Goal: Information Seeking & Learning: Understand process/instructions

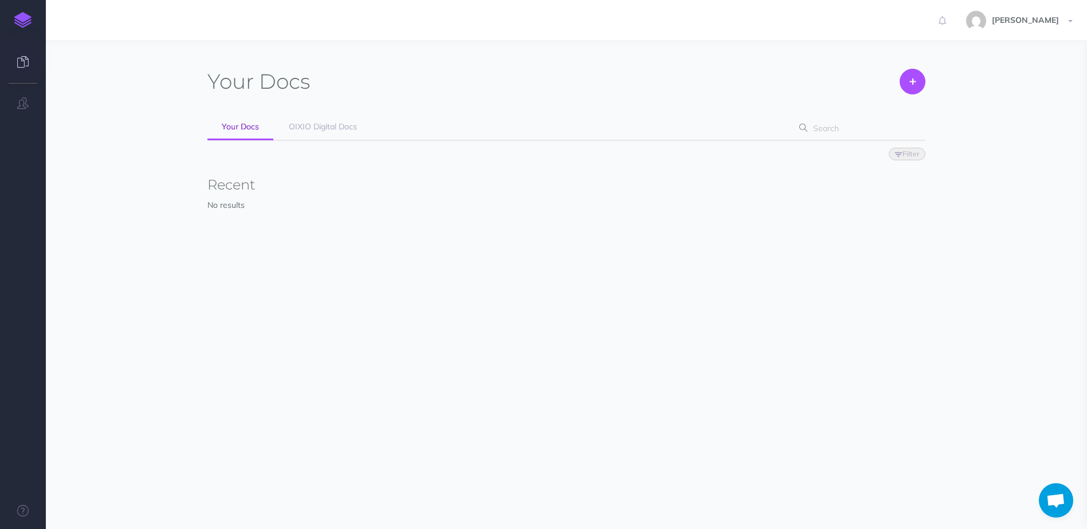
click at [350, 148] on span "Filter Status Published Drafts" at bounding box center [566, 153] width 718 height 25
click at [347, 132] on link "OIXIO Digital Docs" at bounding box center [322, 128] width 97 height 26
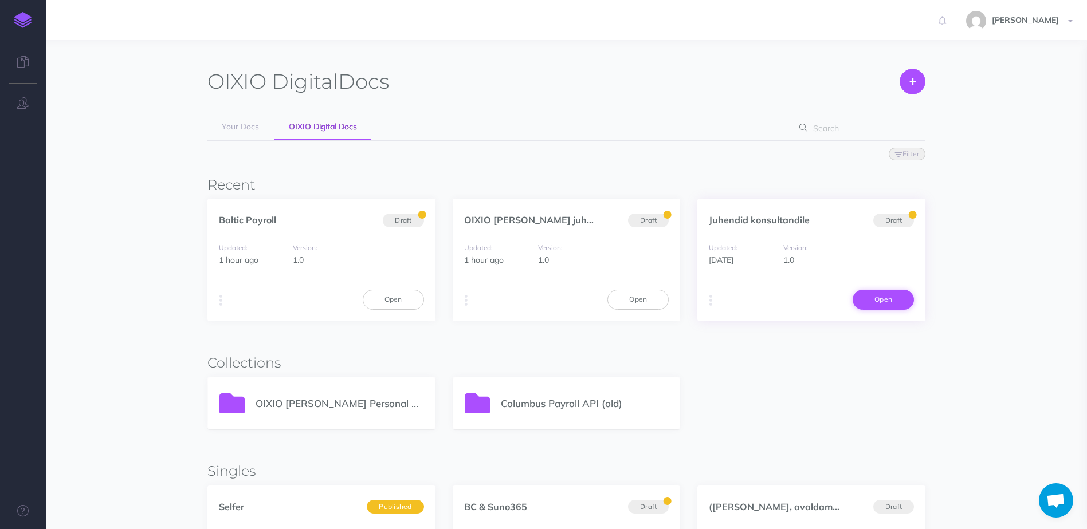
click at [874, 301] on link "Open" at bounding box center [883, 299] width 61 height 19
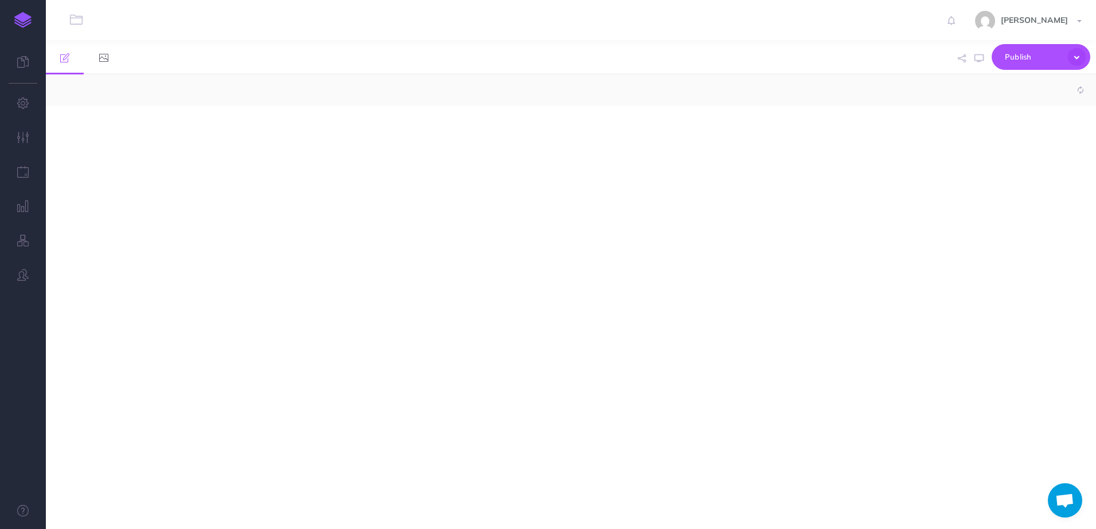
select select "null"
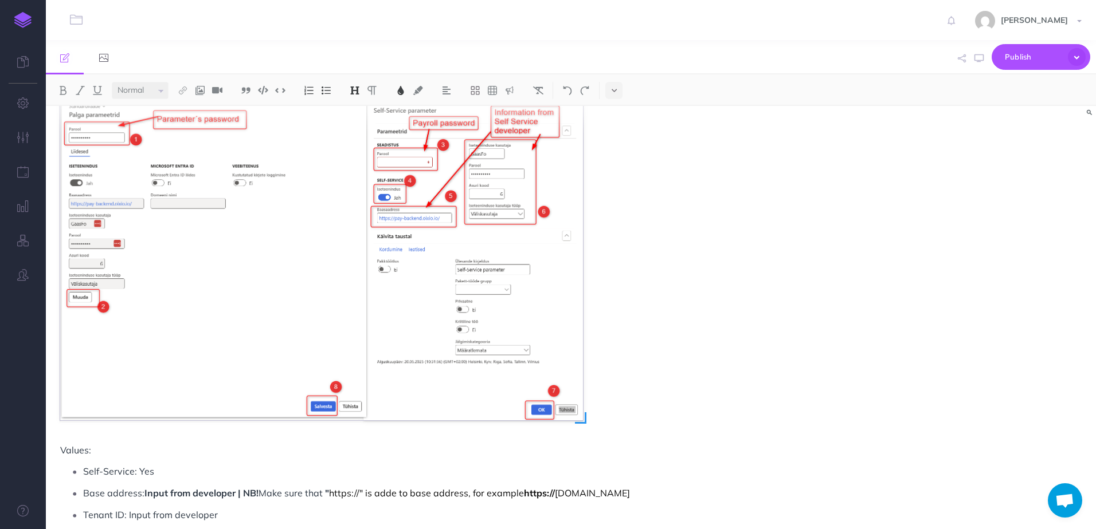
scroll to position [860, 0]
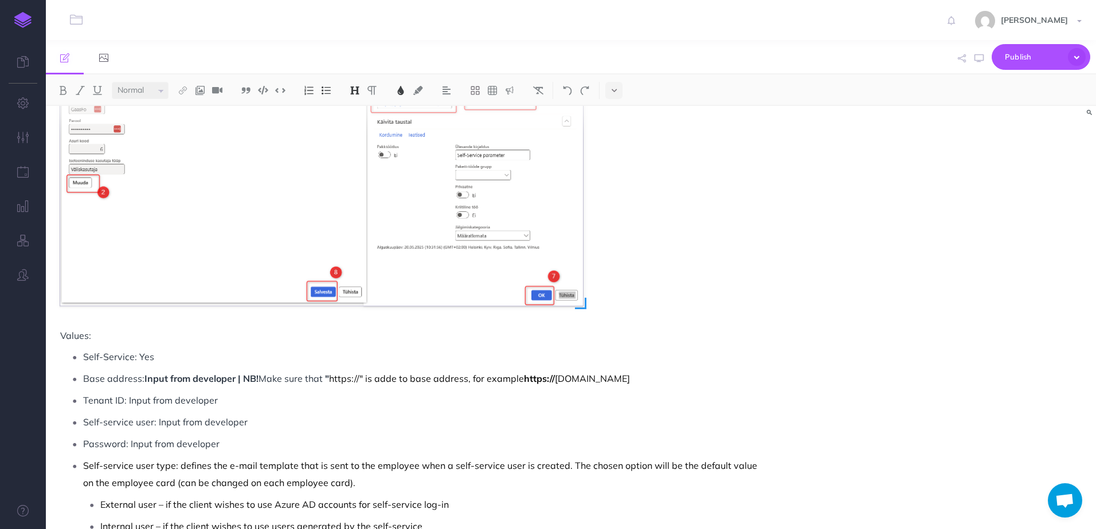
click at [334, 271] on img at bounding box center [321, 145] width 523 height 321
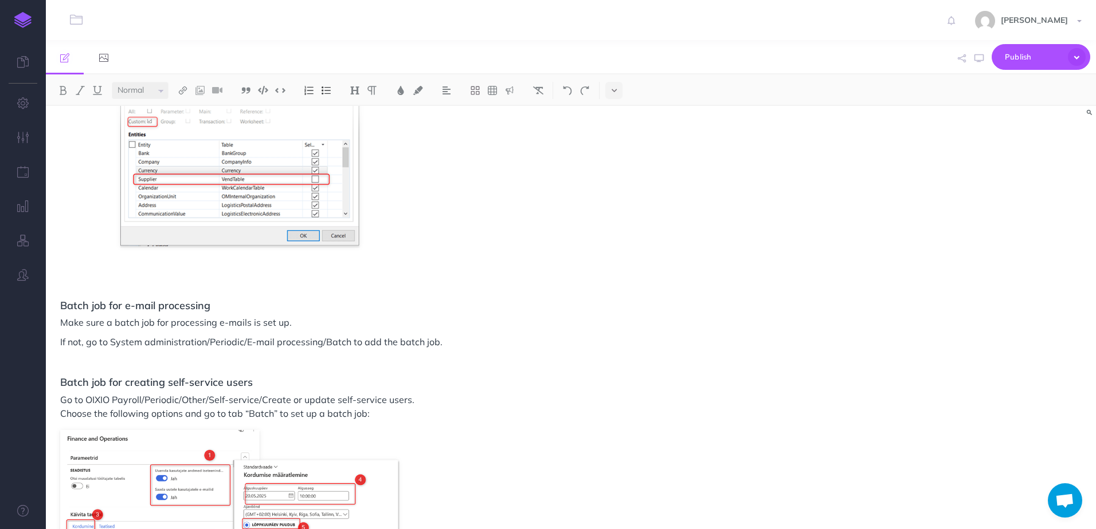
scroll to position [3266, 0]
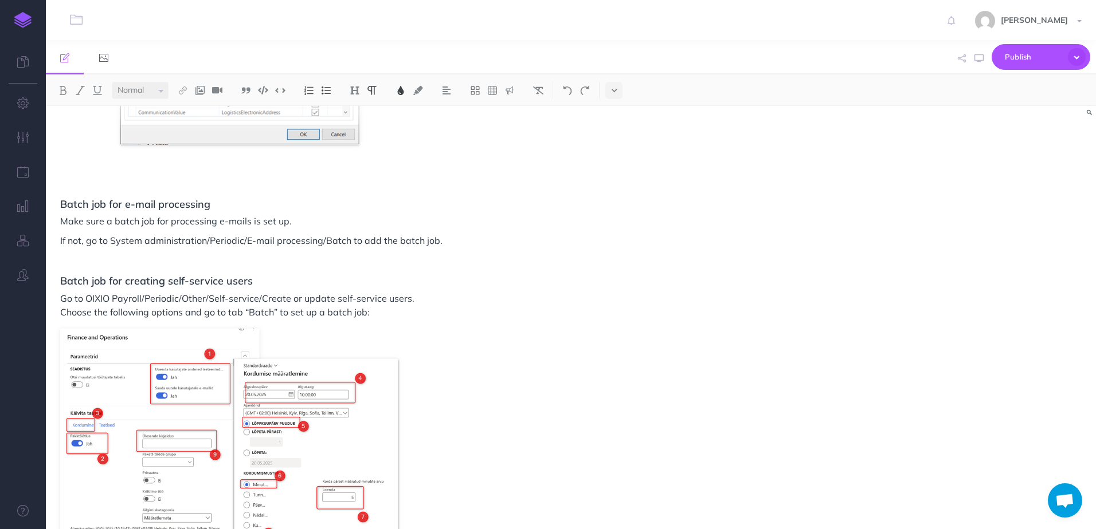
click at [215, 240] on span "If not, go to System administration/Periodic/E-mail processing/Batch to add the…" at bounding box center [251, 240] width 382 height 11
click at [494, 276] on h3 "Batch job for creating self-service users" at bounding box center [413, 281] width 706 height 11
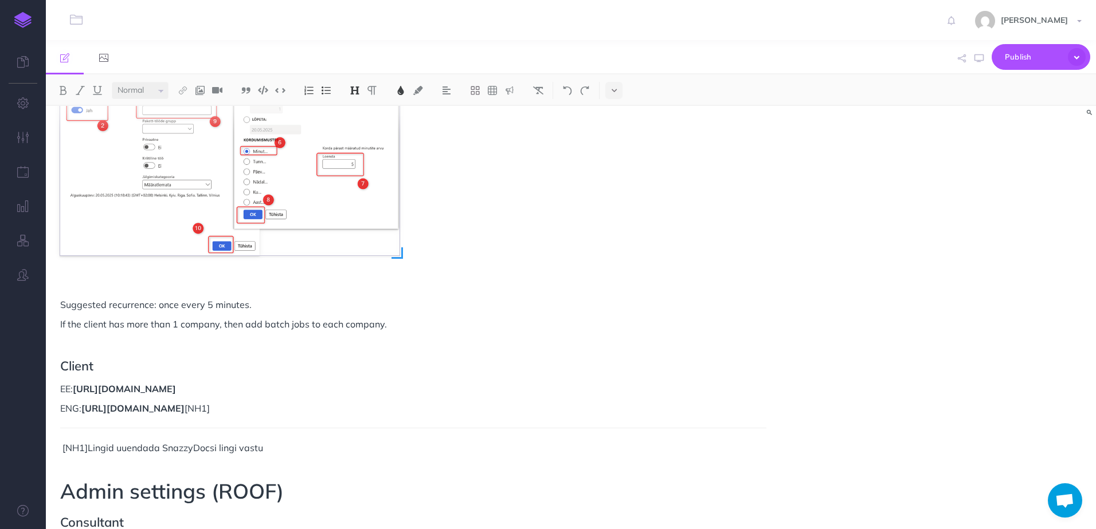
scroll to position [3553, 0]
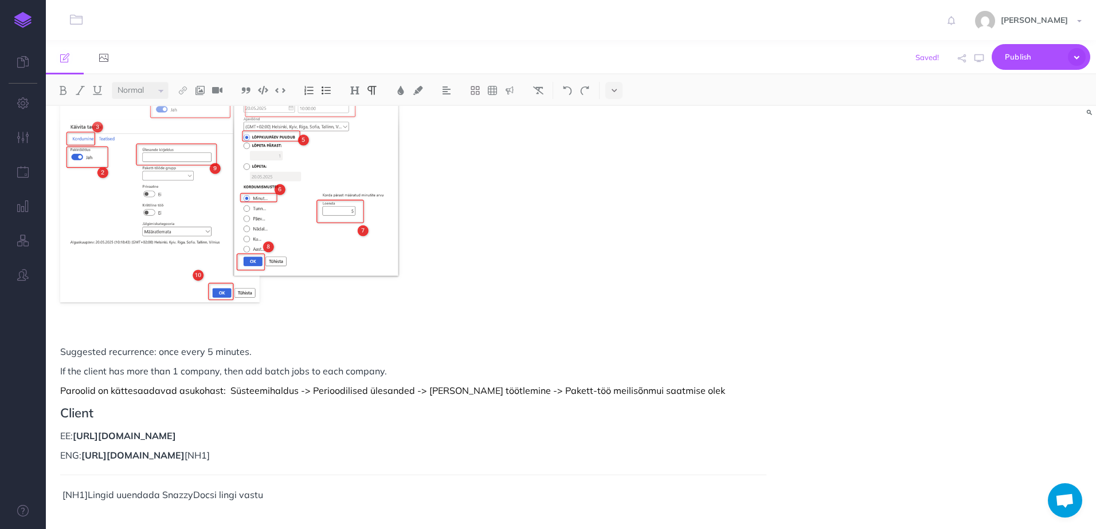
click at [587, 391] on p "Paroolid on kättesaadavad asukohast: Süsteemihaldus -> Perioodilised ülesanded …" at bounding box center [413, 391] width 706 height 14
click at [679, 396] on p "Paroolid on kättesaadavad asukohast: Süsteemihaldus -> Perioodilised ülesanded …" at bounding box center [413, 391] width 706 height 14
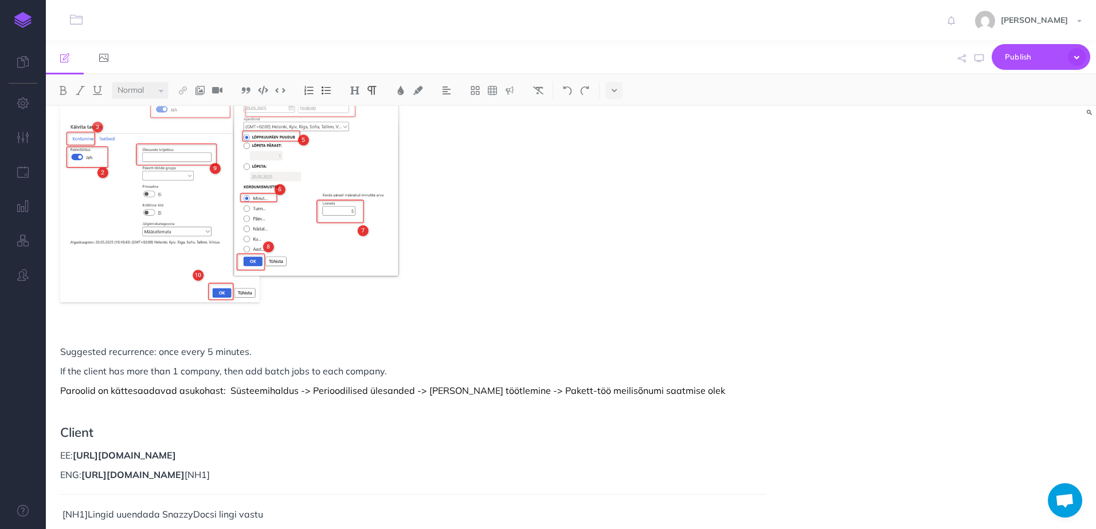
click at [91, 404] on p at bounding box center [413, 410] width 706 height 14
click at [101, 414] on p at bounding box center [413, 410] width 706 height 14
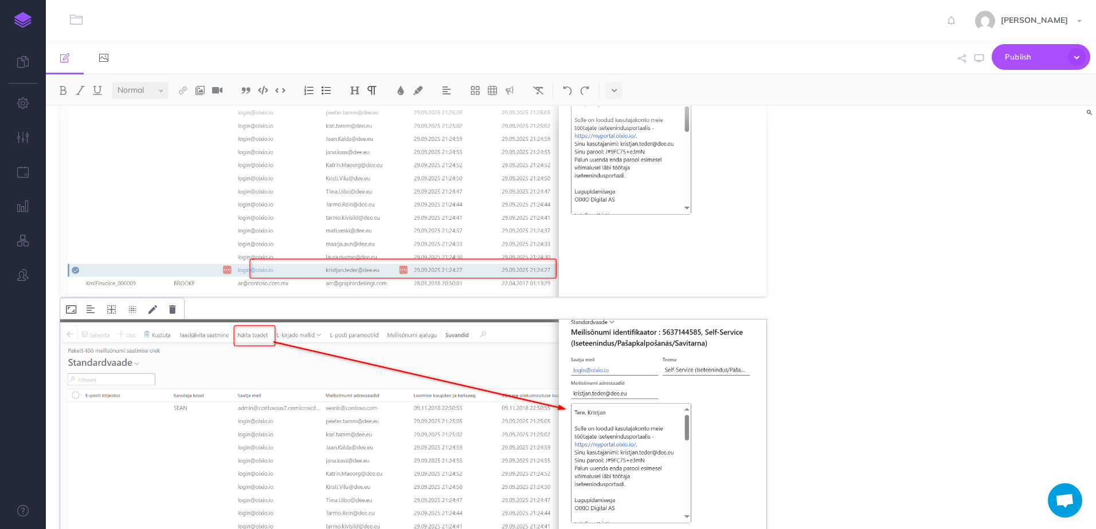
scroll to position [3954, 0]
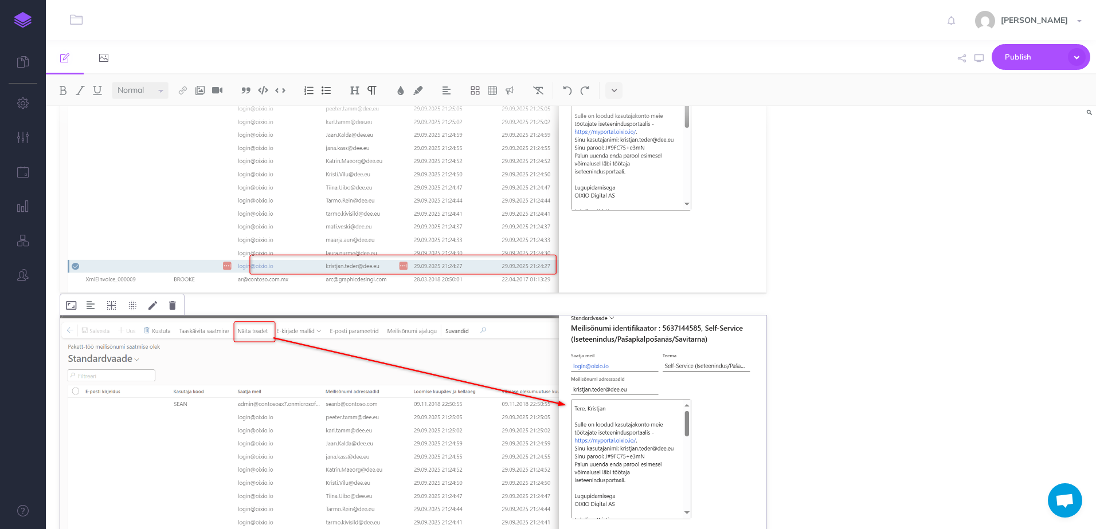
click at [301, 378] on img at bounding box center [413, 459] width 706 height 286
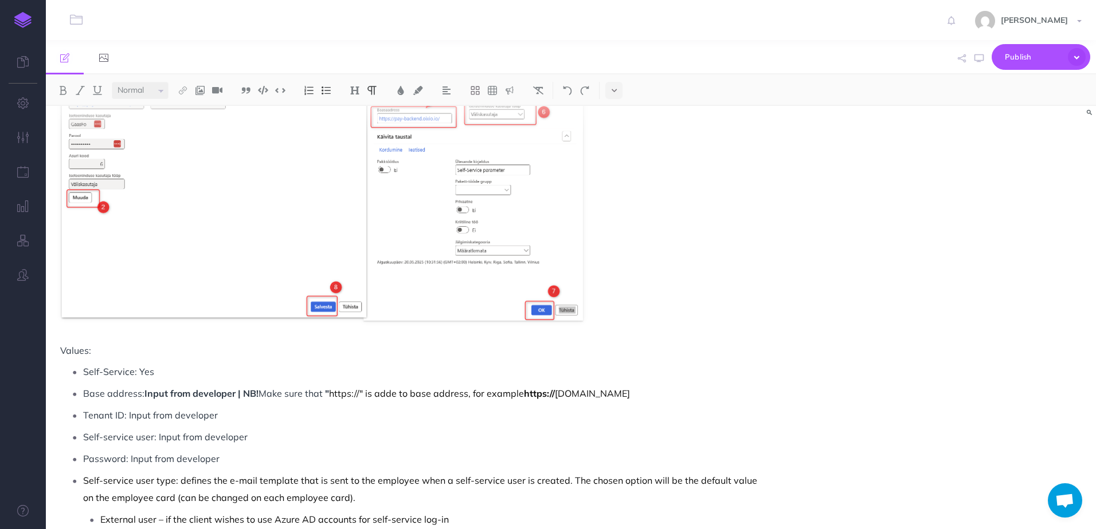
scroll to position [860, 0]
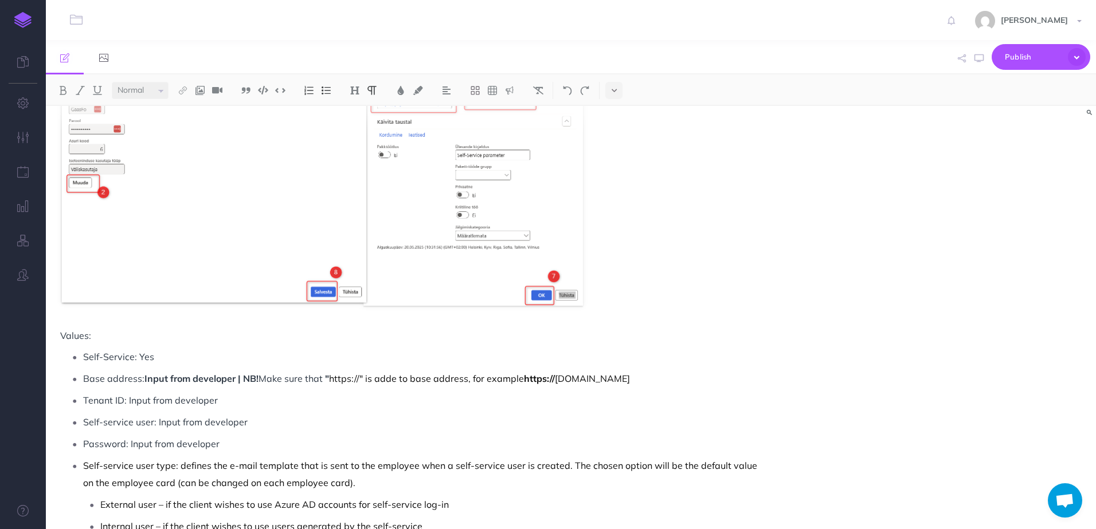
click at [397, 382] on p "Base address: Input from developer | NB! Make sure that " https://" is adde to …" at bounding box center [424, 378] width 683 height 17
click at [721, 383] on p "Base address: Input from developer | NB! Make sure that " https://" is added to…" at bounding box center [424, 378] width 683 height 17
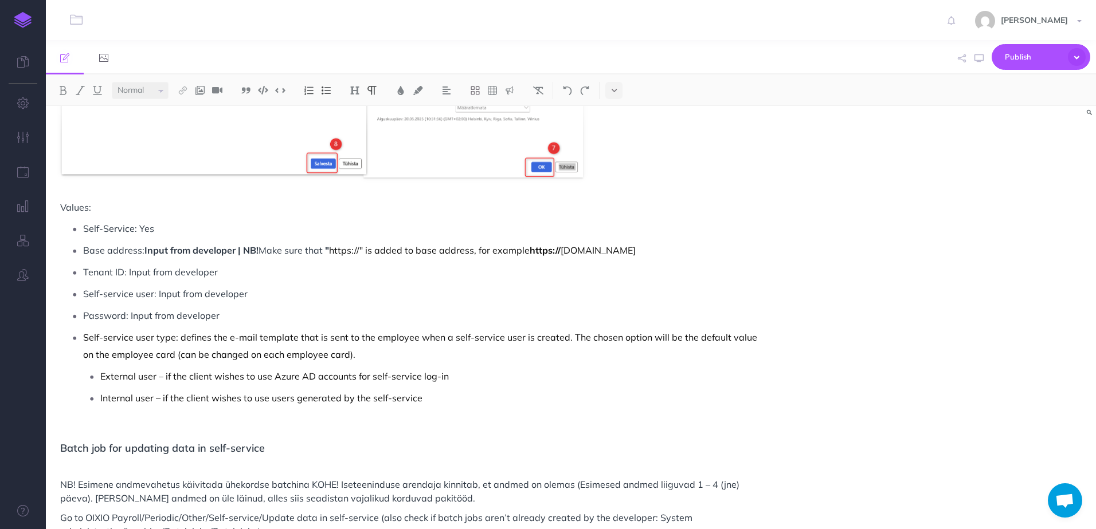
scroll to position [1031, 0]
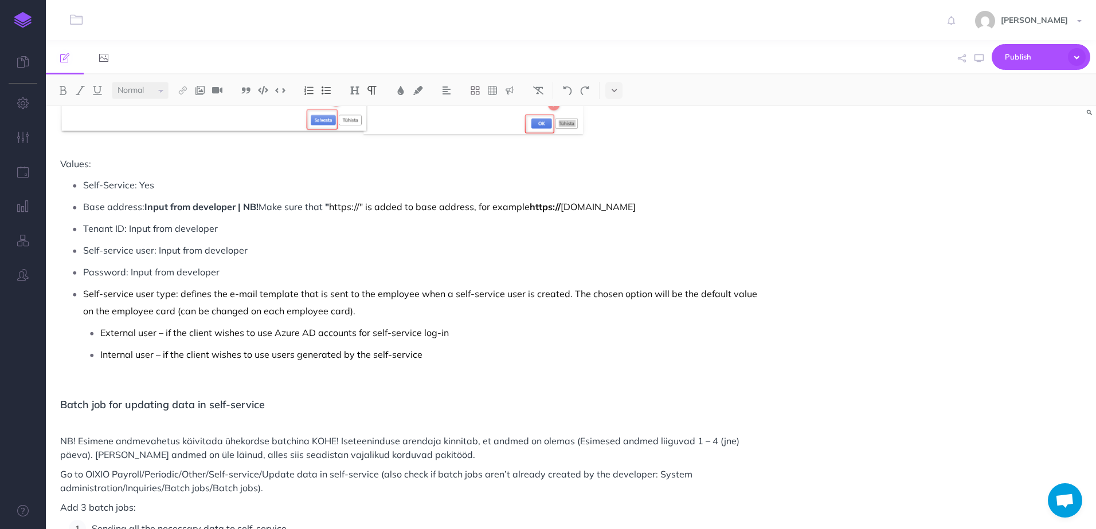
click at [717, 341] on p "External user – if the client wishes to use Azure AD accounts for self-service …" at bounding box center [433, 332] width 666 height 17
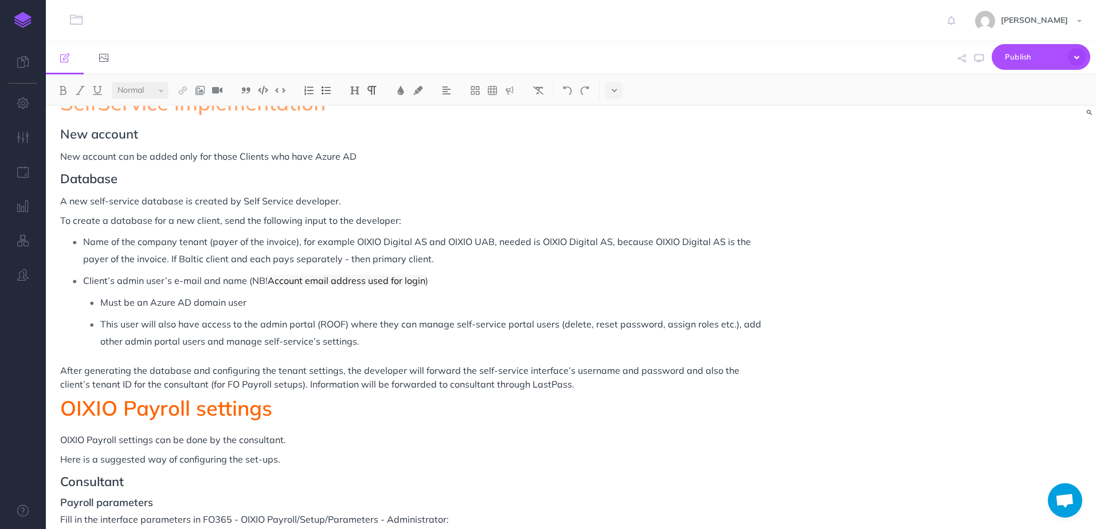
scroll to position [0, 0]
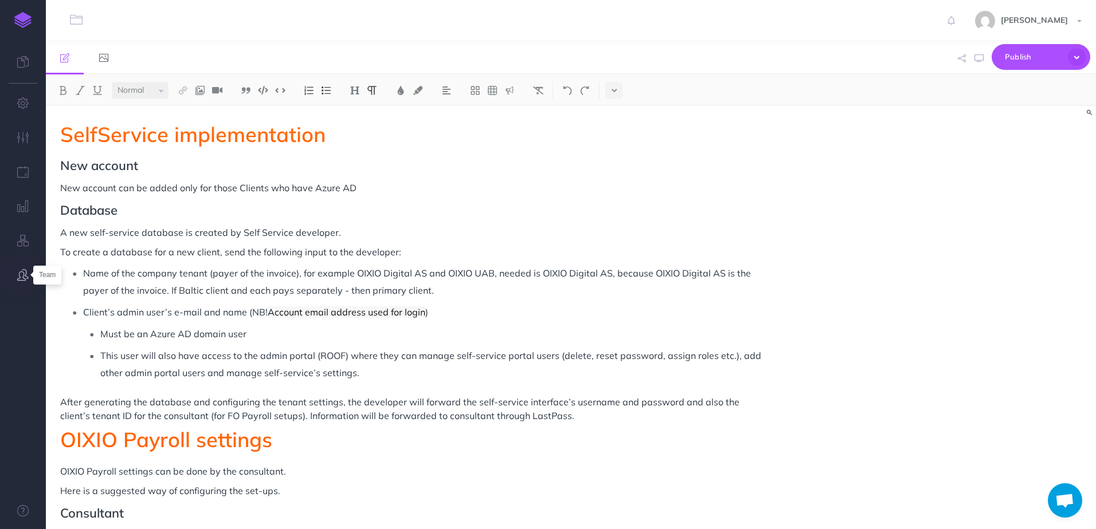
click at [24, 278] on icon "button" at bounding box center [22, 274] width 11 height 11
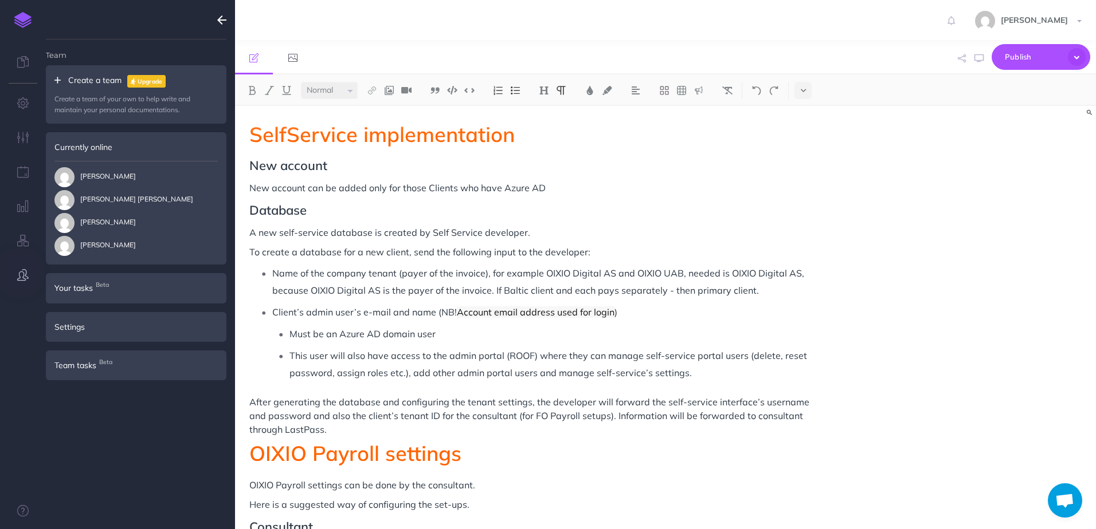
click at [19, 276] on icon "button" at bounding box center [22, 274] width 11 height 11
click at [21, 138] on icon "button" at bounding box center [23, 137] width 12 height 11
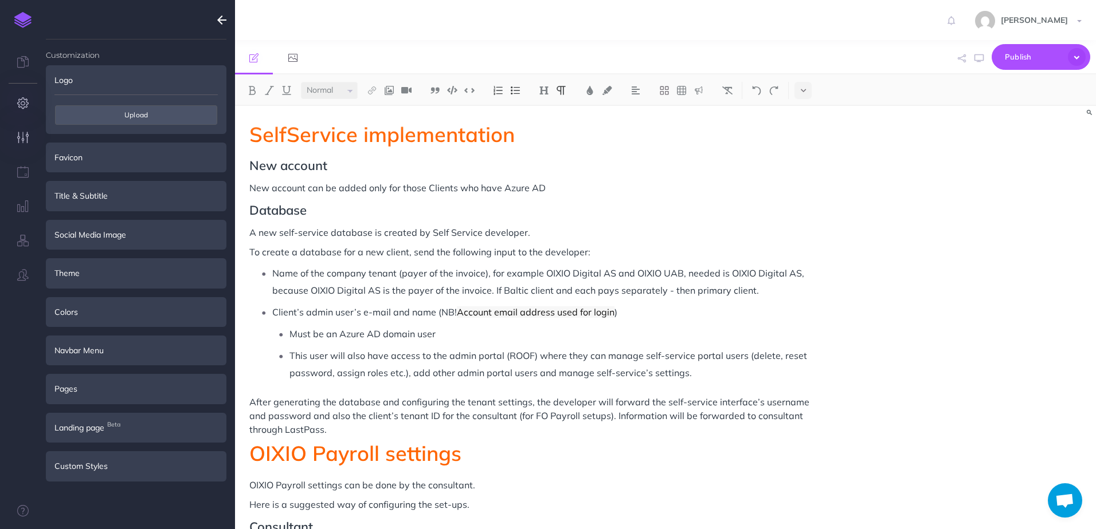
click at [16, 108] on button "button" at bounding box center [23, 104] width 46 height 34
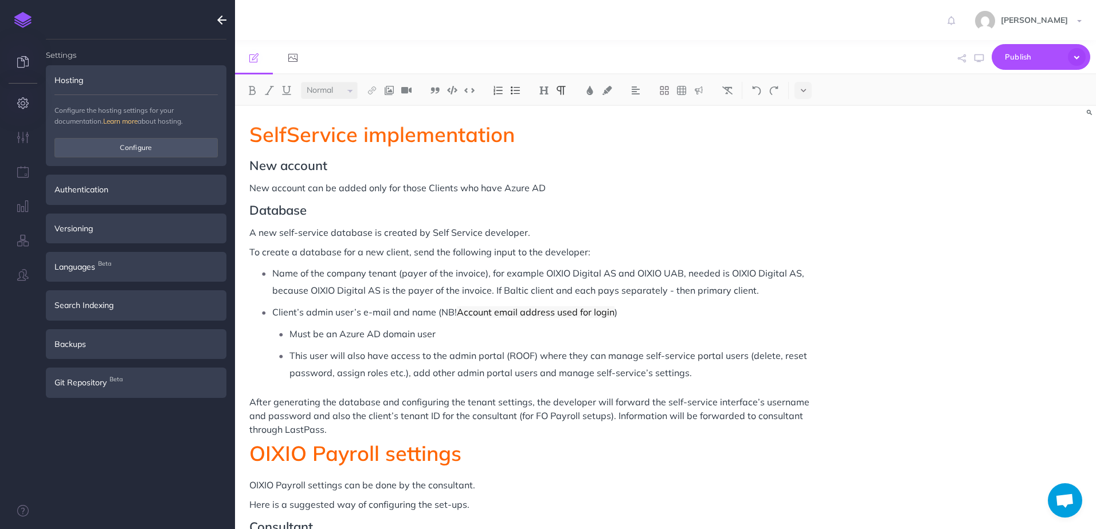
click at [17, 66] on icon at bounding box center [22, 61] width 11 height 11
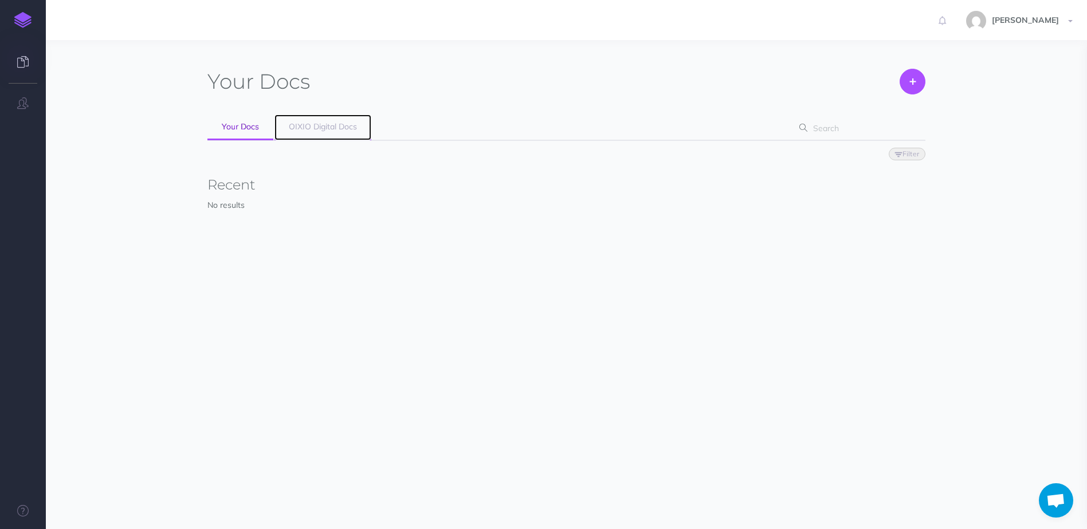
click at [297, 128] on span "OIXIO Digital Docs" at bounding box center [323, 126] width 68 height 10
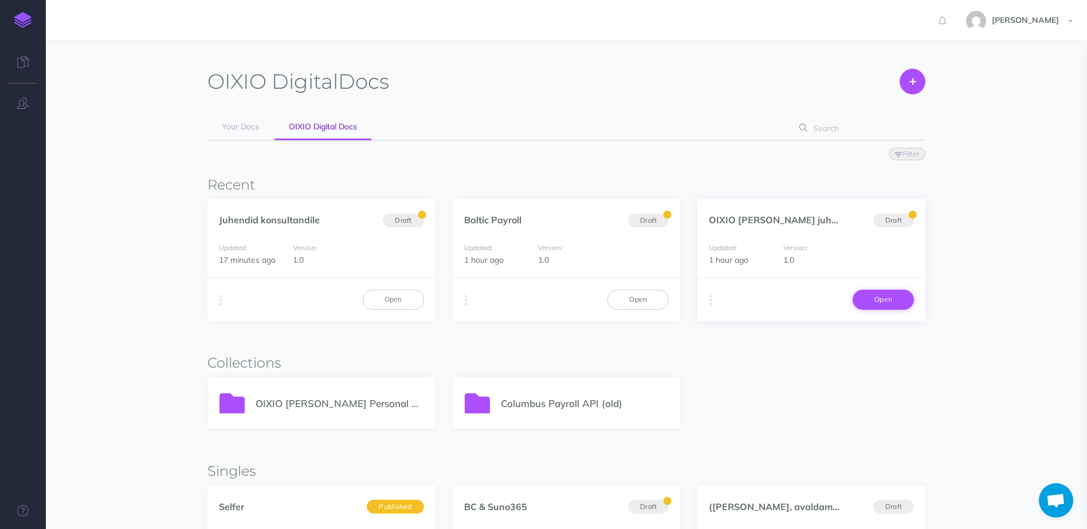
click at [875, 309] on link "Open" at bounding box center [883, 299] width 61 height 19
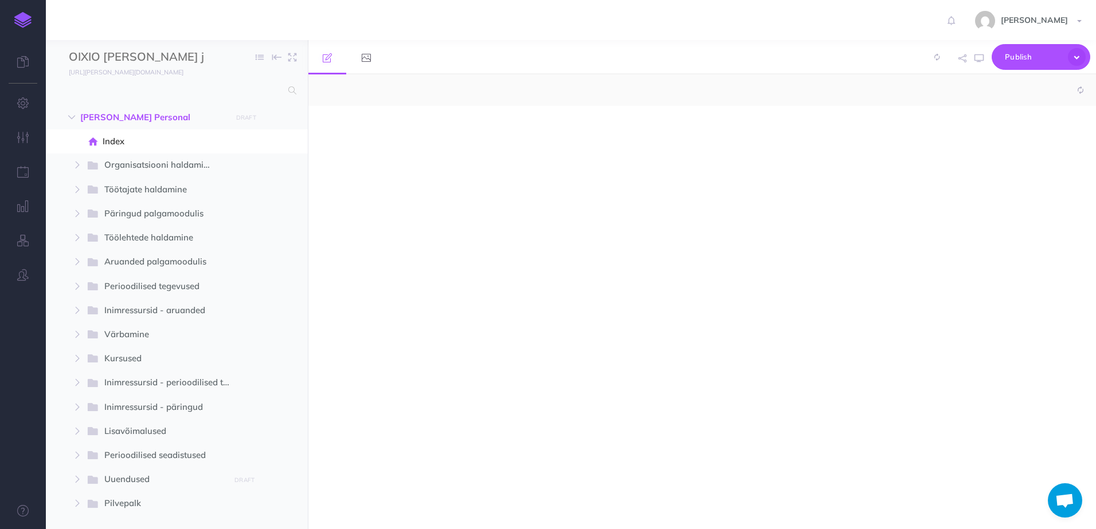
select select "null"
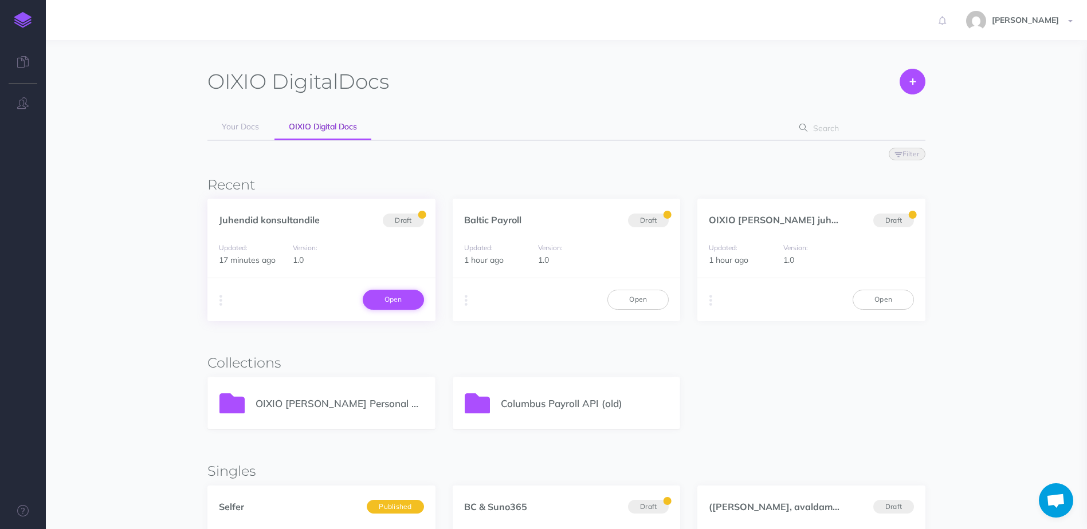
click at [378, 297] on link "Open" at bounding box center [393, 299] width 61 height 19
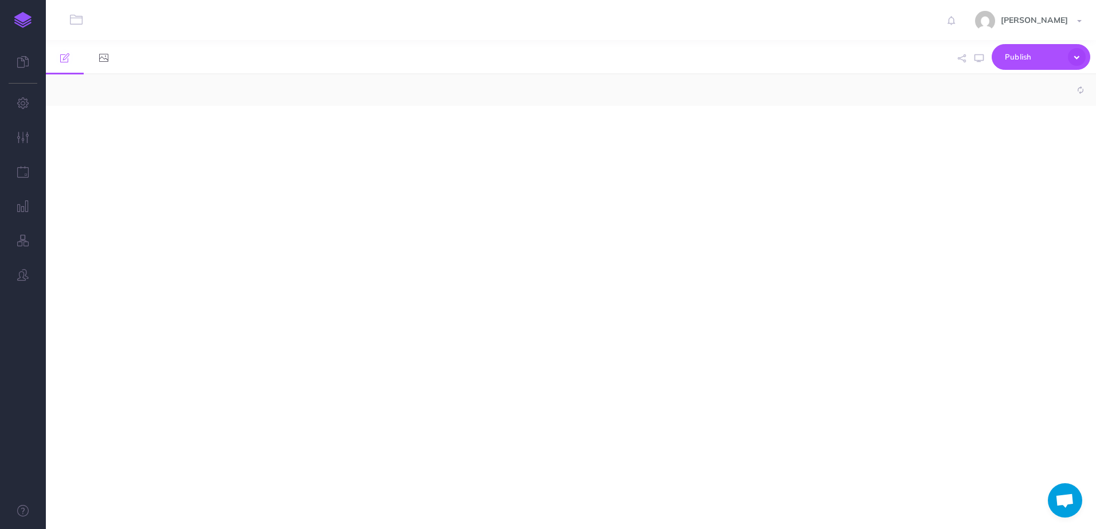
select select "null"
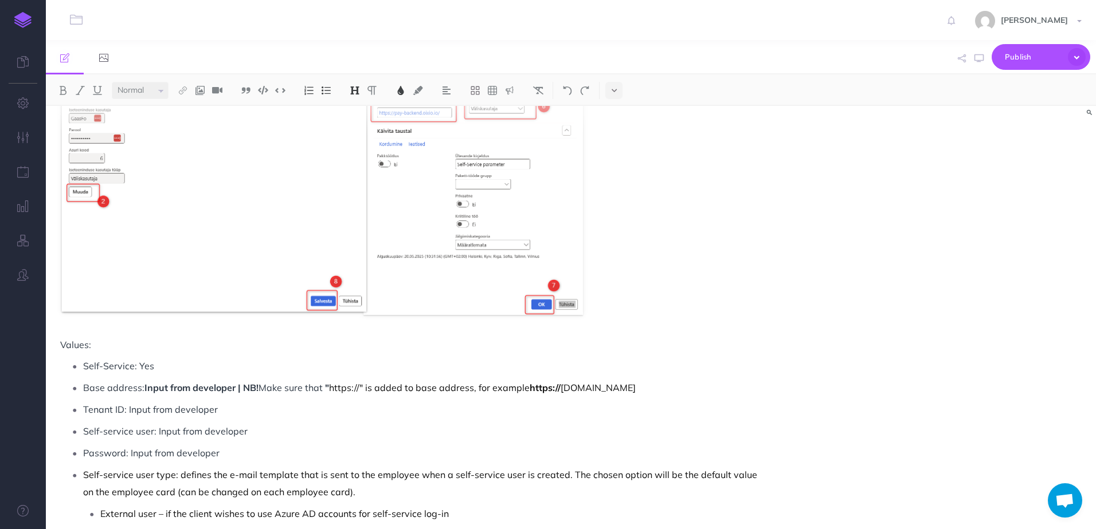
scroll to position [860, 0]
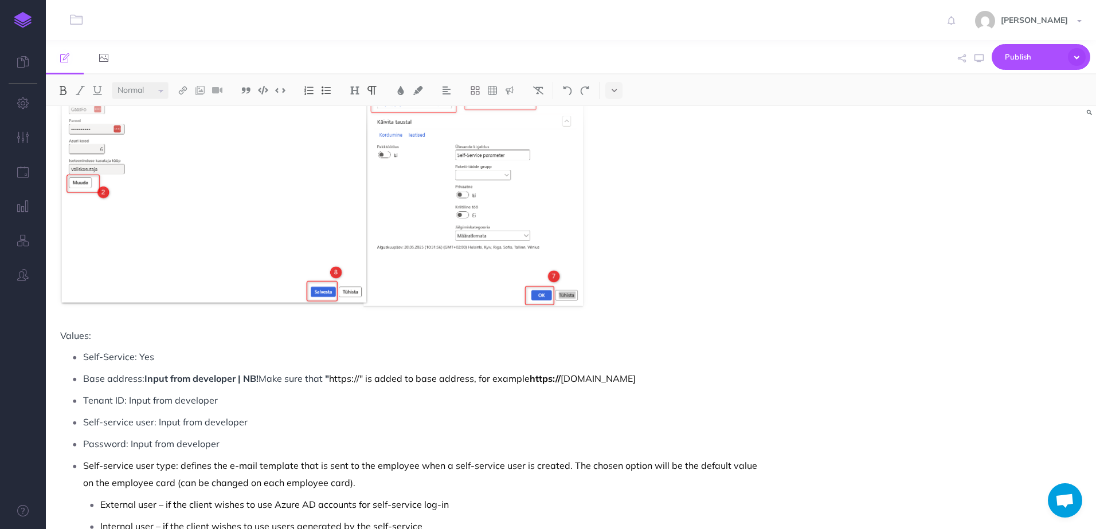
drag, startPoint x: 669, startPoint y: 380, endPoint x: 529, endPoint y: 386, distance: 139.9
click at [529, 386] on p "Base address: Input from developer | NB! Make sure that " https://" is added to…" at bounding box center [424, 378] width 683 height 17
copy p "https:// pay-backend-test.oixio.io"
click at [702, 384] on p "Base address: Input from developer | NB! Make sure that " https://" is added to…" at bounding box center [424, 378] width 683 height 17
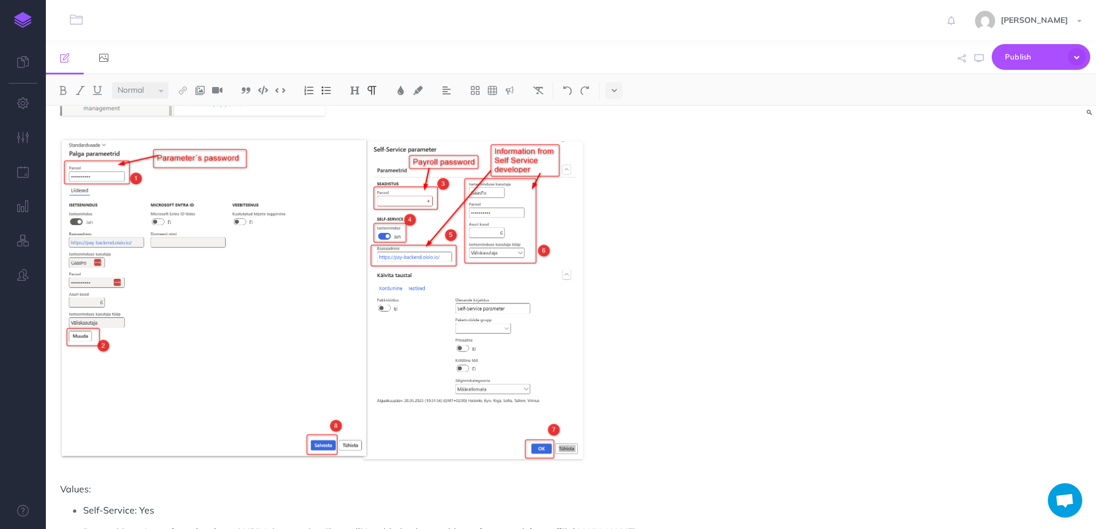
scroll to position [688, 0]
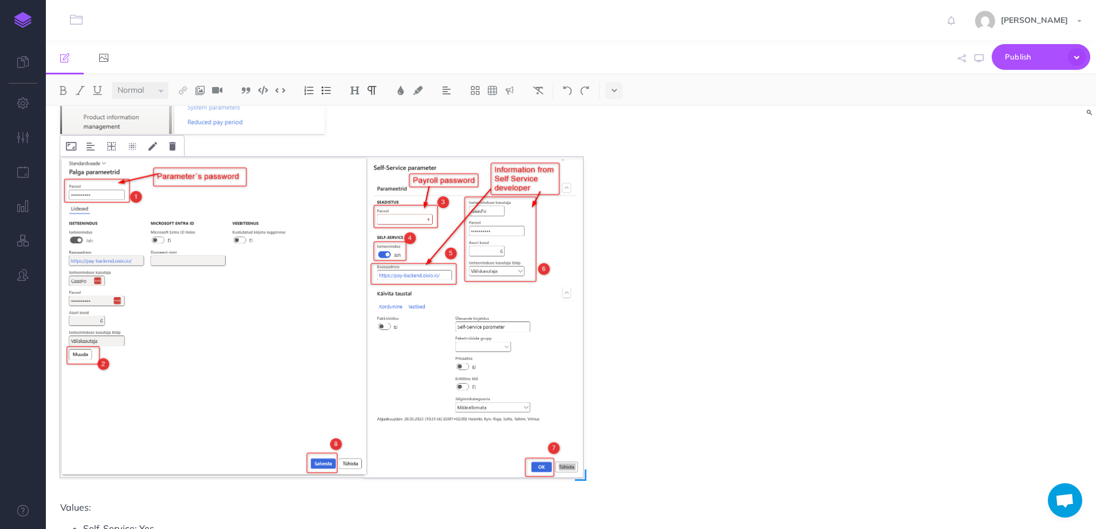
click at [155, 288] on img at bounding box center [321, 317] width 523 height 321
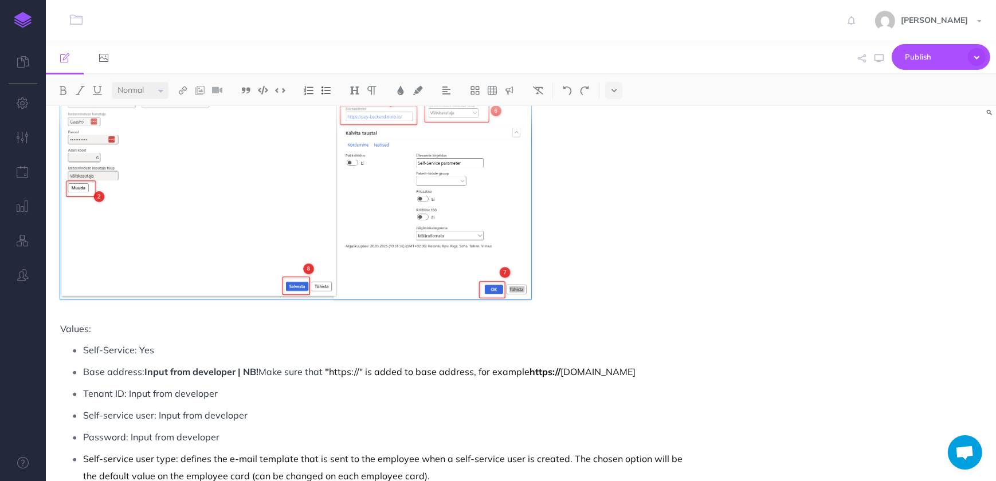
scroll to position [885, 0]
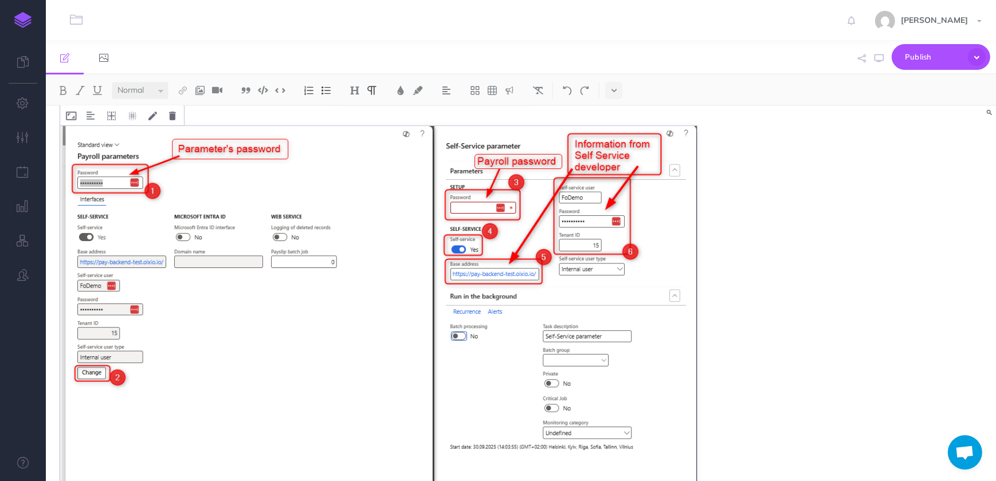
scroll to position [990, 0]
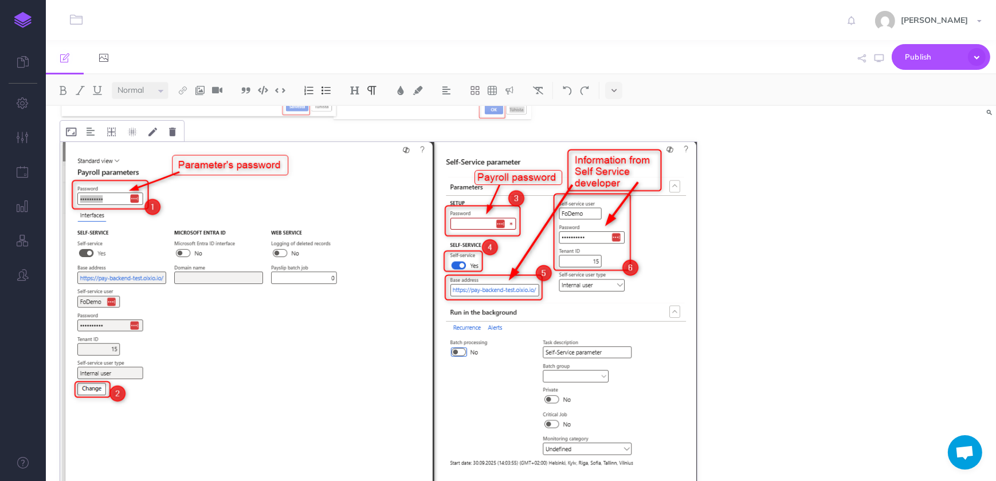
click at [345, 253] on img at bounding box center [378, 390] width 637 height 496
click at [115, 132] on icon at bounding box center [111, 132] width 9 height 9
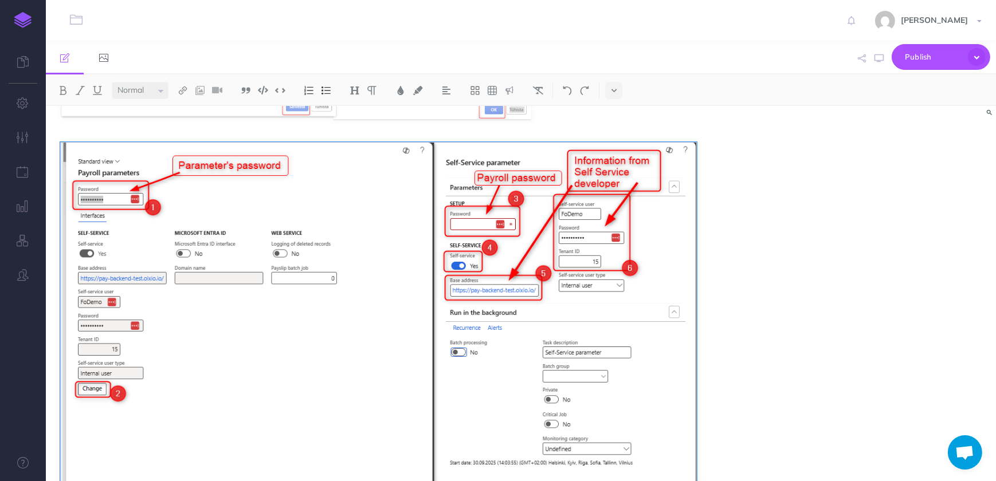
click at [806, 261] on div "SelfService implementation New account New account can be added only for those …" at bounding box center [521, 293] width 950 height 375
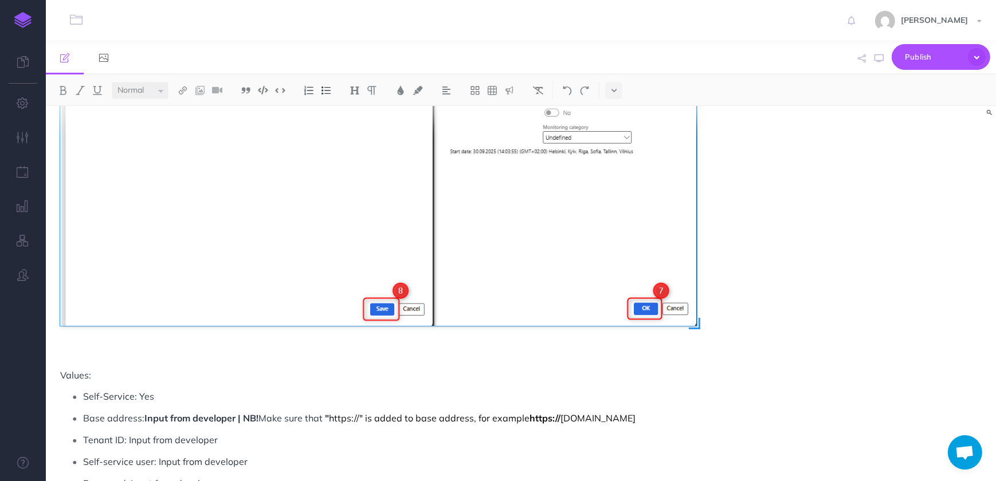
scroll to position [1302, 0]
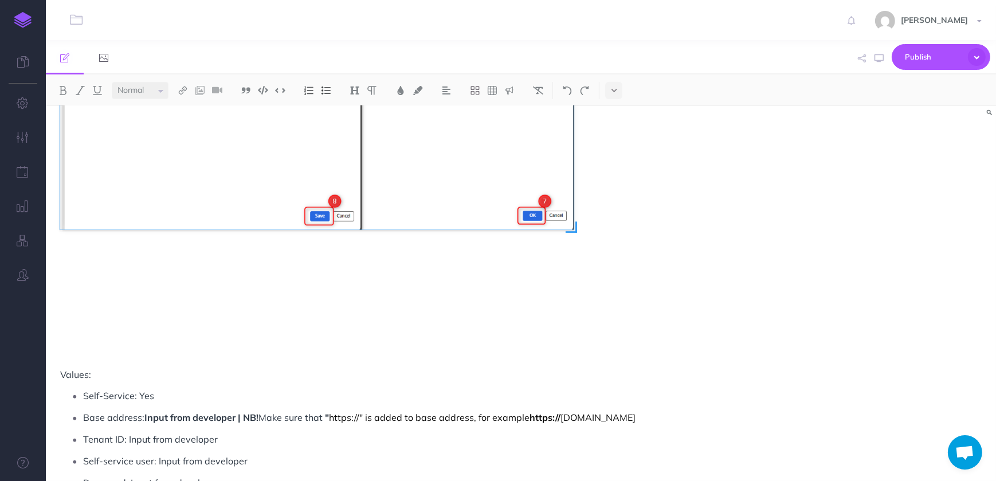
drag, startPoint x: 696, startPoint y: 325, endPoint x: 576, endPoint y: 286, distance: 126.1
click at [576, 286] on div at bounding box center [378, 78] width 637 height 496
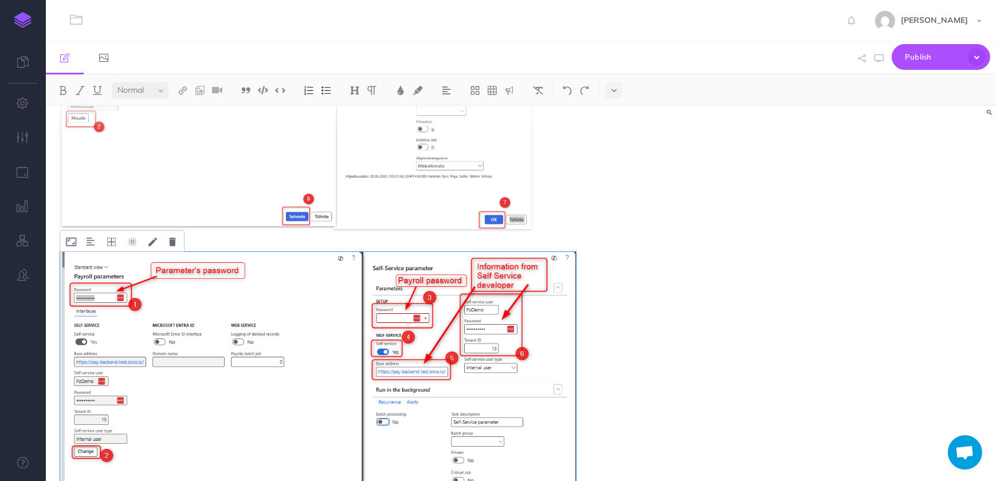
scroll to position [879, 0]
click at [569, 268] on img at bounding box center [318, 453] width 516 height 401
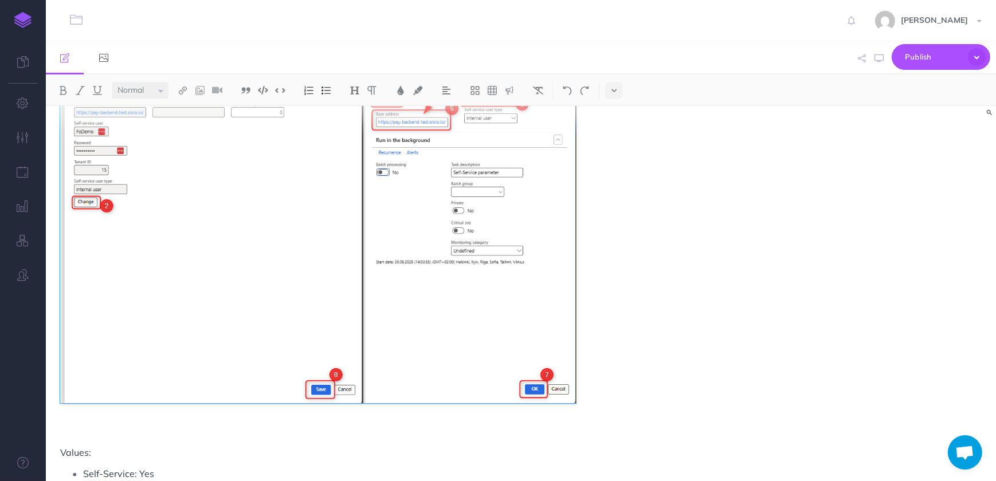
scroll to position [1140, 0]
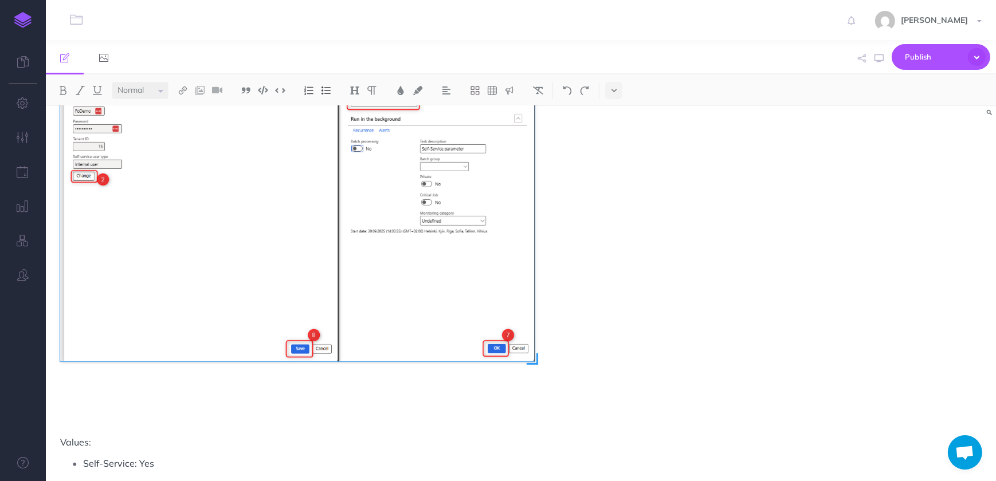
drag, startPoint x: 576, startPoint y: 394, endPoint x: 535, endPoint y: 367, distance: 49.6
click at [535, 367] on div at bounding box center [318, 192] width 516 height 401
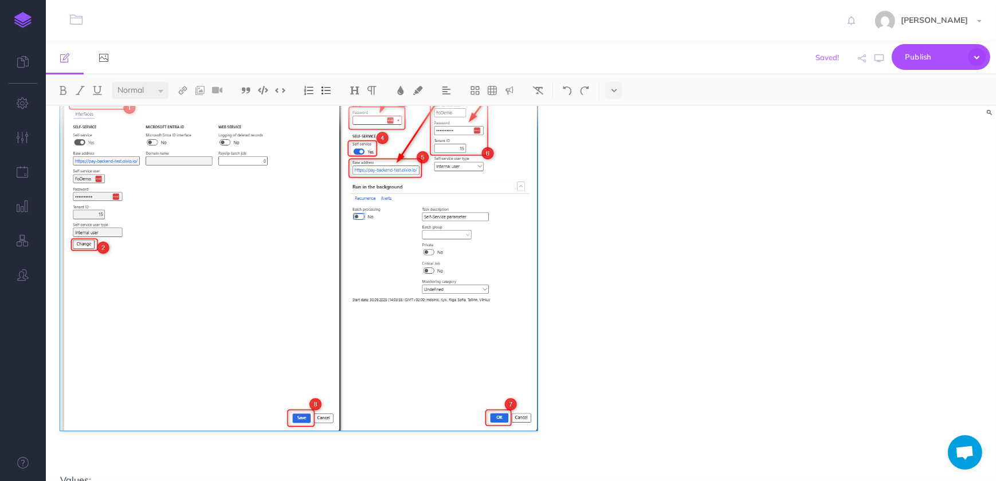
scroll to position [1162, 0]
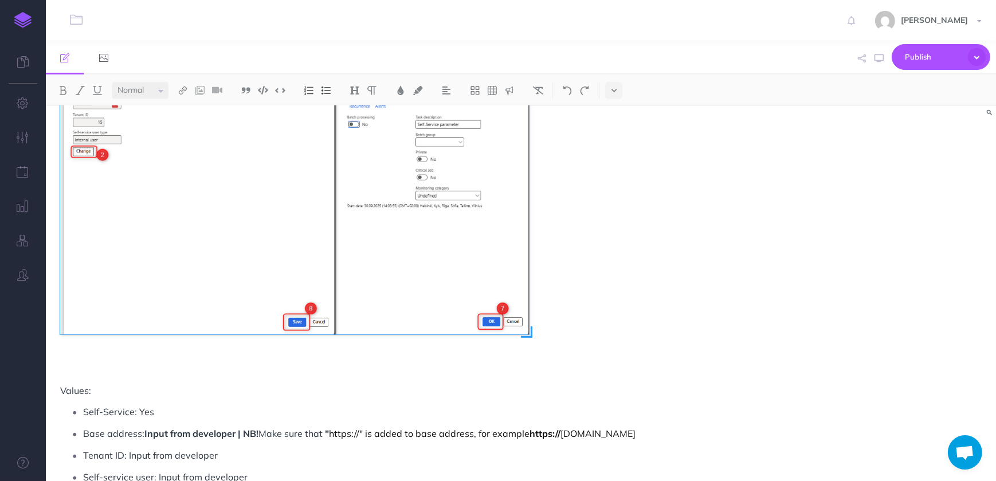
drag, startPoint x: 537, startPoint y: 342, endPoint x: 529, endPoint y: 336, distance: 10.7
click at [529, 336] on span at bounding box center [526, 332] width 11 height 11
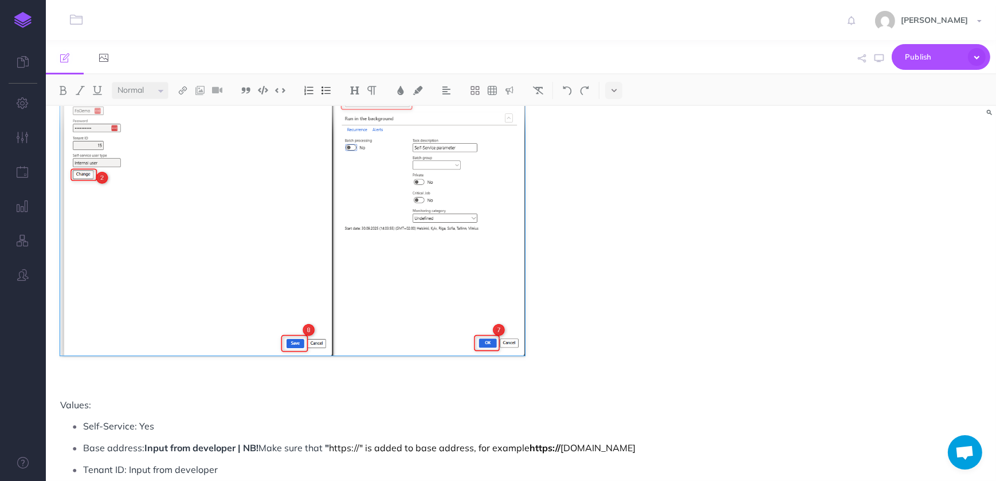
scroll to position [1152, 0]
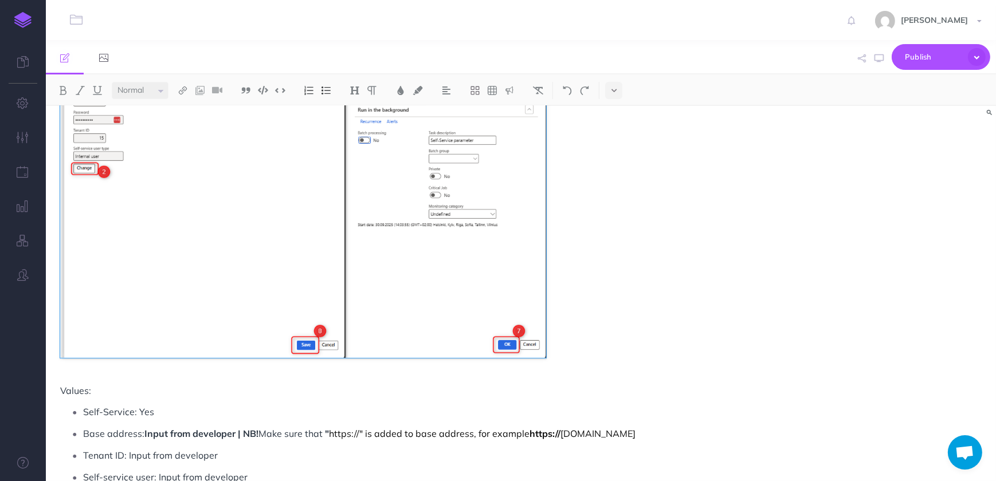
drag, startPoint x: 525, startPoint y: 340, endPoint x: 547, endPoint y: 367, distance: 34.6
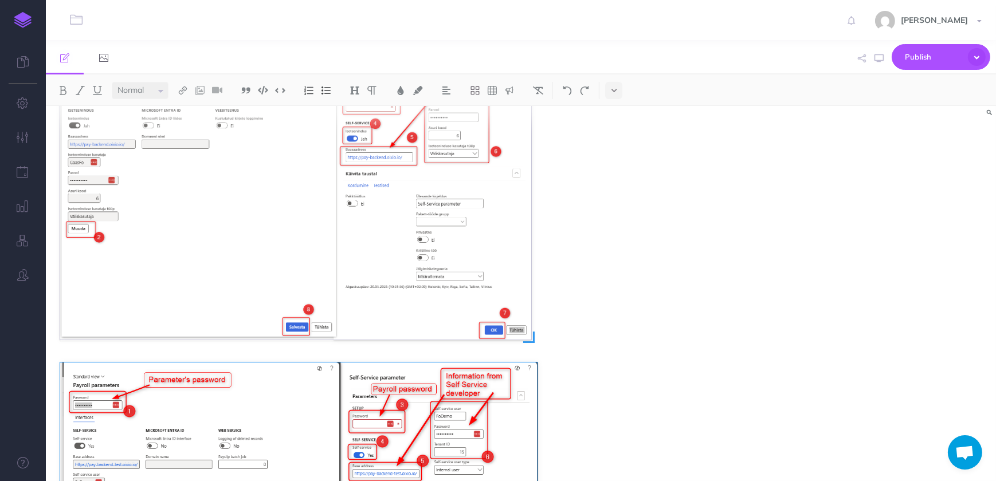
scroll to position [797, 0]
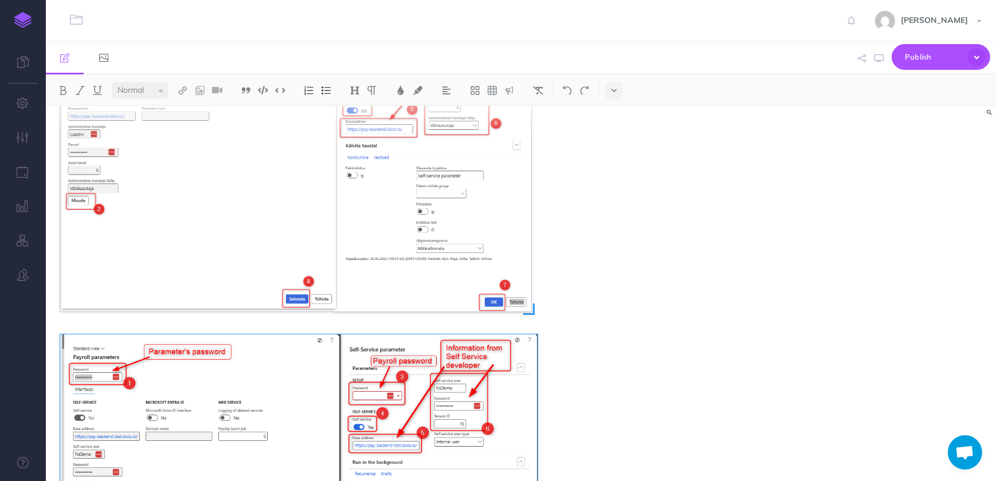
click at [298, 253] on img at bounding box center [295, 166] width 471 height 289
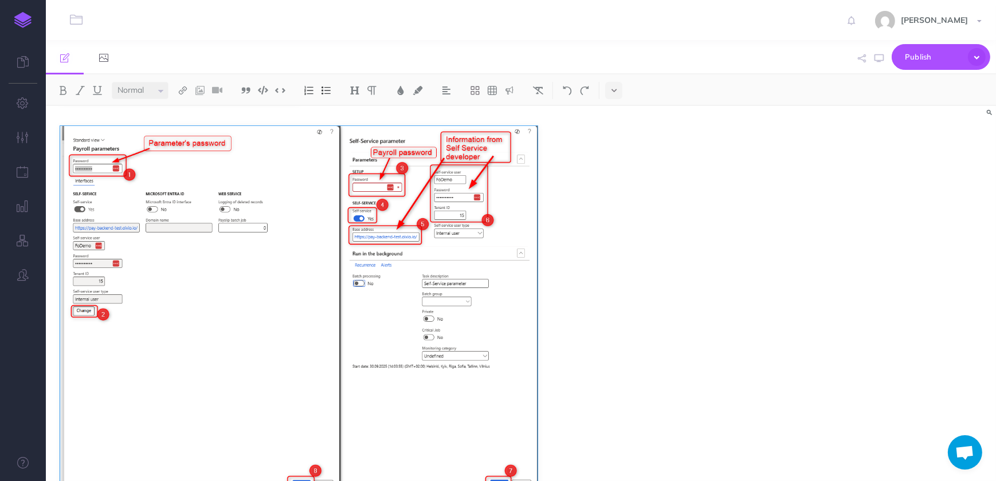
scroll to position [869, 0]
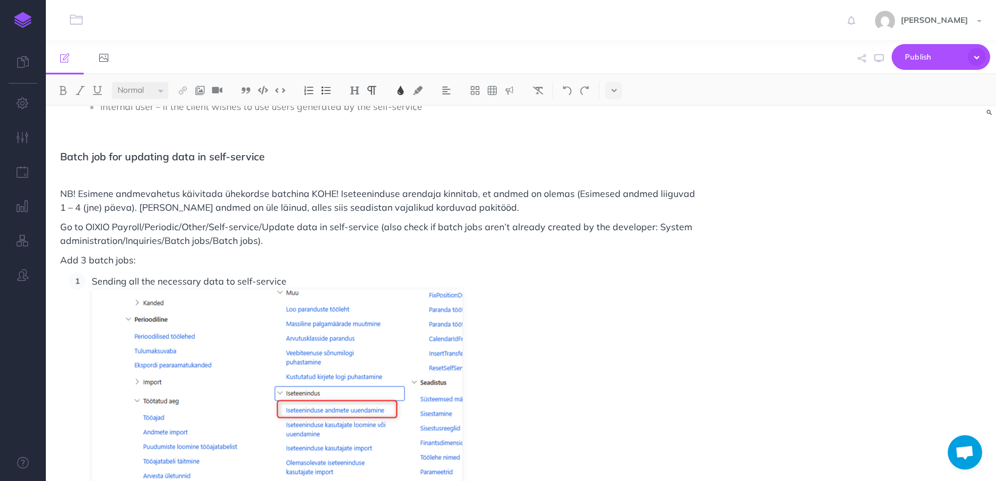
scroll to position [1306, 0]
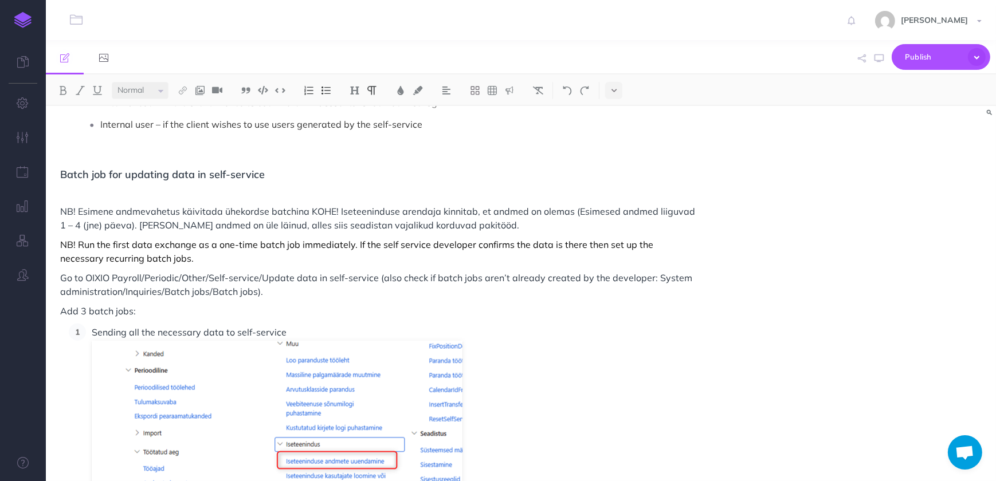
click at [569, 244] on p "NB! Run the first data exchange as a one-time batch job immediately. If the sel…" at bounding box center [378, 252] width 637 height 28
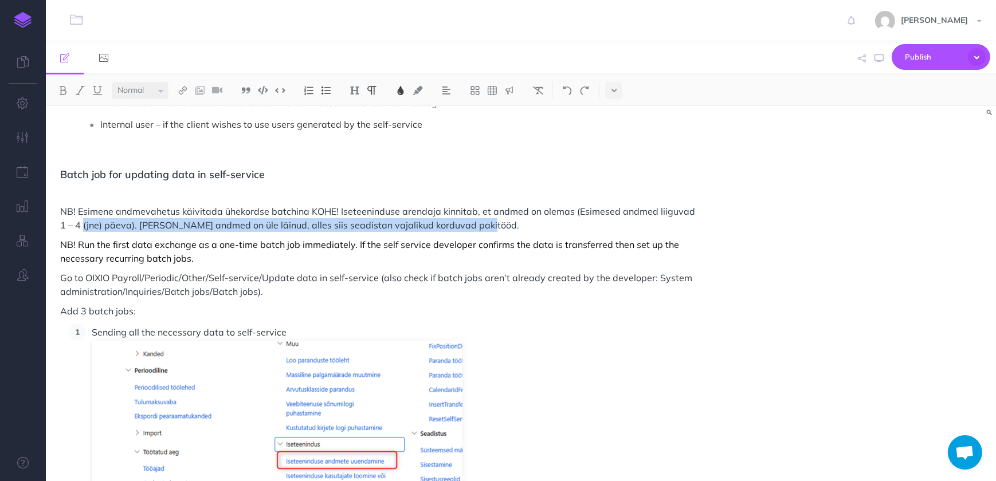
drag, startPoint x: 463, startPoint y: 229, endPoint x: 74, endPoint y: 219, distance: 388.6
click at [74, 219] on span "NB! Esimene andmevahetus käivitada ühekordse batchina KOHE! Iseteeninduse arend…" at bounding box center [378, 218] width 637 height 25
click at [131, 221] on span "NB! Esimene andmevahetus käivitada ühekordse batchina KOHE! Iseteeninduse arend…" at bounding box center [378, 218] width 637 height 25
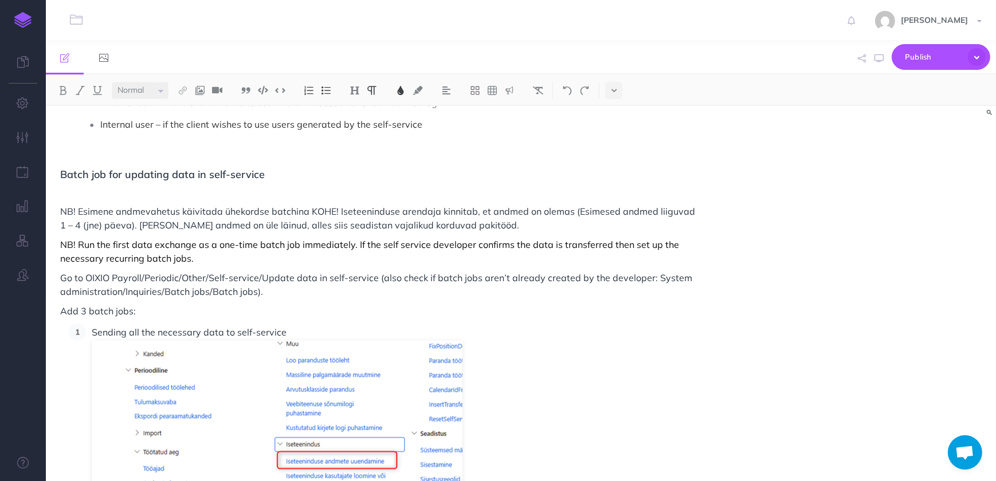
click at [209, 257] on p "NB! Run the first data exchange as a one-time batch job immediately. If the sel…" at bounding box center [378, 252] width 637 height 28
drag, startPoint x: 195, startPoint y: 259, endPoint x: 336, endPoint y: 262, distance: 141.0
click at [336, 262] on p "NB! Run the first data exchange as a one-time batch job immediately. If the sel…" at bounding box center [378, 252] width 637 height 28
click at [351, 262] on p "NB! Run the first data exchange as a one-time batch job immediately. If the sel…" at bounding box center [378, 252] width 637 height 28
click at [227, 259] on p "NB! Run the first data exchange as a one-time batch job immediately. If the sel…" at bounding box center [378, 252] width 637 height 28
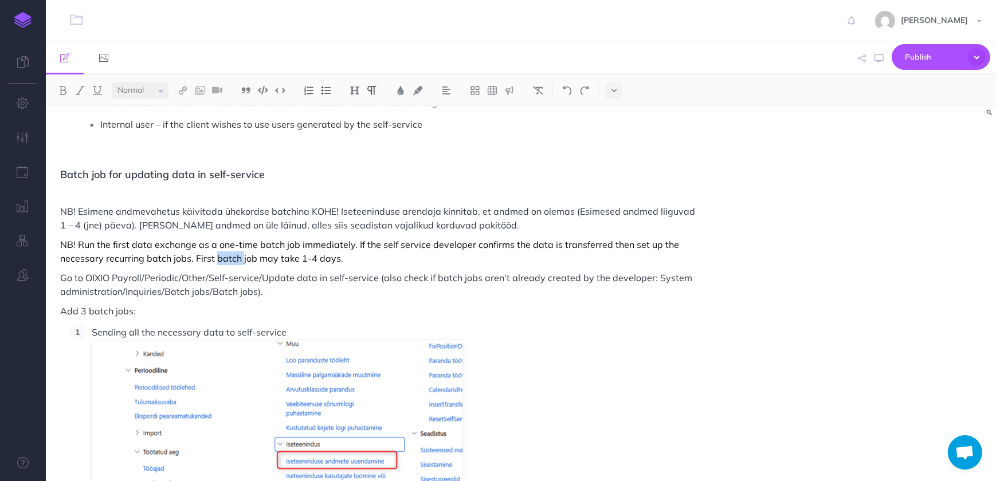
click at [227, 259] on p "NB! Run the first data exchange as a one-time batch job immediately. If the sel…" at bounding box center [378, 252] width 637 height 28
click at [403, 261] on p "NB! Run the first data exchange as a one-time batch job immediately. If the sel…" at bounding box center [378, 252] width 637 height 28
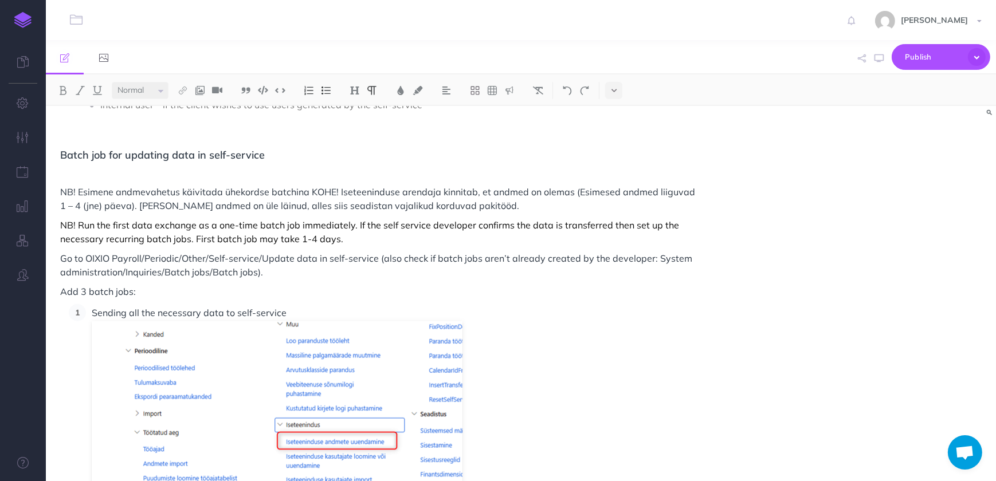
scroll to position [1358, 0]
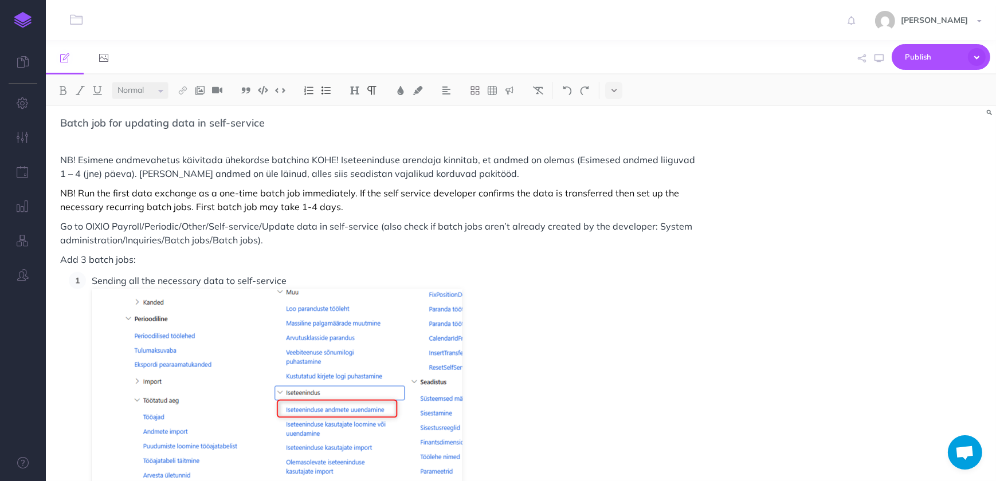
click at [302, 198] on p "NB! Run the first data exchange as a one-time batch job immediately. If the sel…" at bounding box center [378, 200] width 637 height 28
click at [244, 226] on span "Go to OIXIO Payroll/Periodic/Other/Self-service/Update data in self-service (al…" at bounding box center [377, 233] width 634 height 25
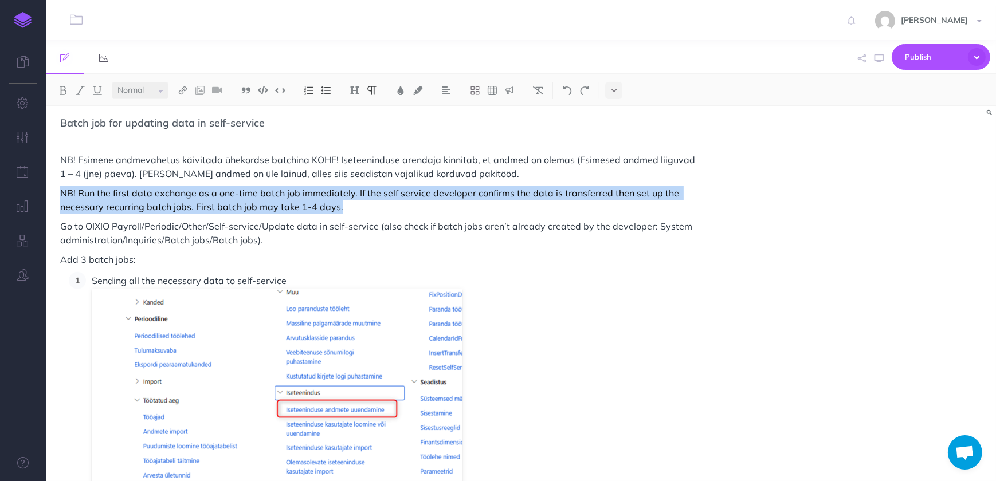
drag, startPoint x: 346, startPoint y: 210, endPoint x: 57, endPoint y: 192, distance: 289.3
click at [622, 86] on button at bounding box center [613, 90] width 17 height 17
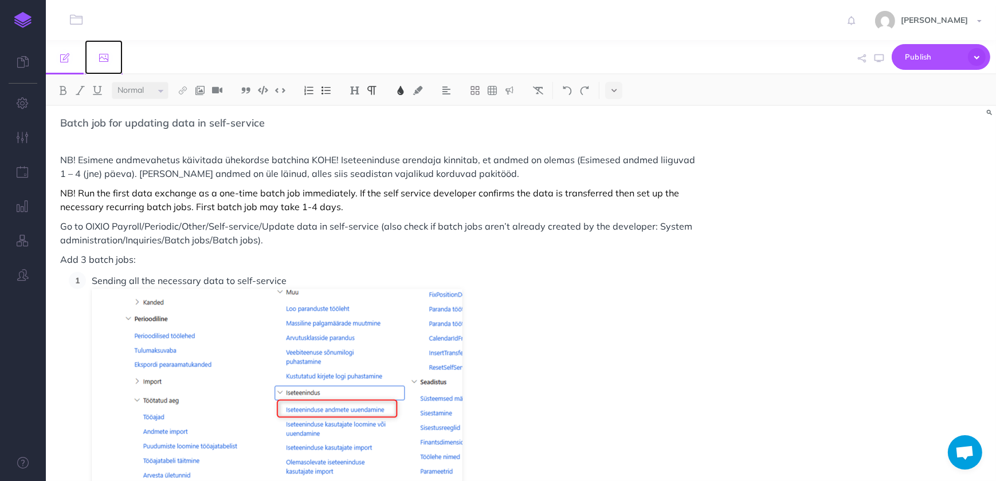
click at [97, 62] on link at bounding box center [104, 57] width 38 height 34
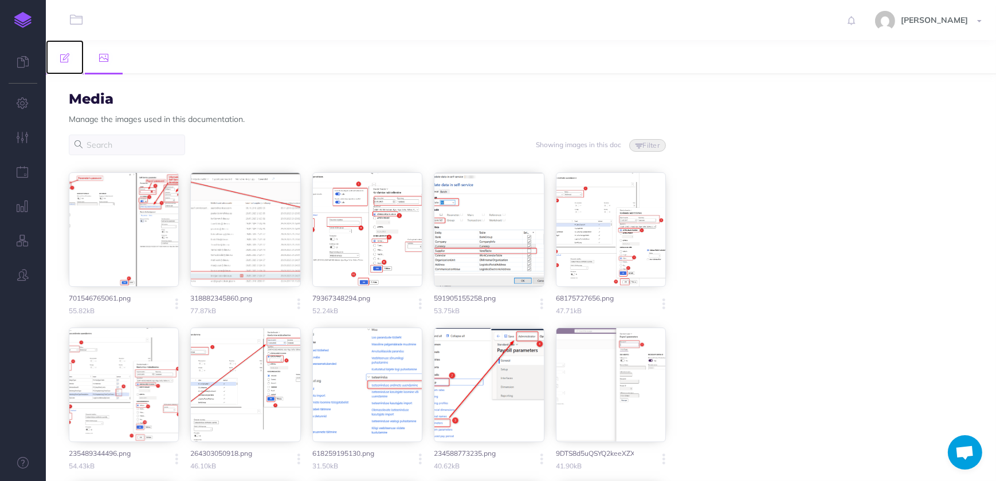
click at [65, 64] on link at bounding box center [65, 57] width 38 height 34
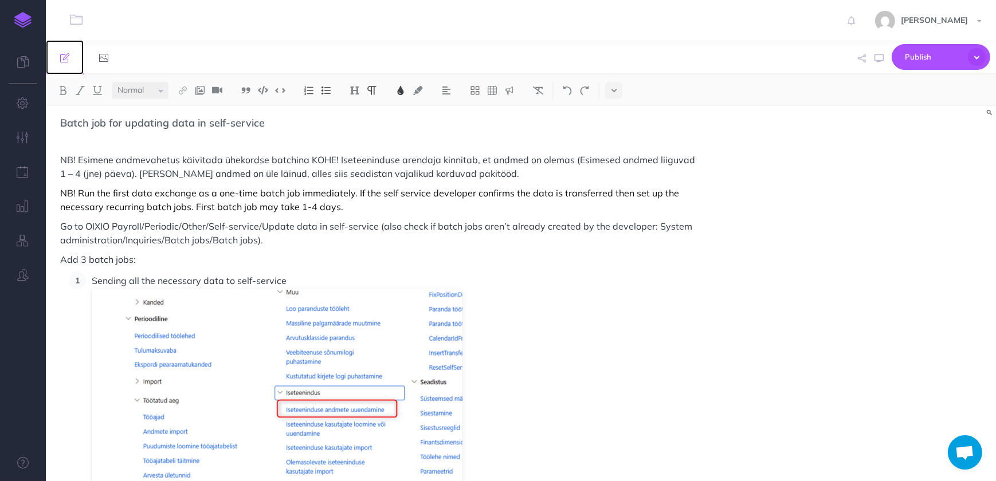
scroll to position [733, 0]
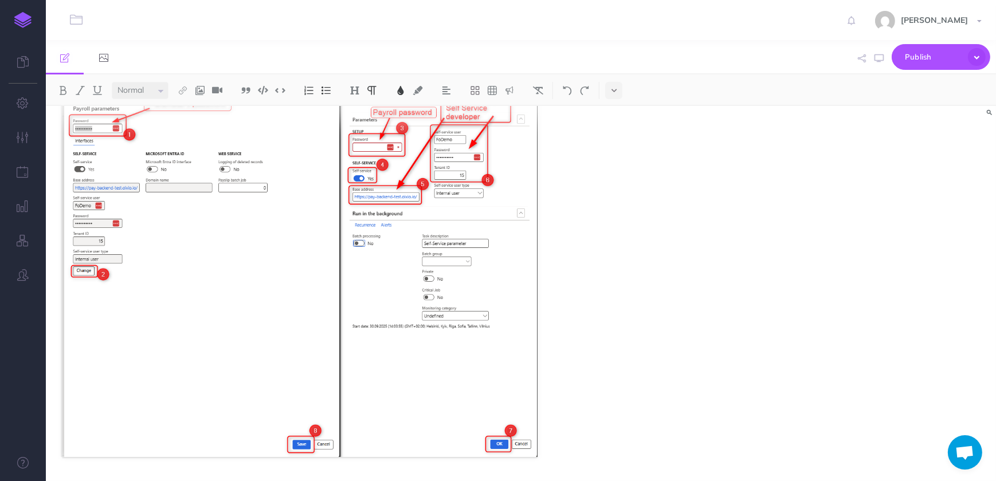
drag, startPoint x: 473, startPoint y: 230, endPoint x: 57, endPoint y: 217, distance: 416.2
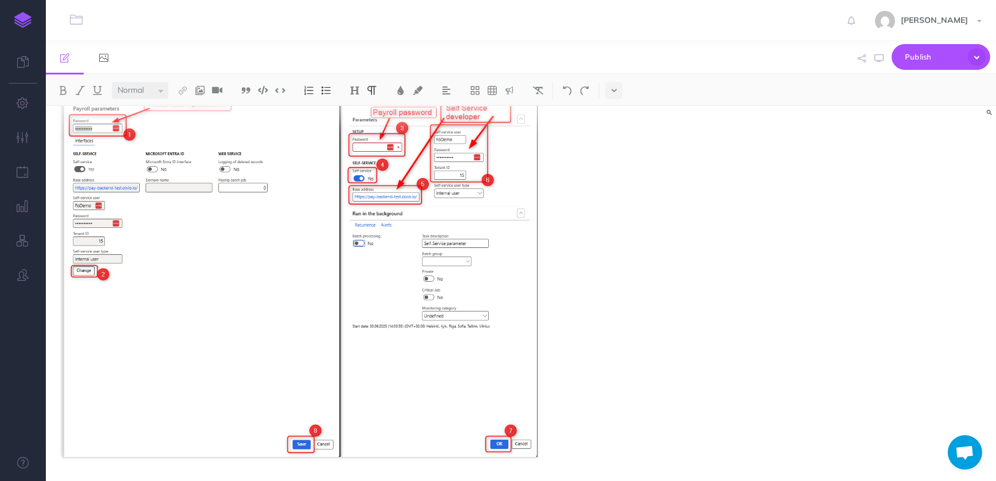
drag, startPoint x: 108, startPoint y: 216, endPoint x: 144, endPoint y: 303, distance: 94.3
click at [95, 61] on link at bounding box center [104, 57] width 38 height 34
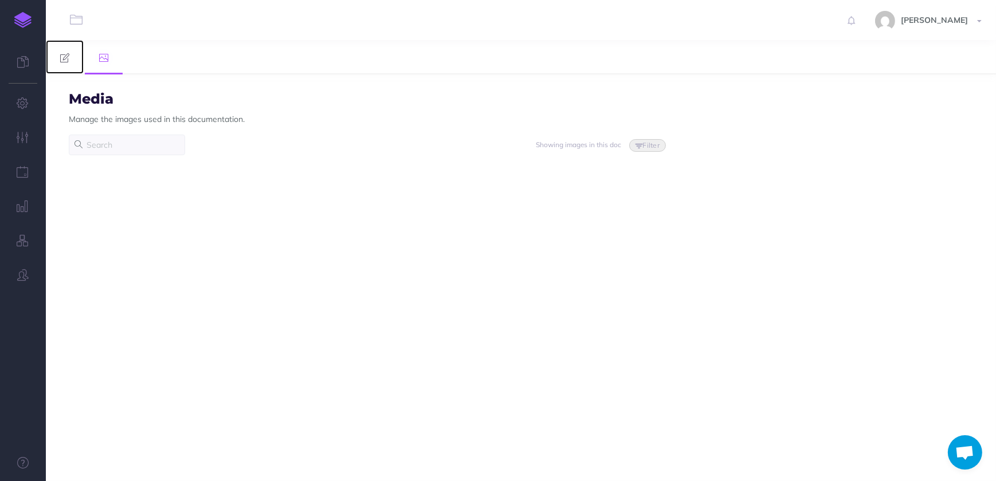
click at [62, 62] on icon at bounding box center [64, 57] width 9 height 9
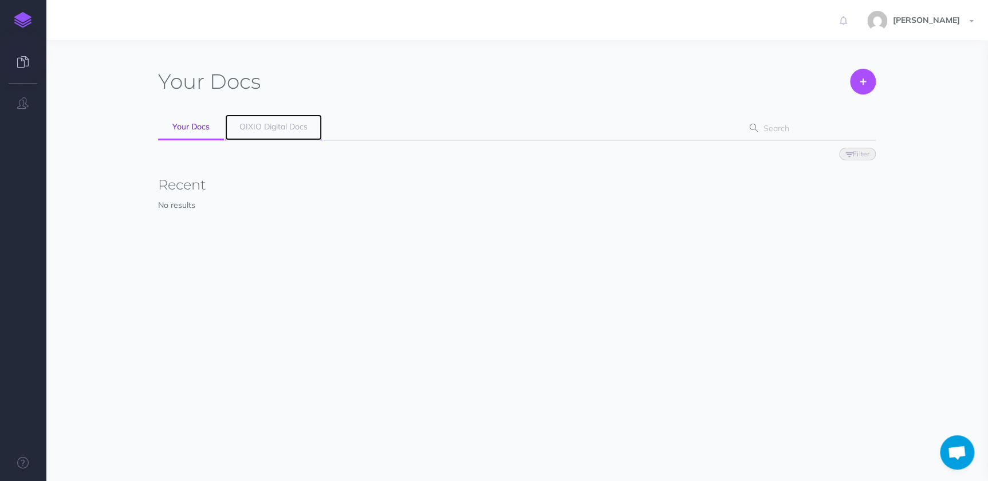
click at [259, 130] on span "OIXIO Digital Docs" at bounding box center [274, 126] width 68 height 10
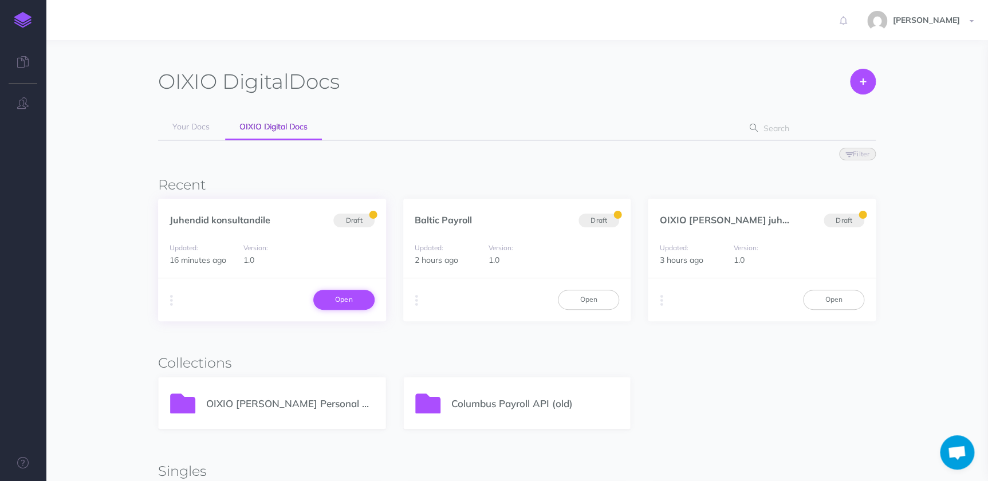
click at [347, 298] on link "Open" at bounding box center [343, 299] width 61 height 19
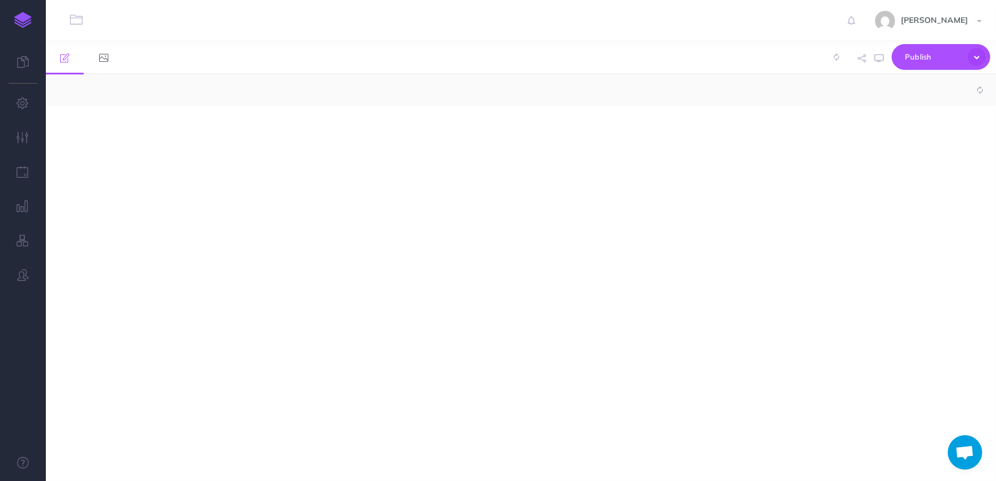
select select "null"
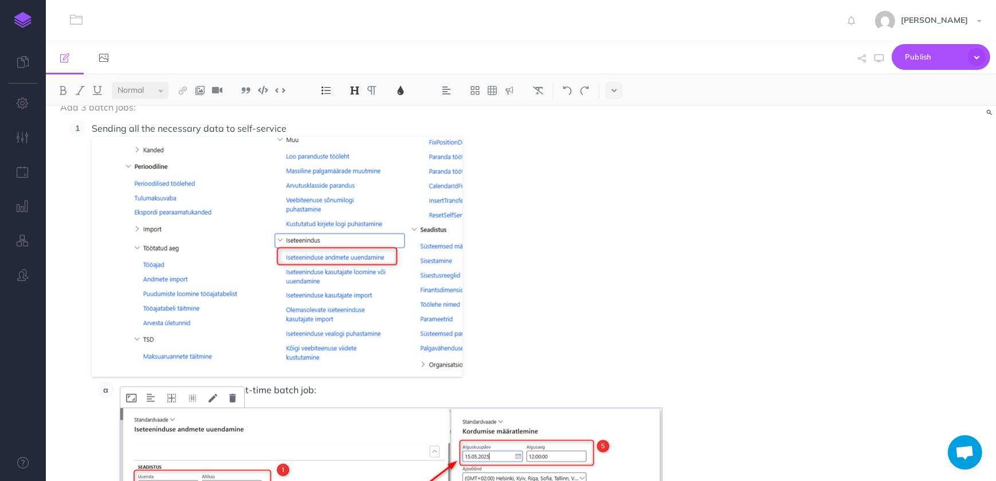
scroll to position [1406, 0]
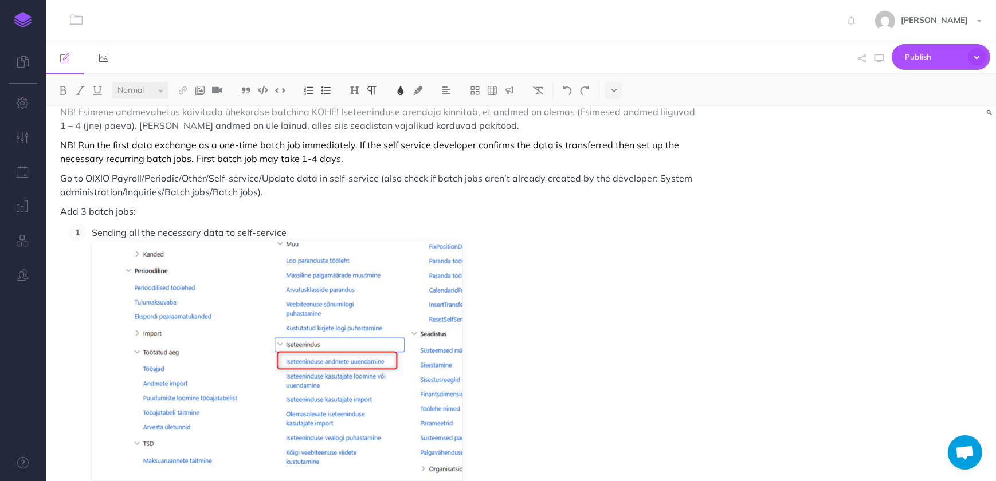
click at [205, 214] on p "Add 3 batch jobs:" at bounding box center [378, 212] width 637 height 14
click at [315, 232] on p "Sending all the necessary data to self-service" at bounding box center [394, 232] width 605 height 17
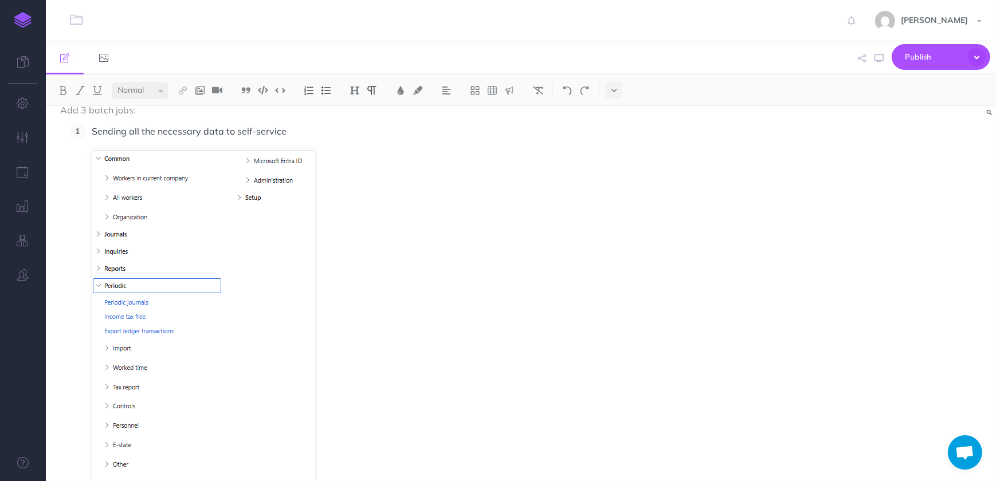
scroll to position [1563, 0]
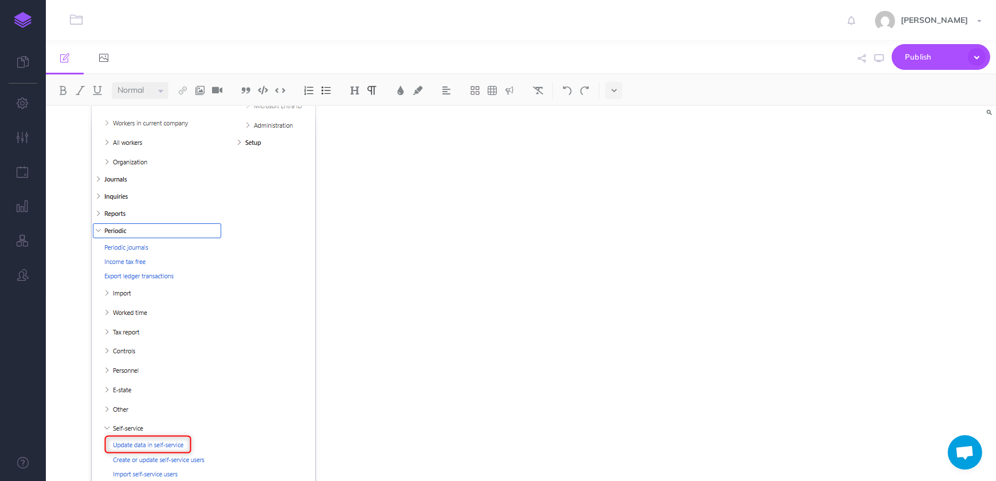
click at [232, 226] on img at bounding box center [203, 327] width 223 height 465
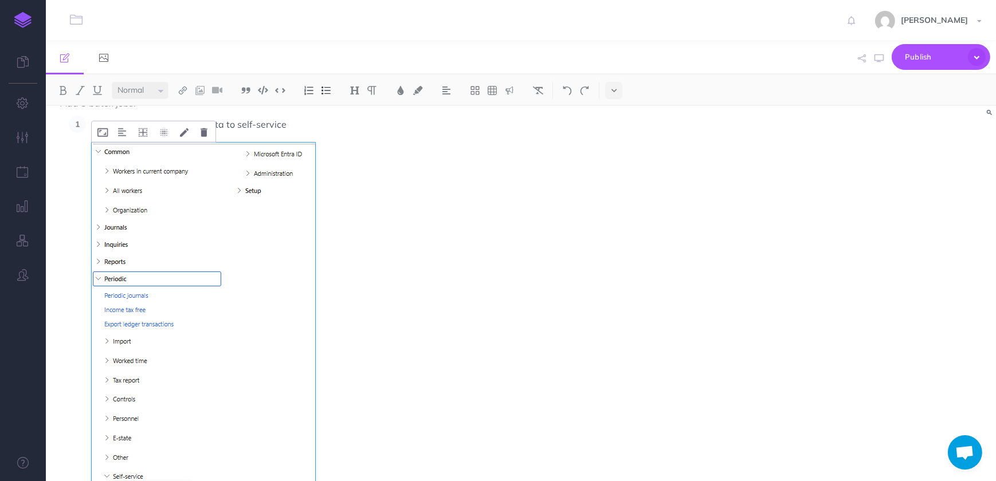
scroll to position [1458, 0]
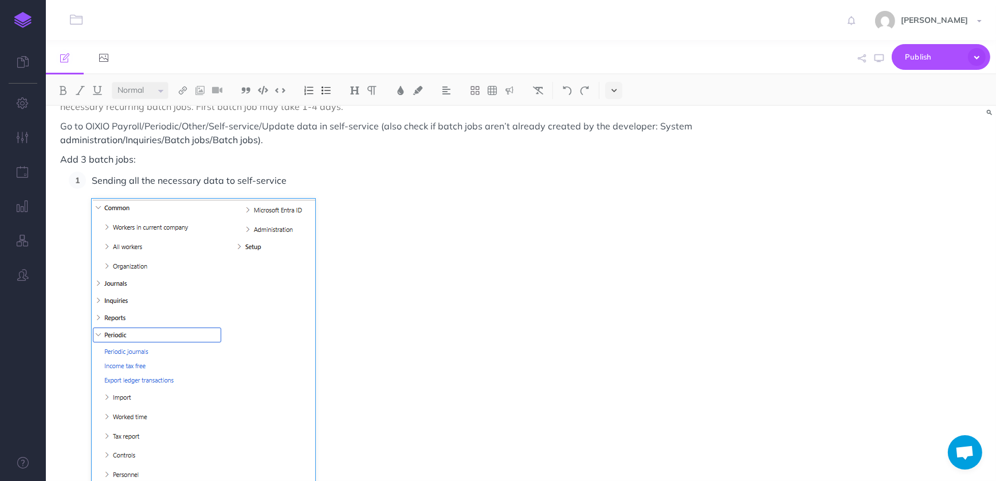
click at [611, 87] on button at bounding box center [613, 90] width 17 height 17
click at [246, 229] on img at bounding box center [203, 431] width 223 height 465
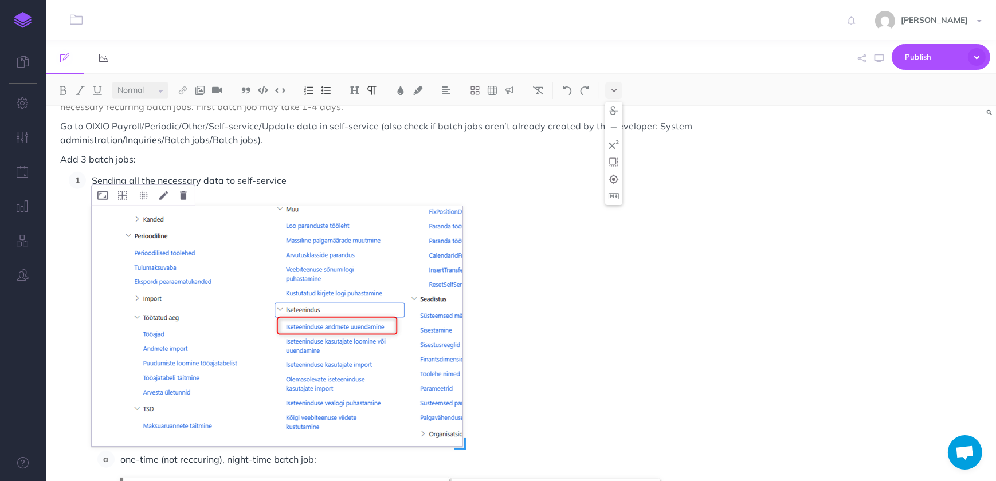
click at [325, 262] on img at bounding box center [277, 326] width 371 height 240
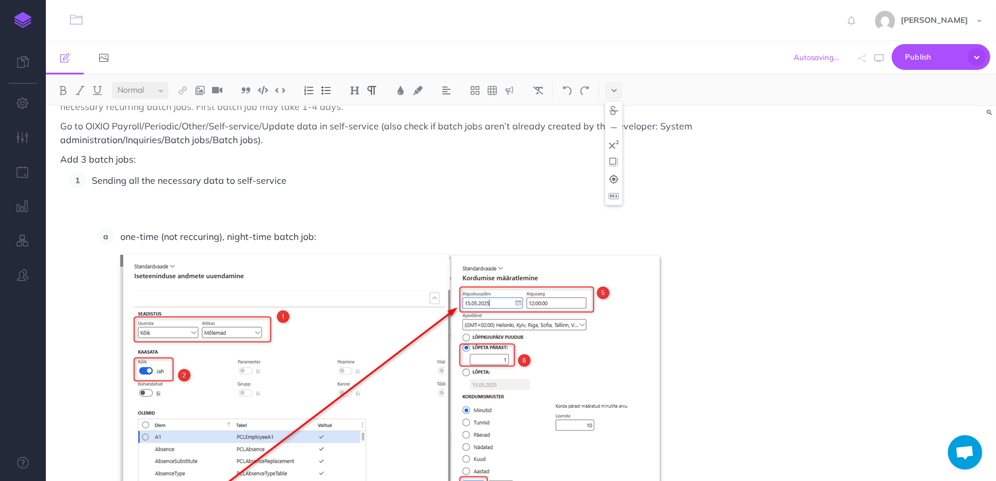
click at [103, 207] on p at bounding box center [394, 214] width 605 height 17
click at [103, 214] on p at bounding box center [394, 214] width 605 height 17
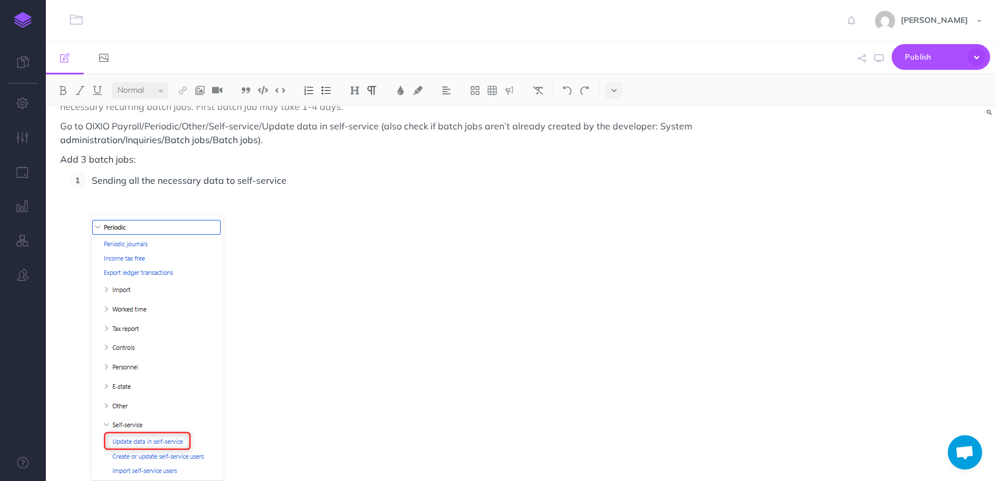
click at [214, 195] on p at bounding box center [394, 197] width 605 height 17
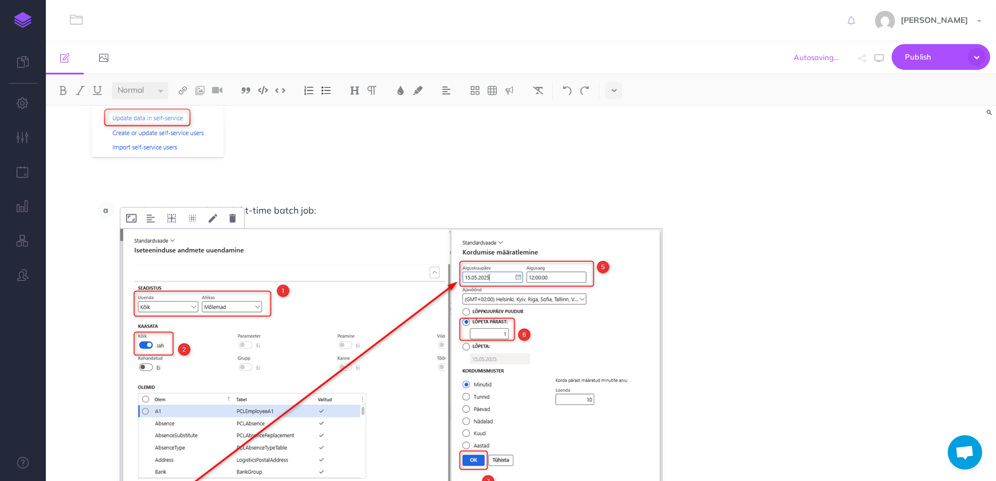
scroll to position [1771, 0]
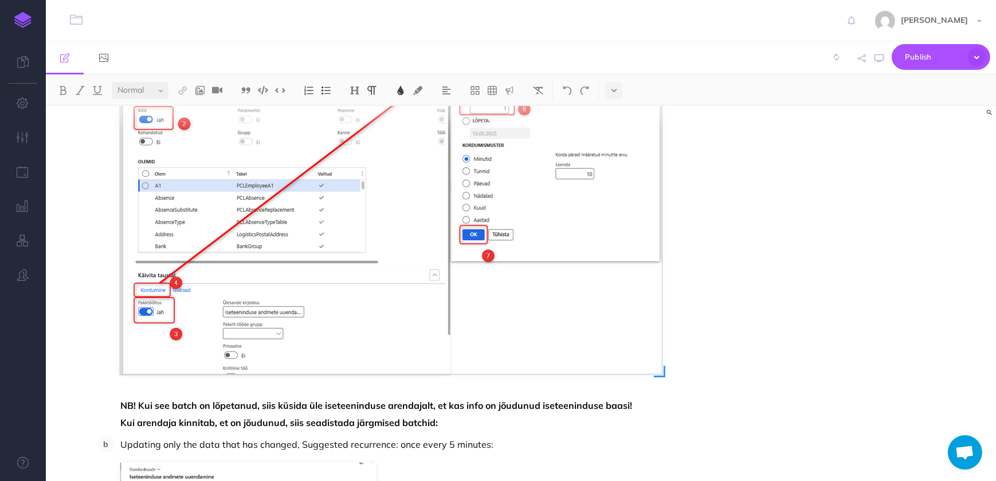
scroll to position [1979, 0]
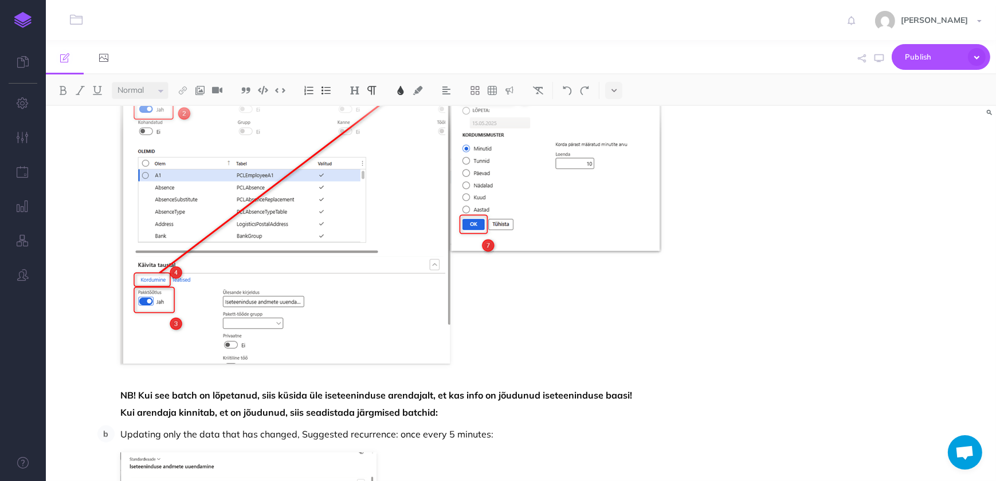
click at [122, 376] on li "one-time (not reccuring), night-time batch job: NB! Kui see batch on lõpetanud,…" at bounding box center [406, 194] width 582 height 456
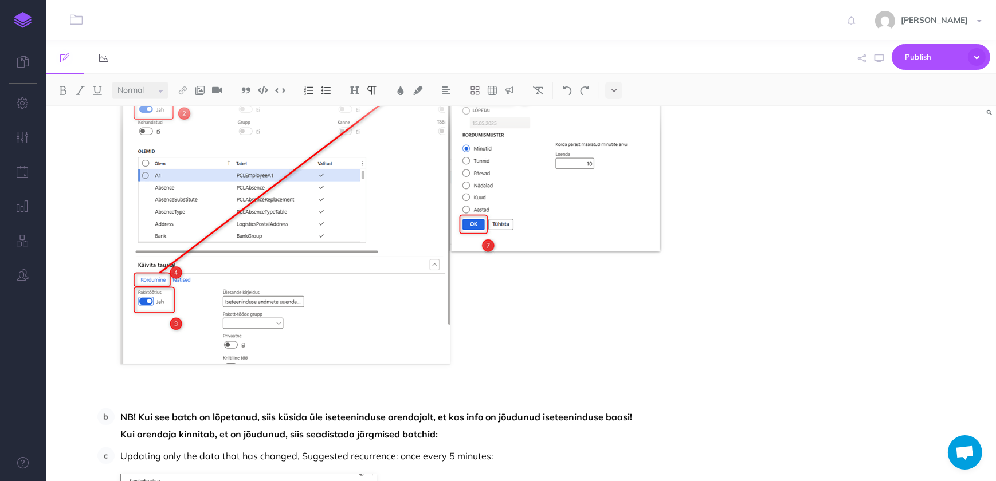
click at [136, 395] on p at bounding box center [408, 395] width 576 height 17
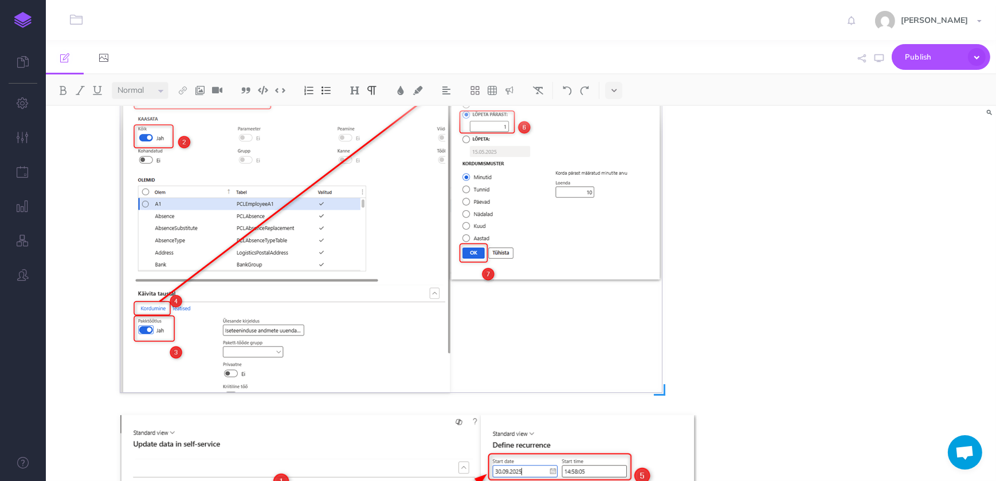
scroll to position [1927, 0]
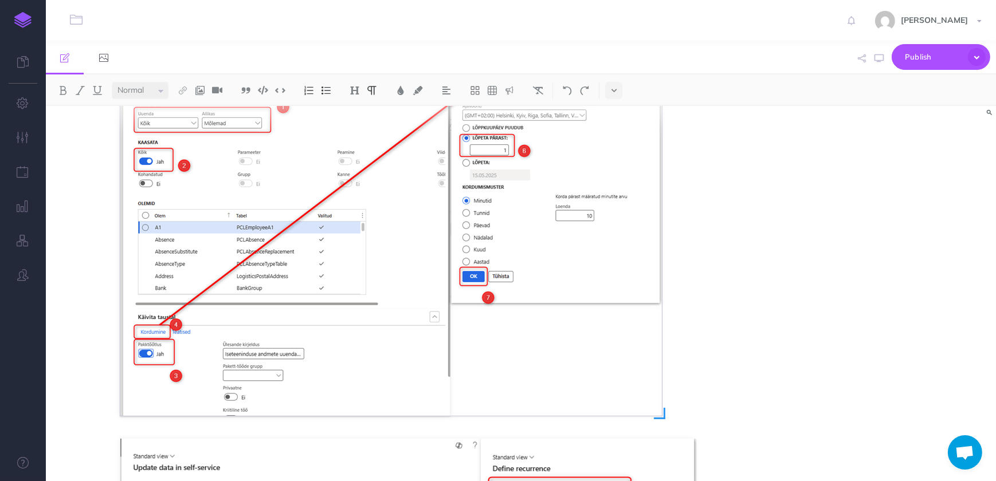
click at [433, 245] on img at bounding box center [391, 230] width 542 height 371
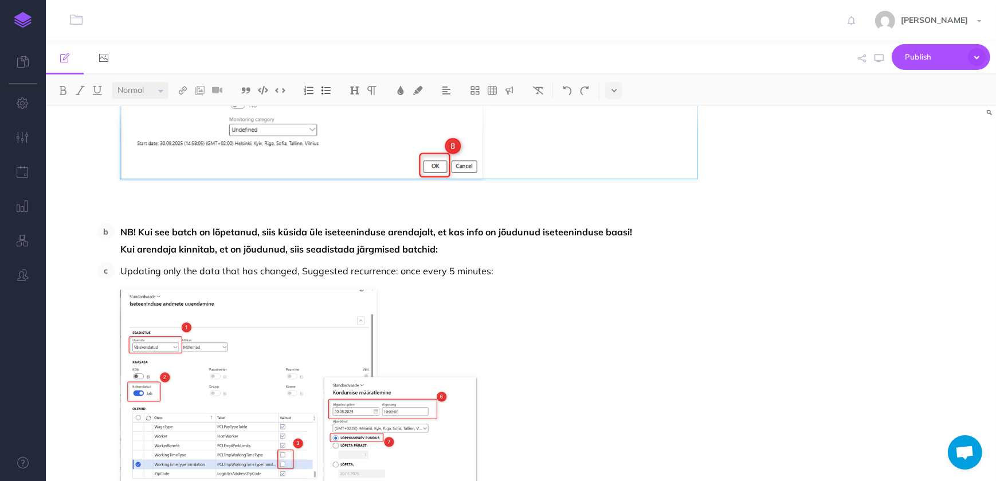
scroll to position [2292, 0]
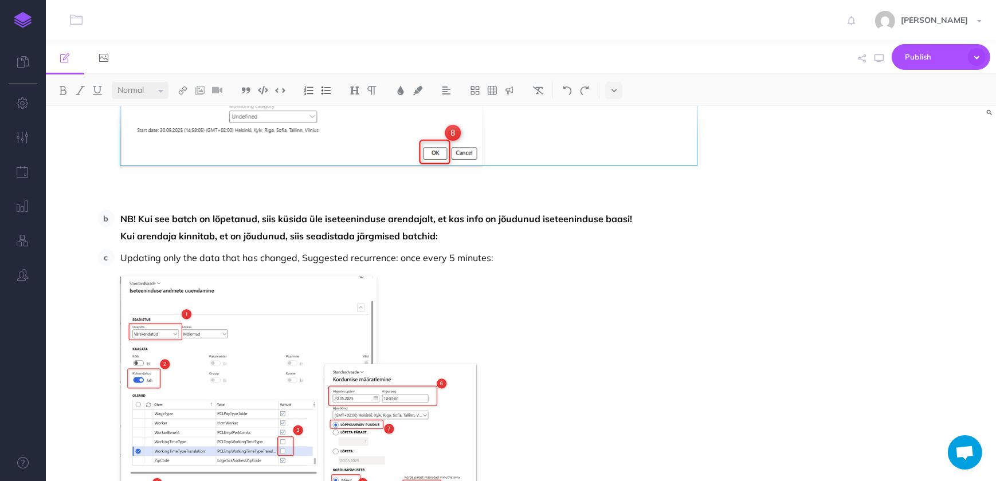
click at [120, 218] on li "NB! Kui see batch on lõpetanud, siis küsida üle iseteeninduse arendajalt, et ka…" at bounding box center [406, 227] width 582 height 34
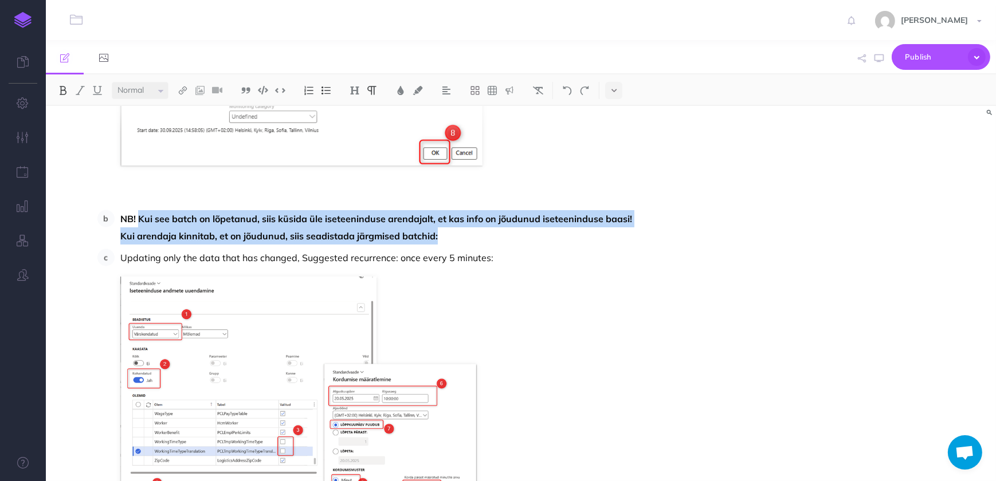
drag, startPoint x: 138, startPoint y: 218, endPoint x: 444, endPoint y: 232, distance: 306.3
click at [444, 232] on li "NB! Kui see batch on lõpetanud, siis küsida üle iseteeninduse arendajalt, et ka…" at bounding box center [406, 227] width 582 height 34
copy li "Kui see batch on lõpetanud, siis küsida üle iseteeninduse arendajalt, et kas in…"
click at [142, 218] on strong "NB! Kui see batch on lõpetanud, siis küsida üle iseteeninduse arendajalt, et ka…" at bounding box center [376, 218] width 512 height 11
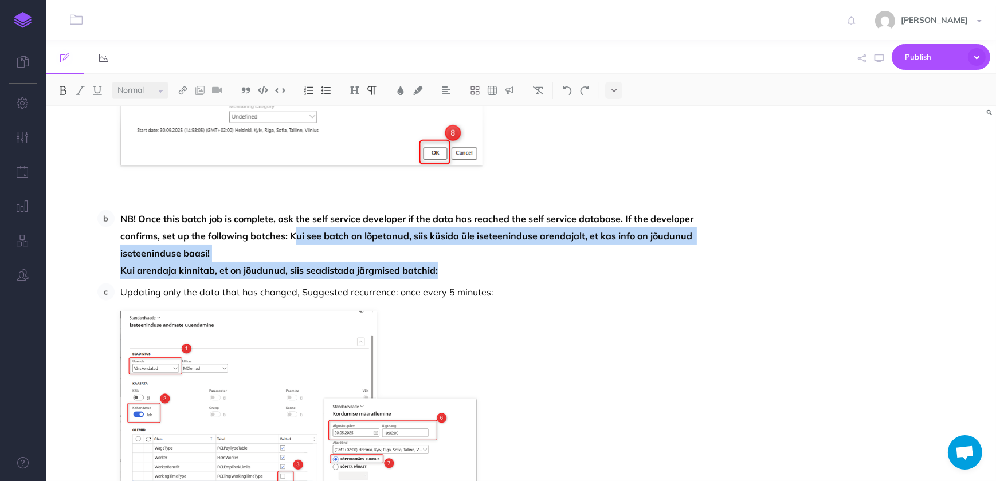
drag, startPoint x: 295, startPoint y: 236, endPoint x: 438, endPoint y: 269, distance: 146.6
click at [438, 269] on li "NB! Once this batch job is complete, ask the self service developer if the data…" at bounding box center [406, 244] width 582 height 69
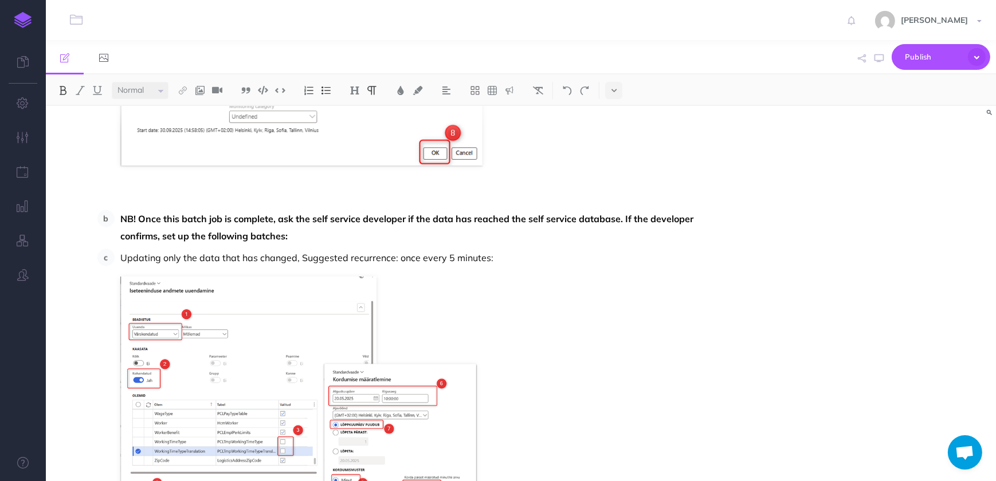
click at [500, 231] on p "NB! Once this batch job is complete, ask the self service developer if the data…" at bounding box center [408, 227] width 576 height 34
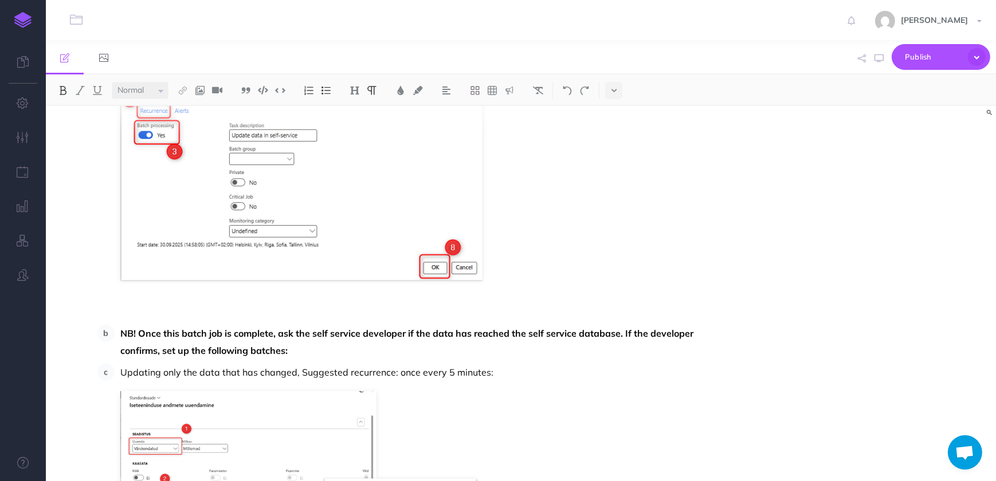
scroll to position [2188, 0]
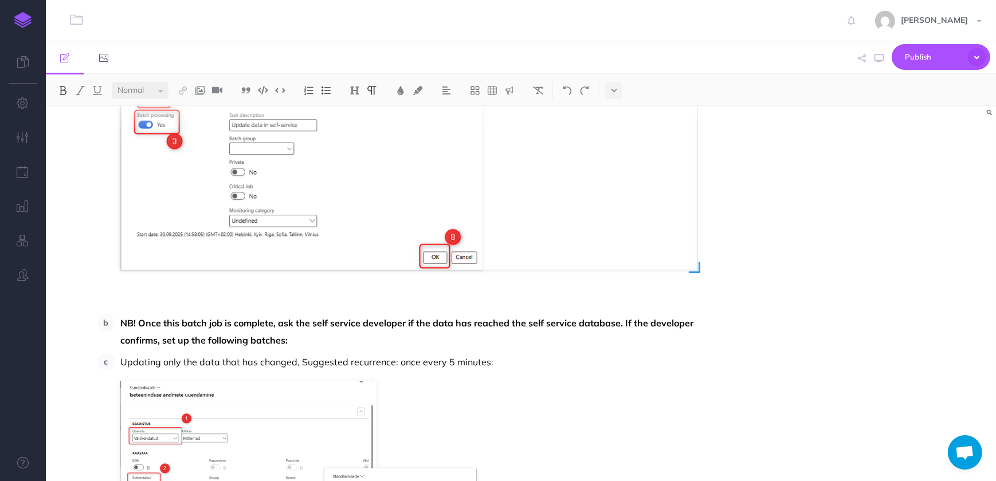
click at [537, 243] on img at bounding box center [408, 27] width 576 height 485
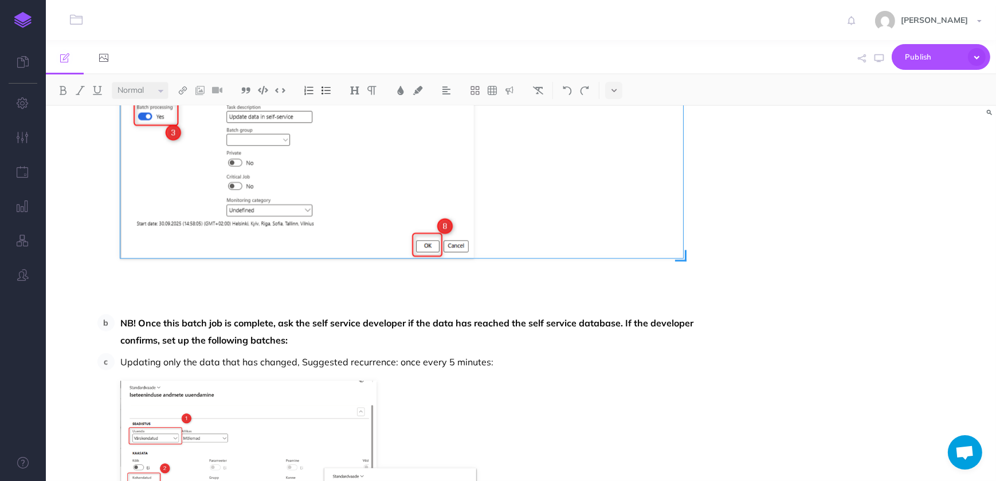
drag, startPoint x: 699, startPoint y: 268, endPoint x: 685, endPoint y: 260, distance: 15.9
click at [685, 260] on span at bounding box center [680, 255] width 11 height 11
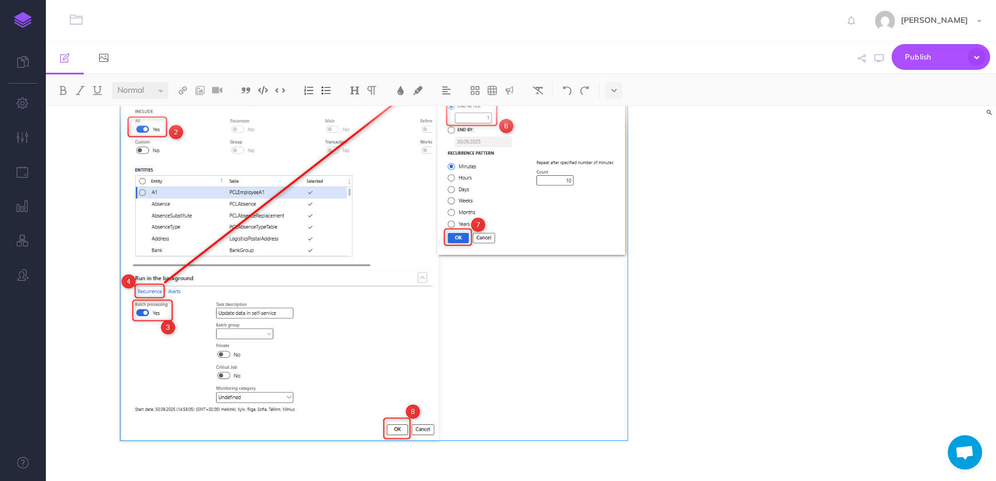
scroll to position [1765, 0]
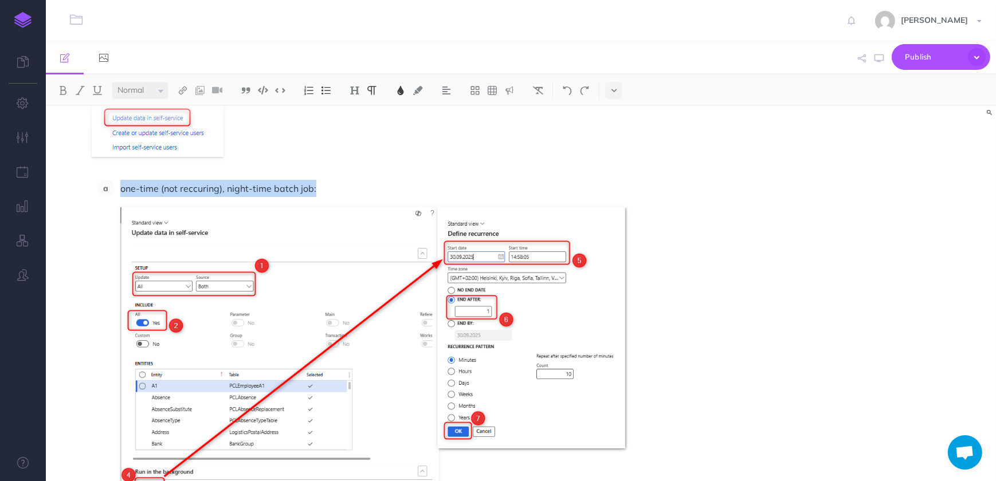
drag, startPoint x: 319, startPoint y: 194, endPoint x: 121, endPoint y: 191, distance: 197.1
click at [121, 191] on p "one-time (not reccuring), night-time batch job:" at bounding box center [408, 188] width 576 height 17
copy span "one-time (not reccuring), night-time batch job:"
click at [346, 192] on p "one-time (not reccuring), night-time batch job:" at bounding box center [408, 188] width 576 height 17
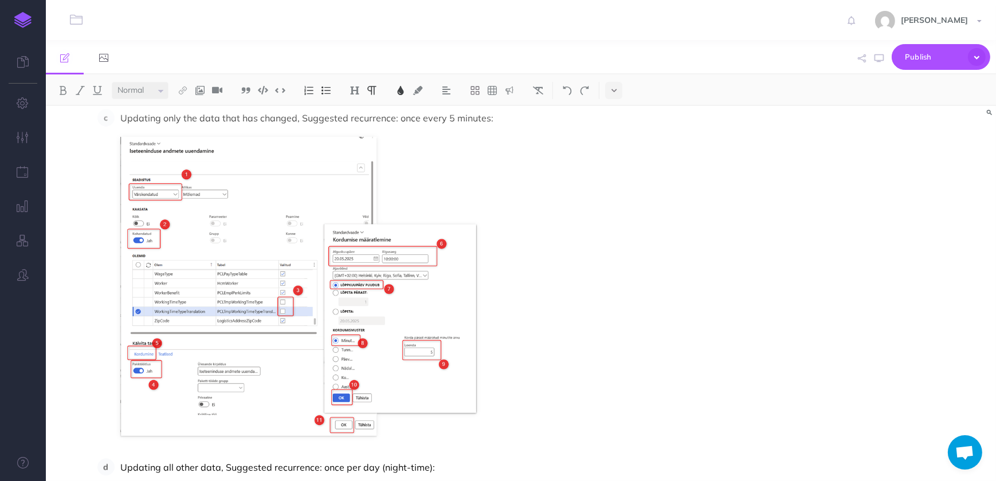
scroll to position [2390, 0]
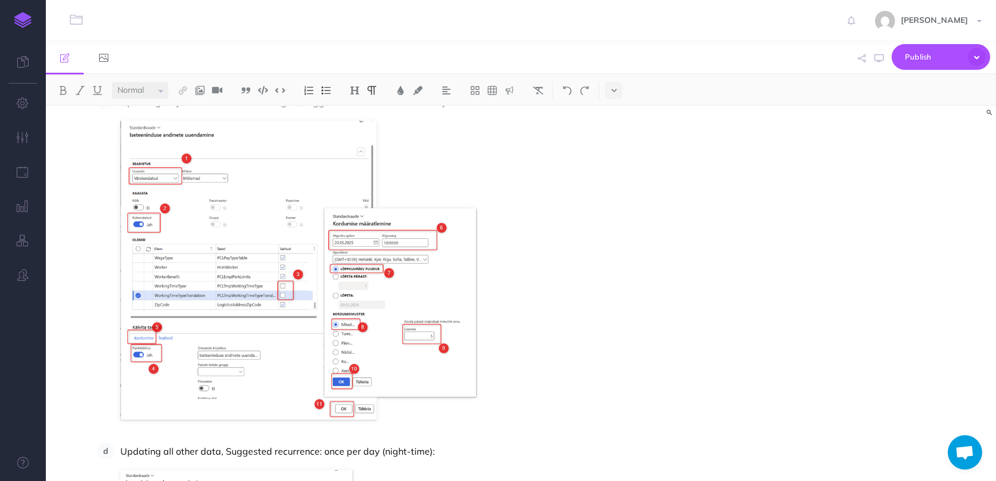
click at [127, 435] on ol "one-time (not reccuring), night-time batch job: NB! Once this batch job is comp…" at bounding box center [396, 202] width 599 height 1295
click at [410, 419] on img at bounding box center [298, 271] width 357 height 300
click at [495, 418] on li "Updating only the data that has changed, Suggested recurrence: once every 5 min…" at bounding box center [406, 256] width 582 height 327
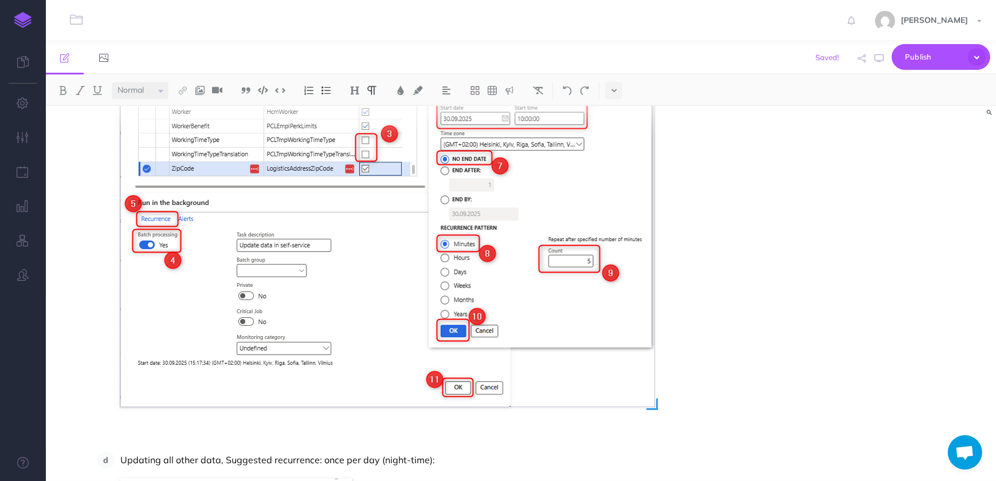
scroll to position [2963, 0]
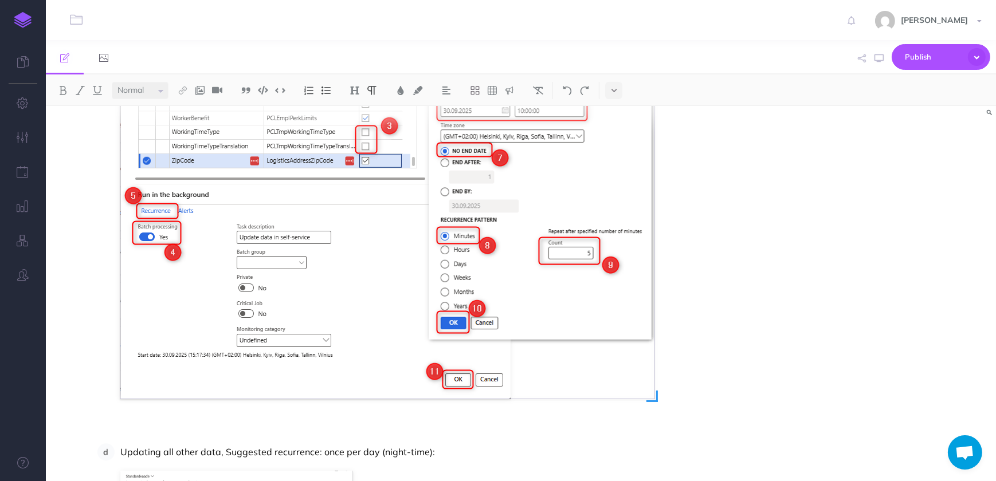
click at [595, 355] on img at bounding box center [387, 134] width 534 height 529
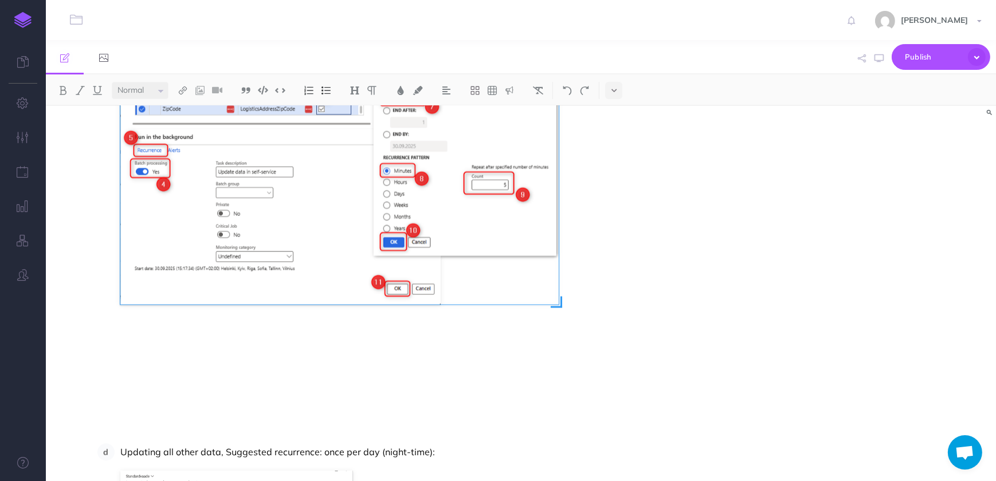
drag, startPoint x: 654, startPoint y: 401, endPoint x: 556, endPoint y: 348, distance: 111.3
click at [556, 348] on div at bounding box center [387, 134] width 534 height 529
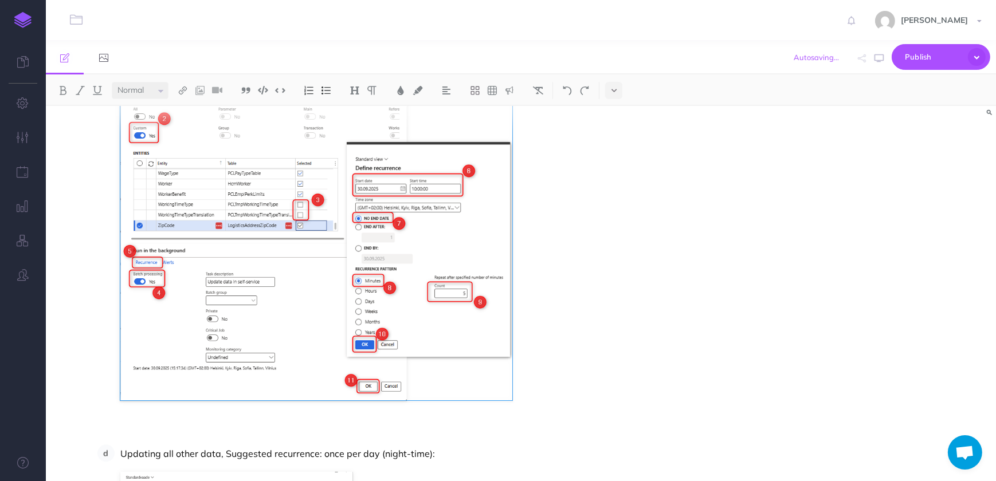
scroll to position [2822, 0]
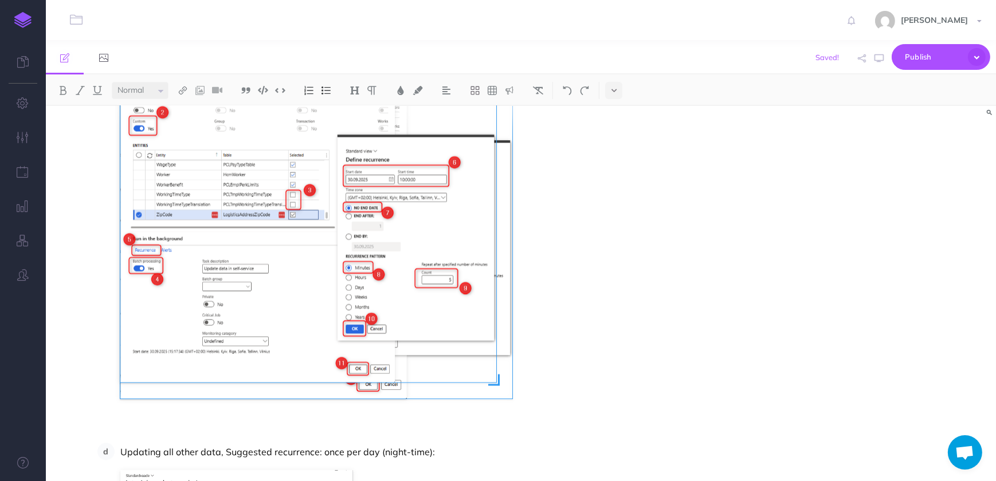
drag, startPoint x: 513, startPoint y: 401, endPoint x: 497, endPoint y: 389, distance: 20.1
click at [497, 389] on div at bounding box center [316, 204] width 392 height 388
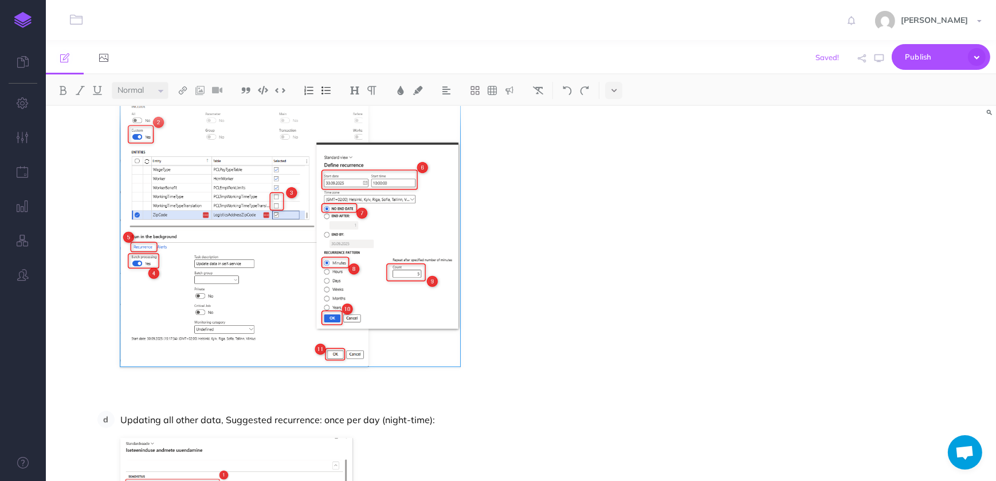
scroll to position [2823, 0]
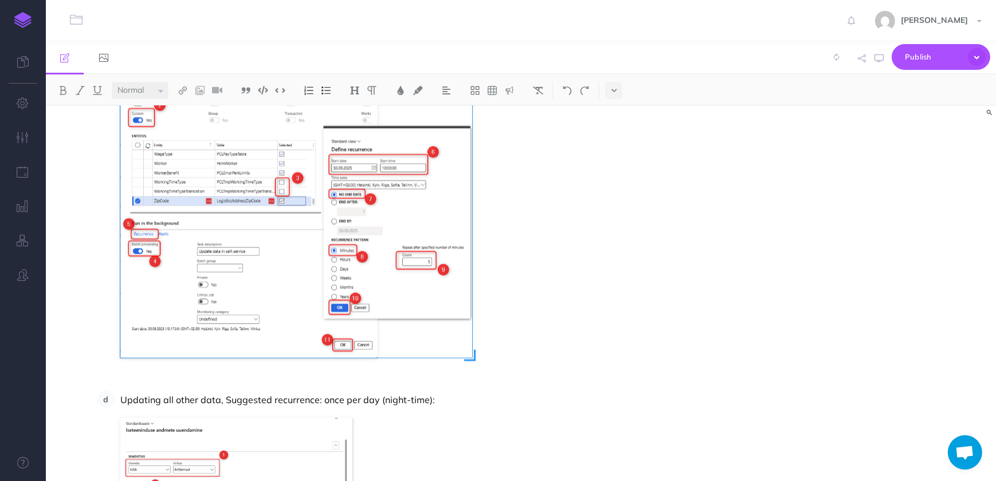
drag, startPoint x: 458, startPoint y: 350, endPoint x: 470, endPoint y: 360, distance: 16.3
click at [470, 360] on span at bounding box center [469, 355] width 11 height 11
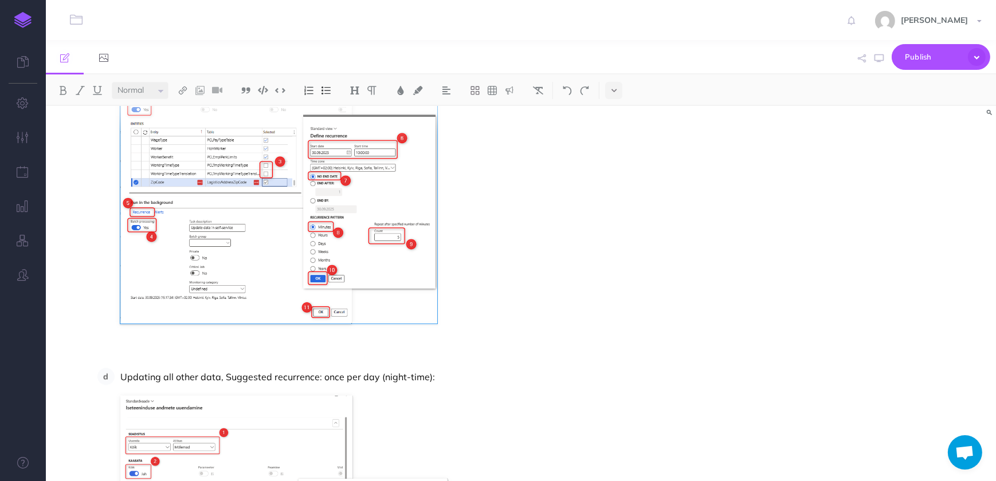
scroll to position [2800, 0]
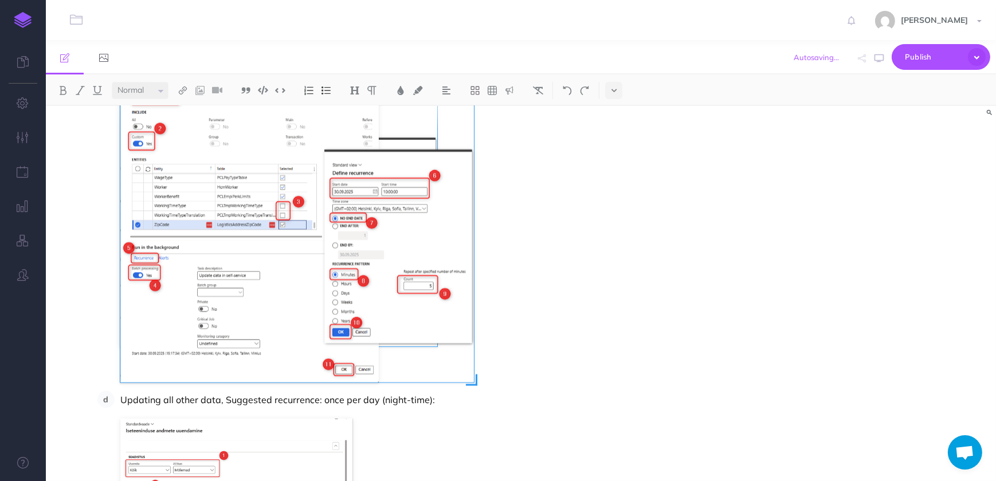
drag, startPoint x: 433, startPoint y: 347, endPoint x: 470, endPoint y: 372, distance: 44.5
click at [470, 372] on div at bounding box center [297, 208] width 354 height 350
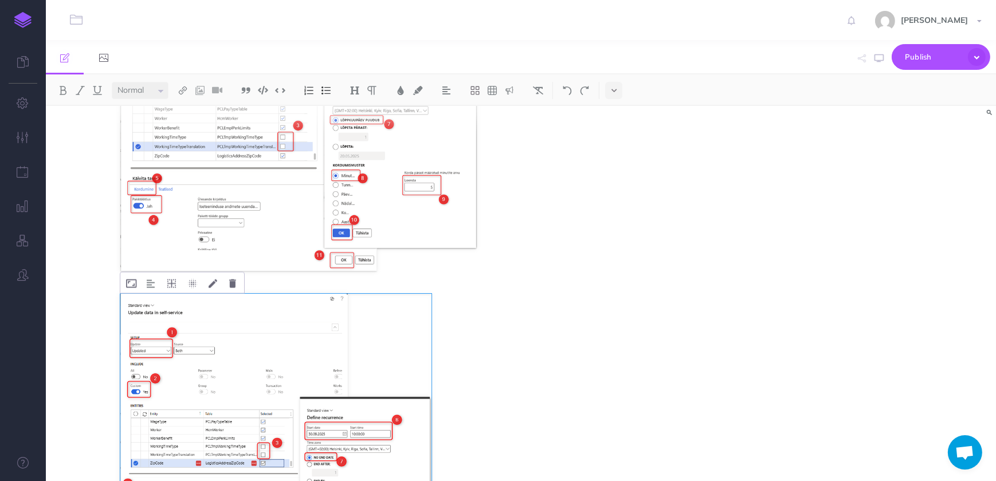
scroll to position [2533, 0]
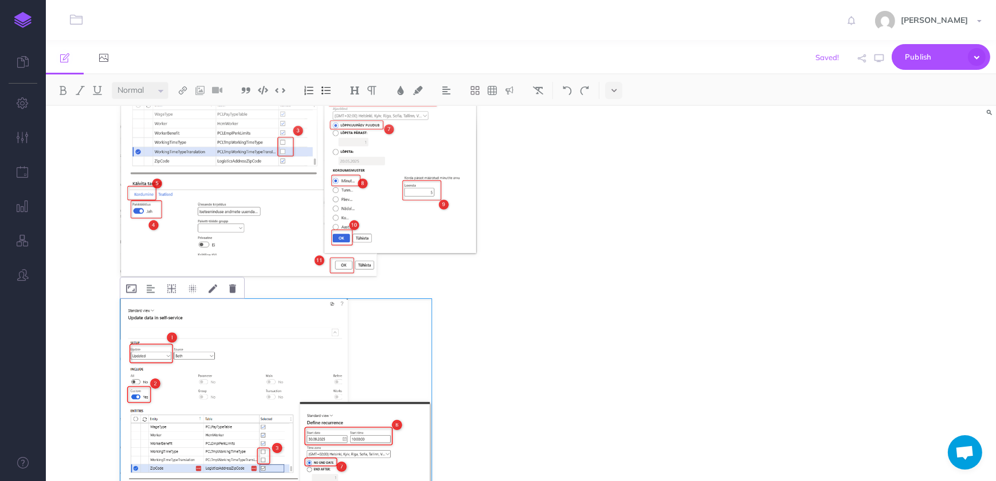
click at [420, 310] on img at bounding box center [275, 453] width 311 height 308
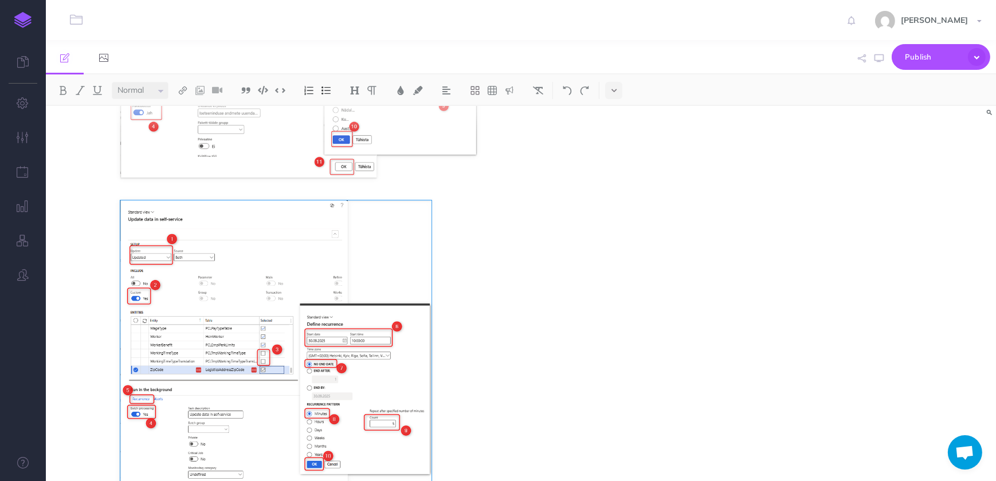
scroll to position [2794, 0]
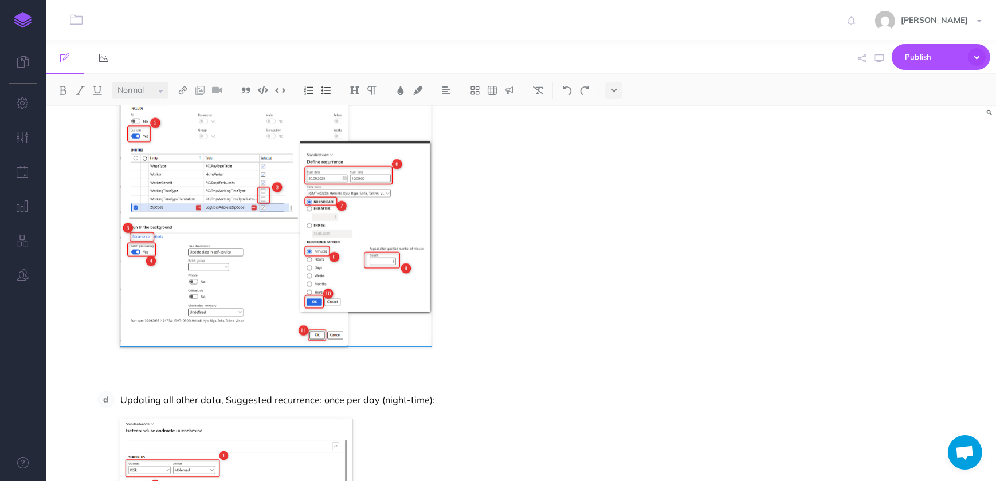
drag, startPoint x: 430, startPoint y: 350, endPoint x: 472, endPoint y: 384, distance: 54.1
click at [472, 384] on li "Updating only the data that has changed, Suggested recurrence: once every 5 min…" at bounding box center [406, 38] width 582 height 698
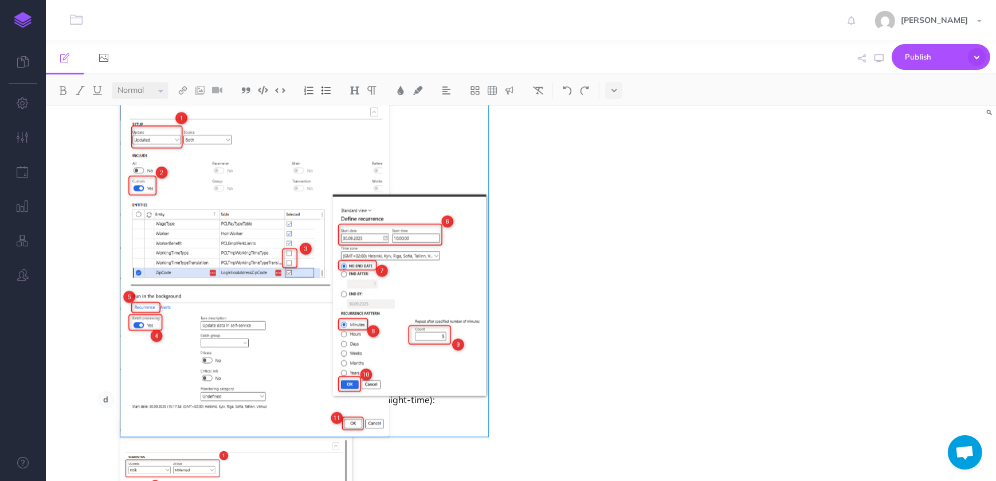
drag, startPoint x: 398, startPoint y: 348, endPoint x: 489, endPoint y: 365, distance: 92.6
click at [489, 365] on li "Updating only the data that has changed, Suggested recurrence: once every 5 min…" at bounding box center [406, 55] width 582 height 664
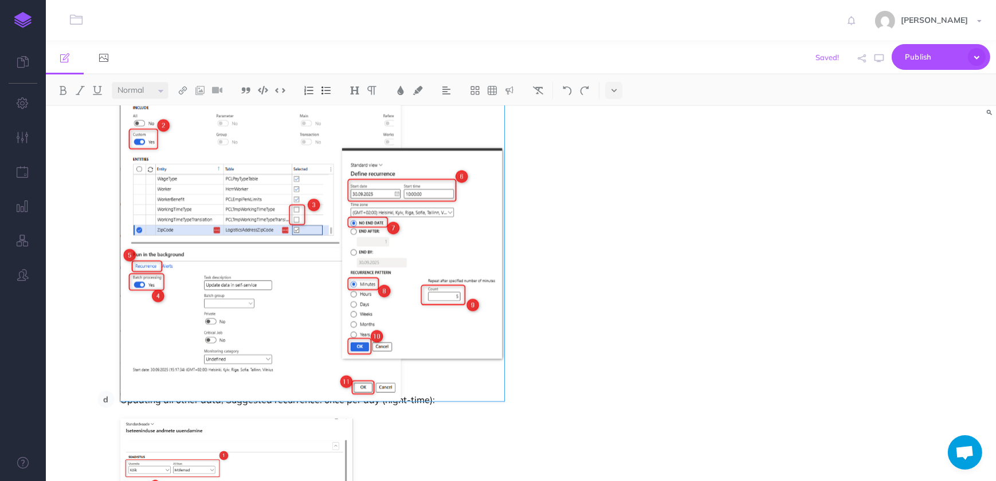
drag, startPoint x: 449, startPoint y: 348, endPoint x: 504, endPoint y: 382, distance: 65.4
click at [504, 382] on li "Updating only the data that has changed, Suggested recurrence: once every 5 min…" at bounding box center [406, 29] width 582 height 715
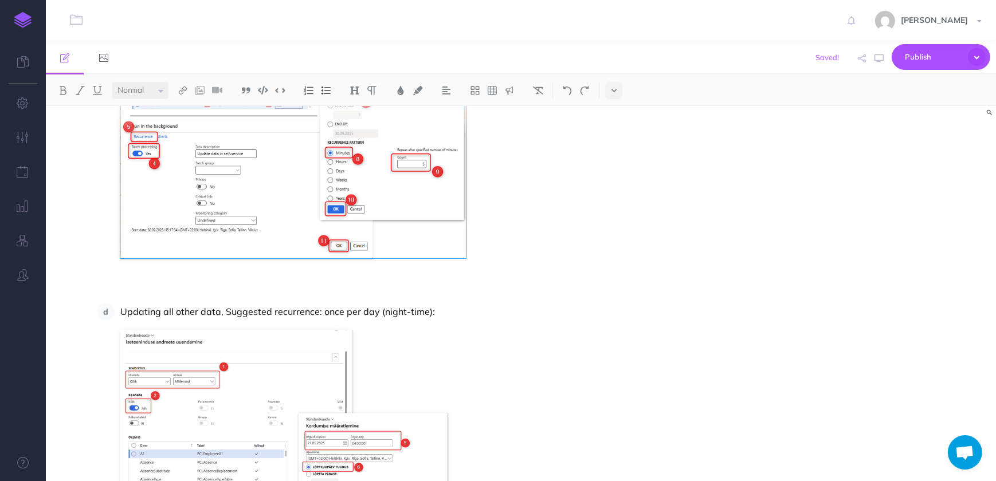
scroll to position [2933, 0]
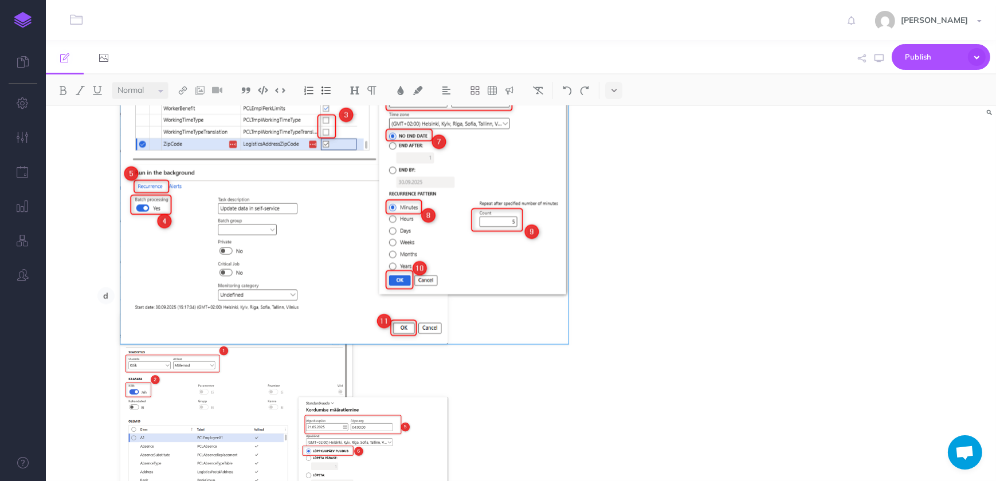
drag, startPoint x: 467, startPoint y: 244, endPoint x: 570, endPoint y: 317, distance: 126.1
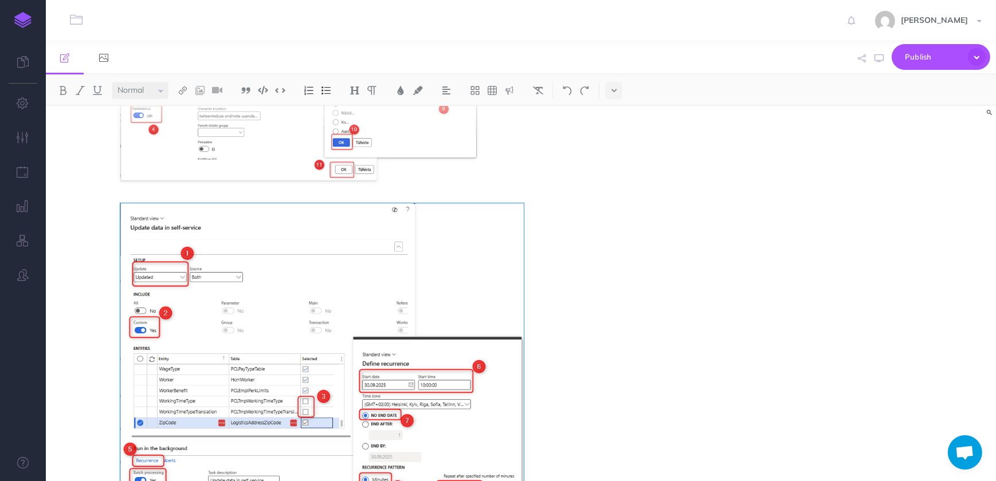
scroll to position [2624, 0]
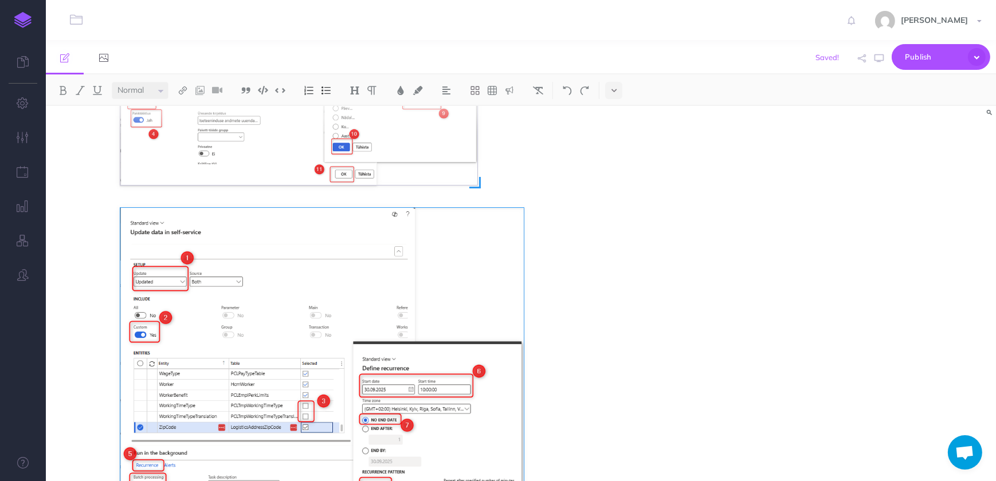
click at [438, 180] on img at bounding box center [298, 36] width 357 height 300
click at [492, 180] on li "Updating only the data that has changed, Suggested recurrence: once every 5 min…" at bounding box center [406, 252] width 582 height 789
click at [547, 166] on li "Updating only the data that has changed, Suggested recurrence: once every 5 min…" at bounding box center [406, 252] width 582 height 789
click at [568, 166] on li "Updating only the data that has changed, Suggested recurrence: once every 5 min…" at bounding box center [406, 252] width 582 height 789
click at [561, 187] on li "Updating only the data that has changed, Suggested recurrence: once every 5 min…" at bounding box center [406, 252] width 582 height 789
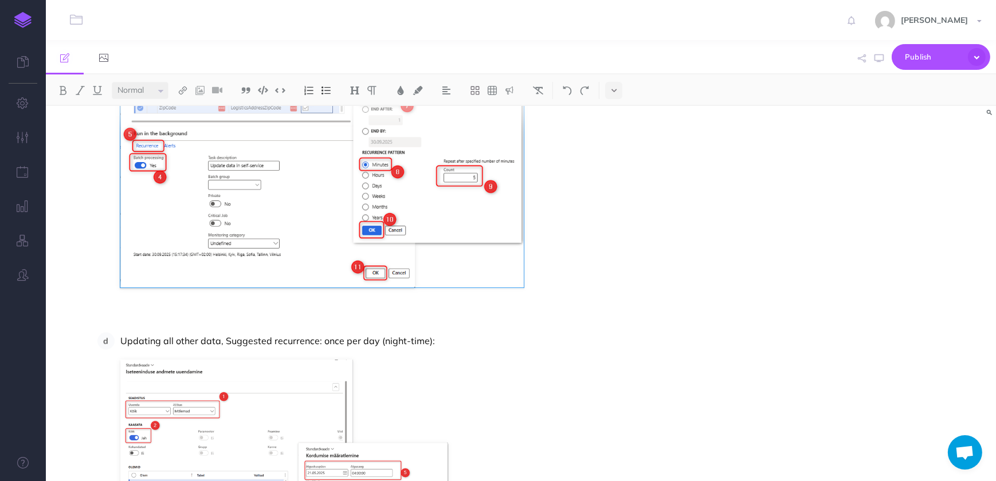
scroll to position [2937, 0]
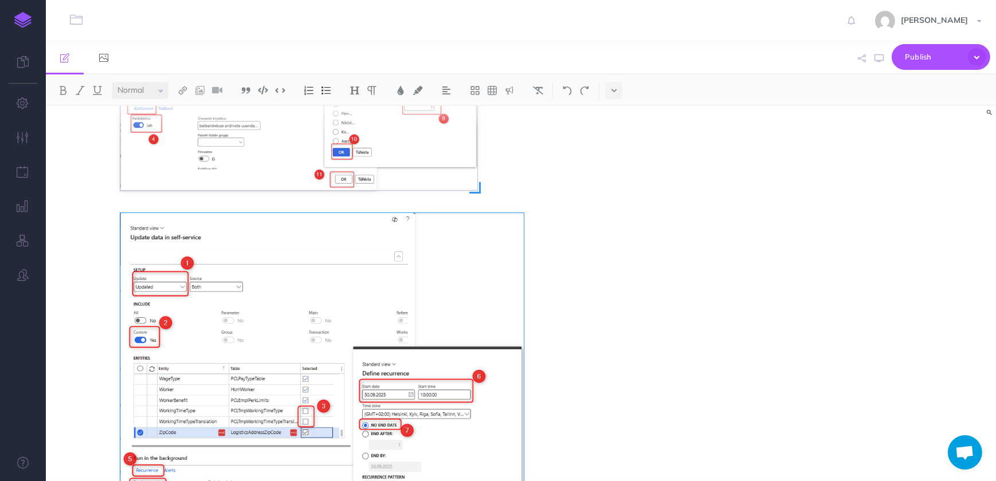
scroll to position [2521, 0]
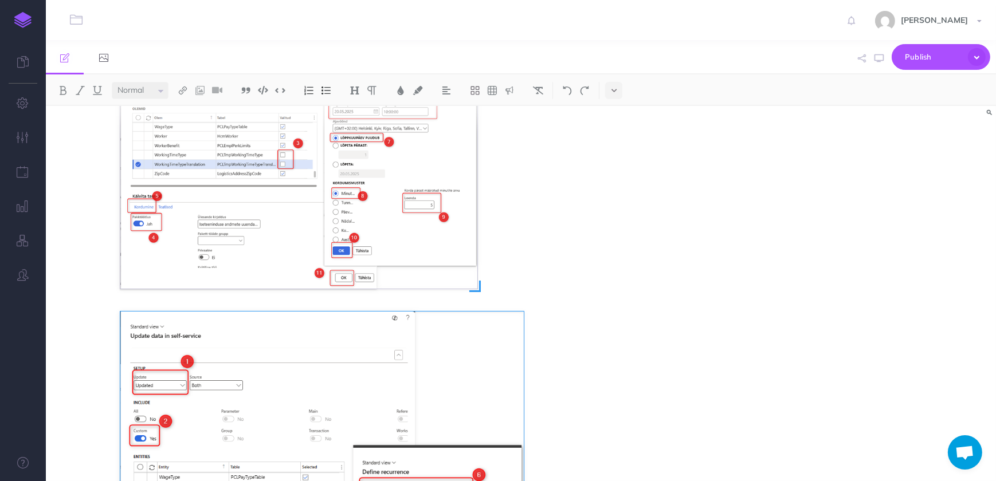
click at [431, 245] on img at bounding box center [298, 140] width 357 height 300
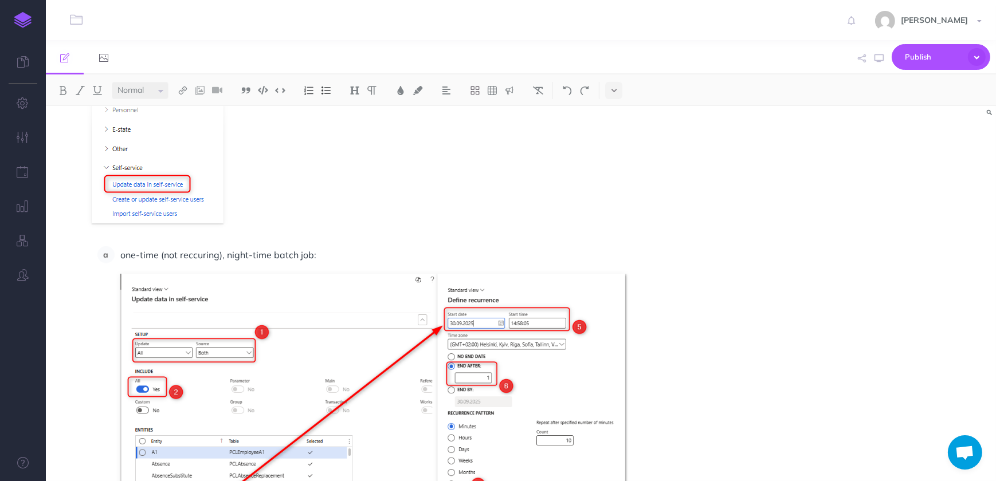
scroll to position [1650, 0]
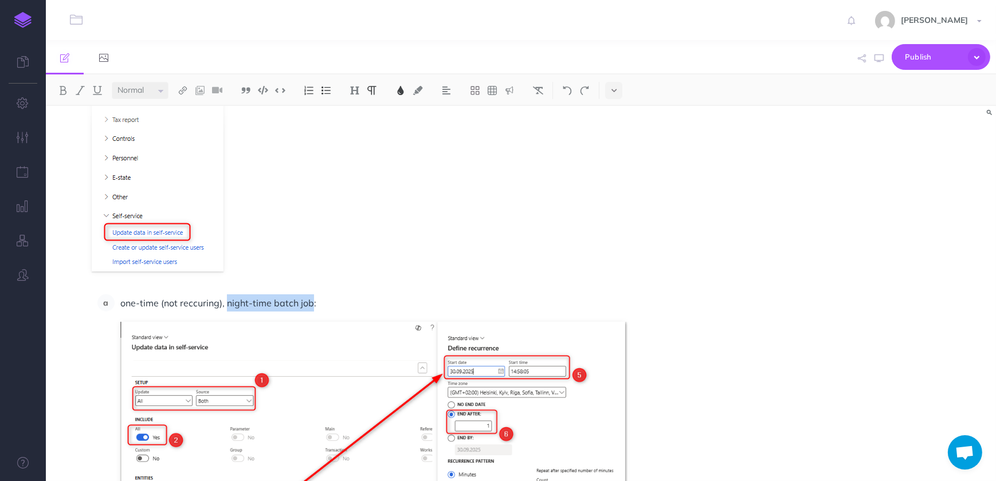
drag, startPoint x: 226, startPoint y: 304, endPoint x: 309, endPoint y: 308, distance: 83.2
click at [309, 308] on span "one-time (not reccuring), night-time batch job:" at bounding box center [218, 302] width 196 height 11
click at [225, 304] on span "one-time (not reccuring), night-time batch job:" at bounding box center [218, 302] width 196 height 11
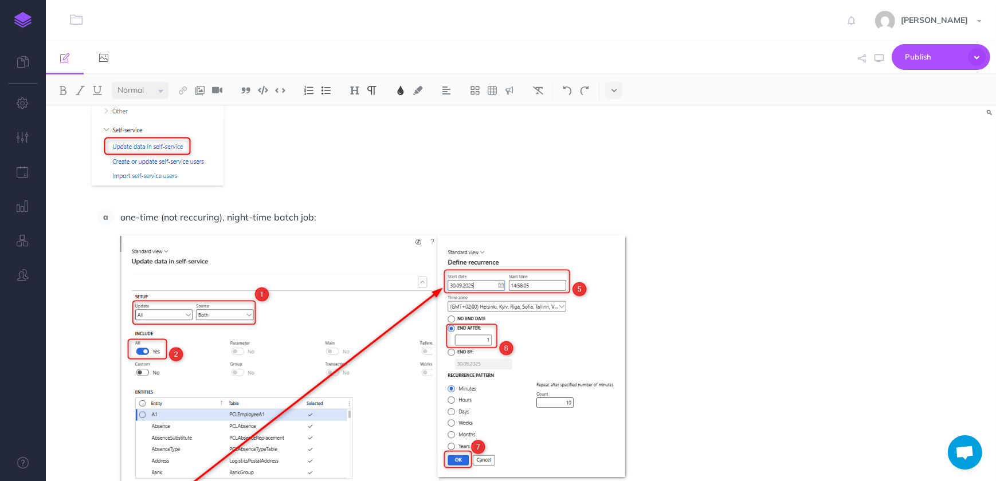
scroll to position [1702, 0]
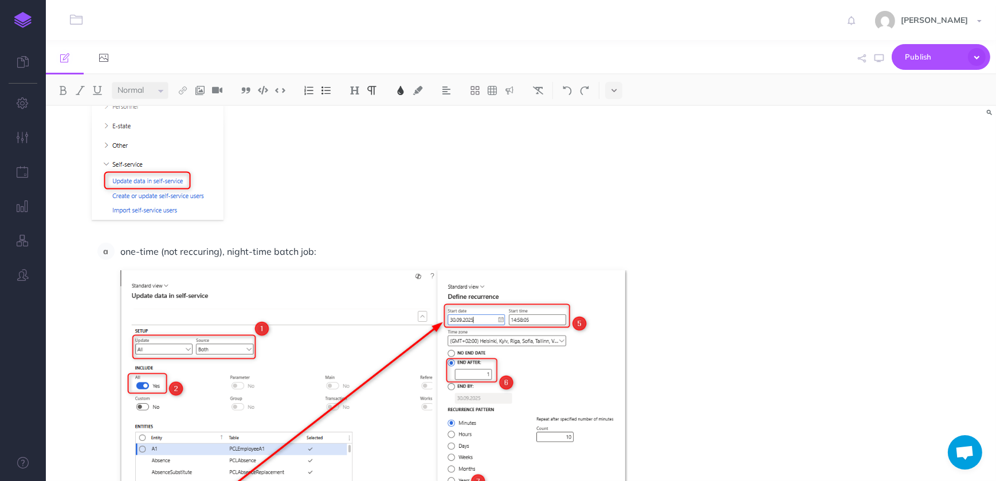
click at [319, 252] on p "one-time (not reccuring), night-time batch job:" at bounding box center [408, 251] width 576 height 17
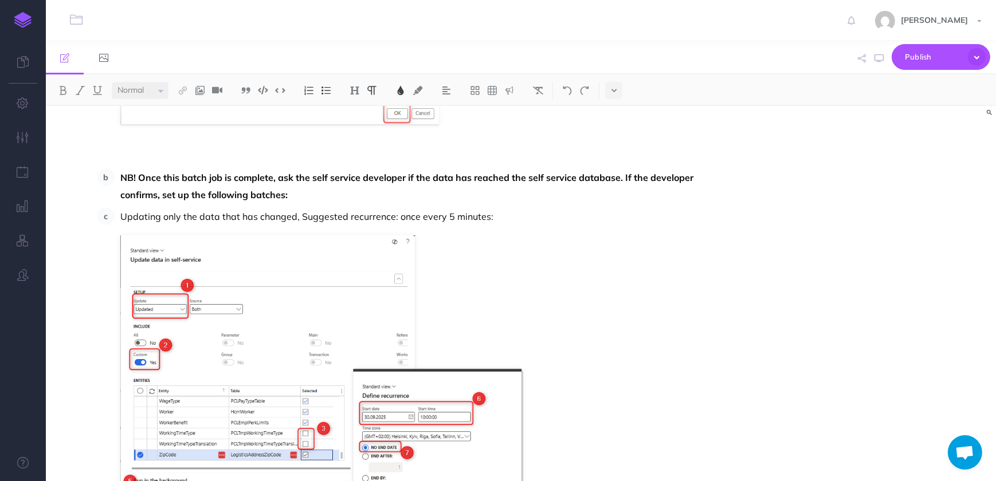
scroll to position [2223, 0]
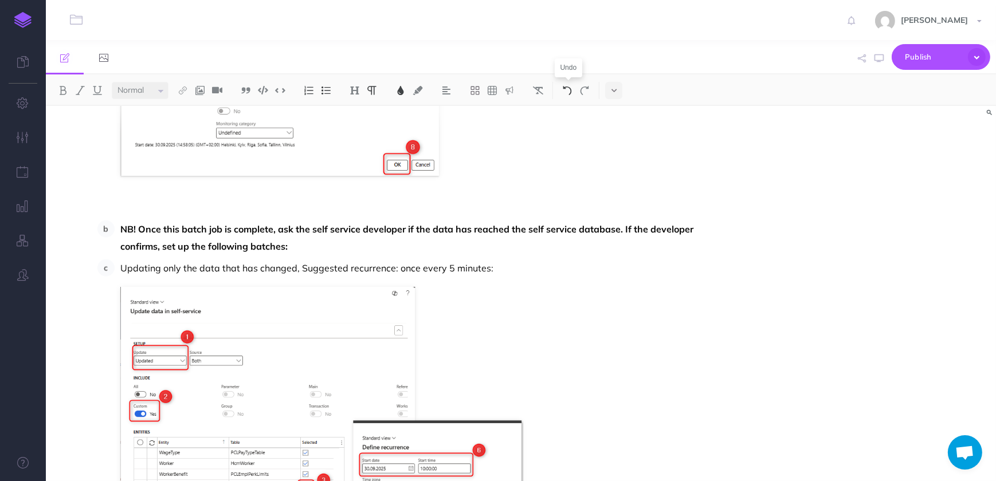
click at [572, 91] on img at bounding box center [567, 90] width 10 height 9
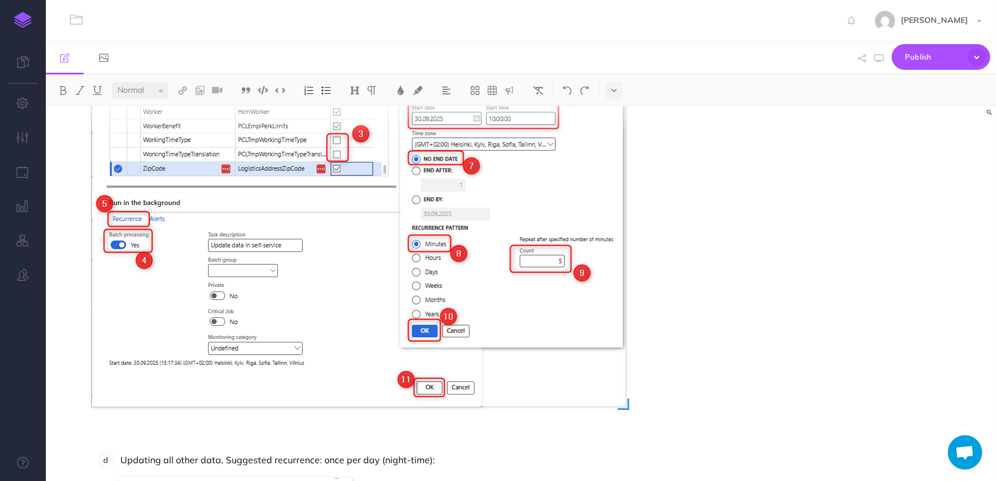
scroll to position [3421, 0]
click at [614, 175] on img at bounding box center [359, 143] width 534 height 529
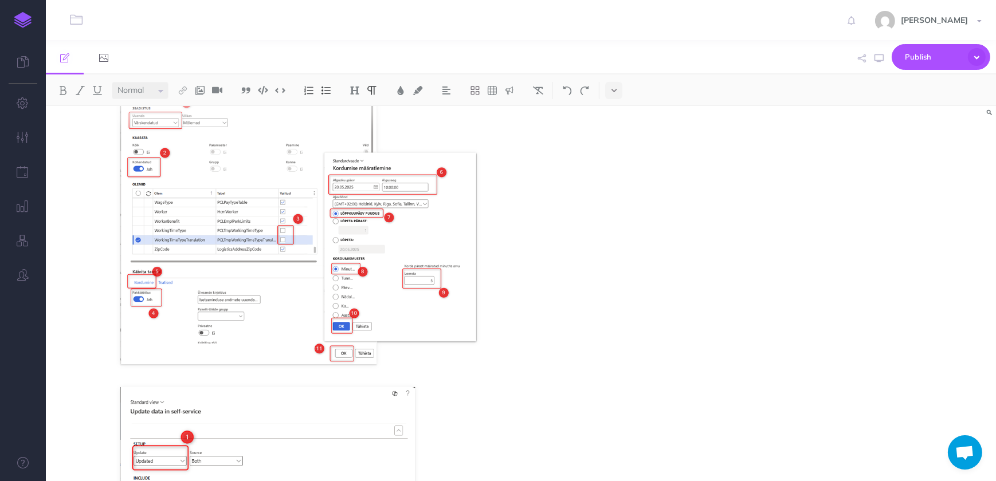
scroll to position [2390, 0]
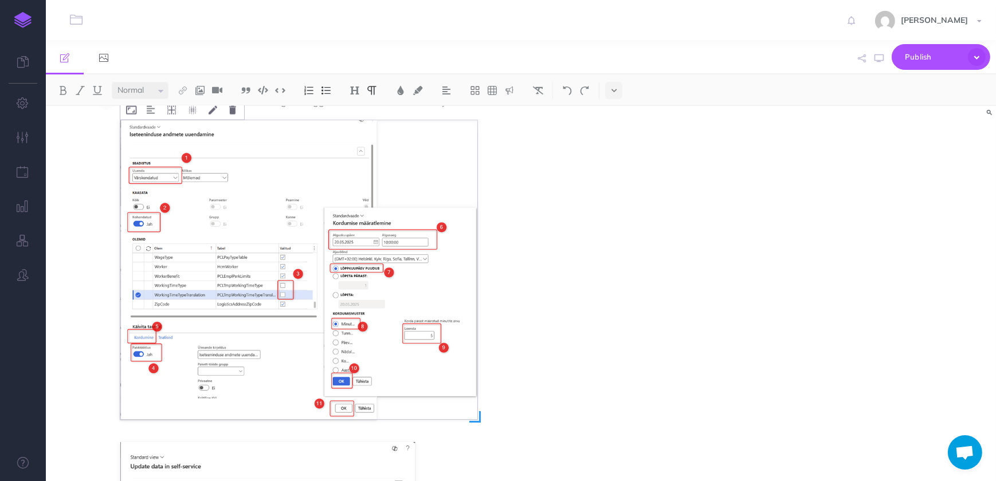
click at [421, 184] on img at bounding box center [298, 270] width 357 height 300
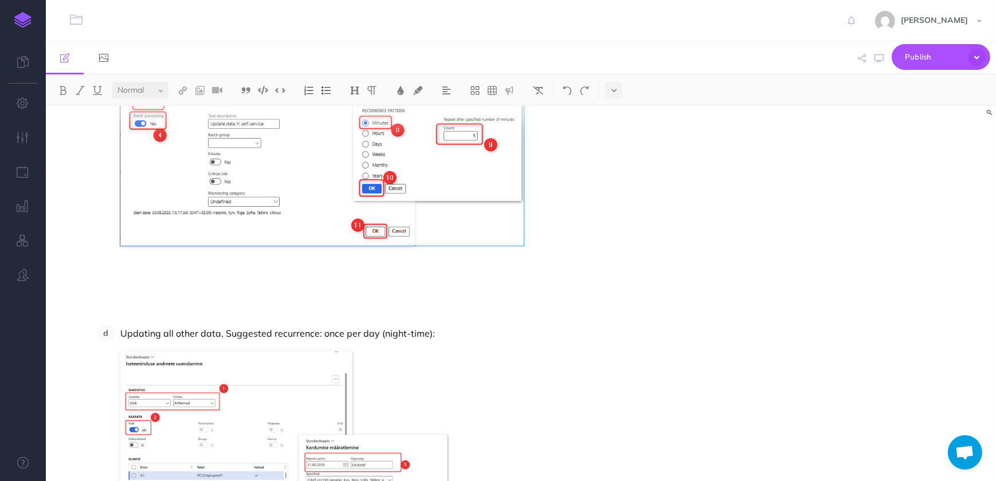
scroll to position [2692, 0]
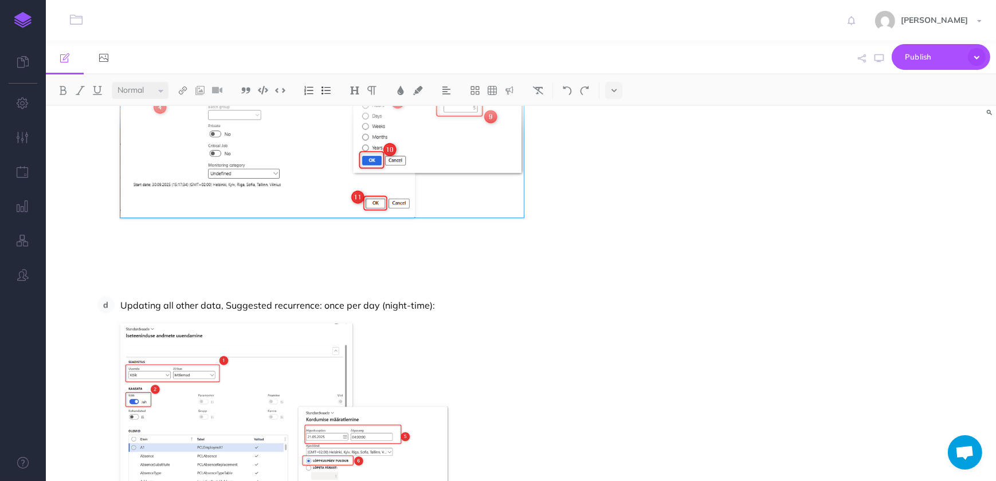
click at [316, 250] on p at bounding box center [394, 249] width 605 height 17
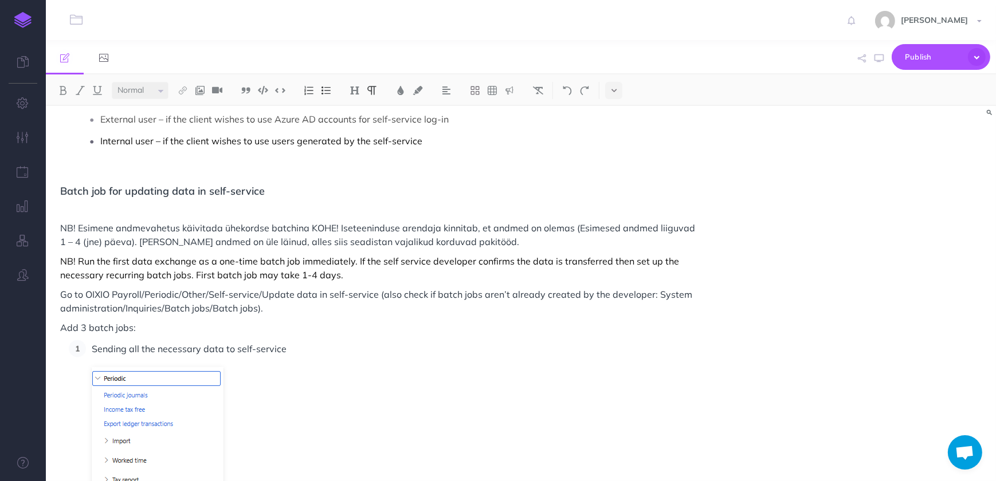
scroll to position [1285, 0]
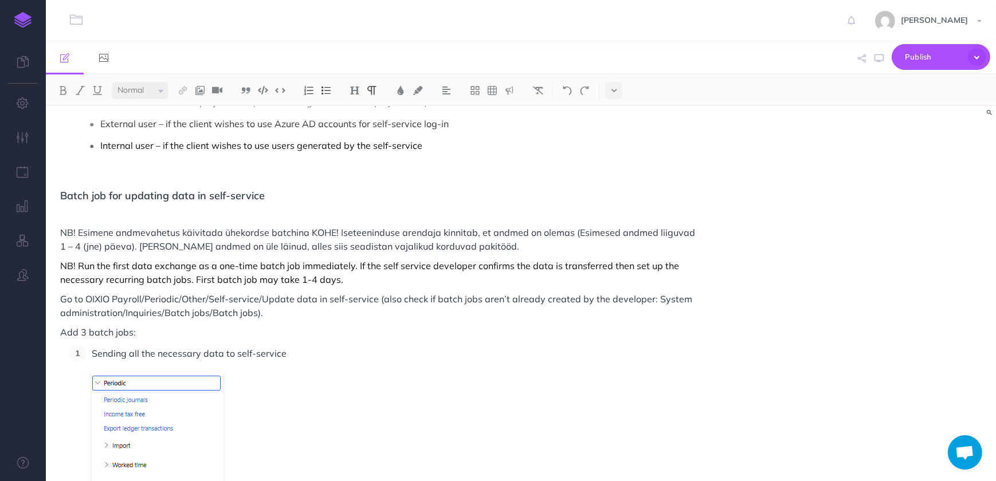
drag, startPoint x: 350, startPoint y: 266, endPoint x: 358, endPoint y: 267, distance: 8.6
click at [349, 266] on p "NB! Run the first data exchange as a one-time batch job immediately. If the sel…" at bounding box center [378, 273] width 637 height 28
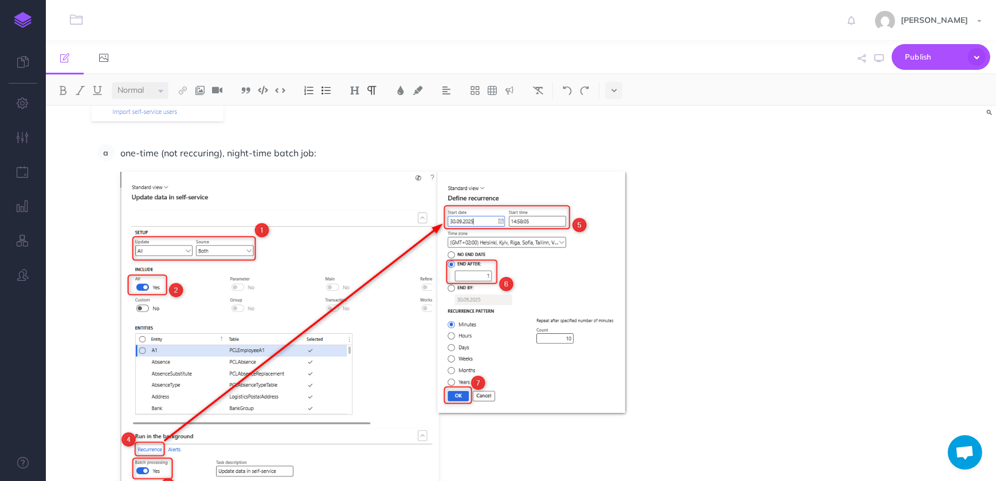
scroll to position [1806, 0]
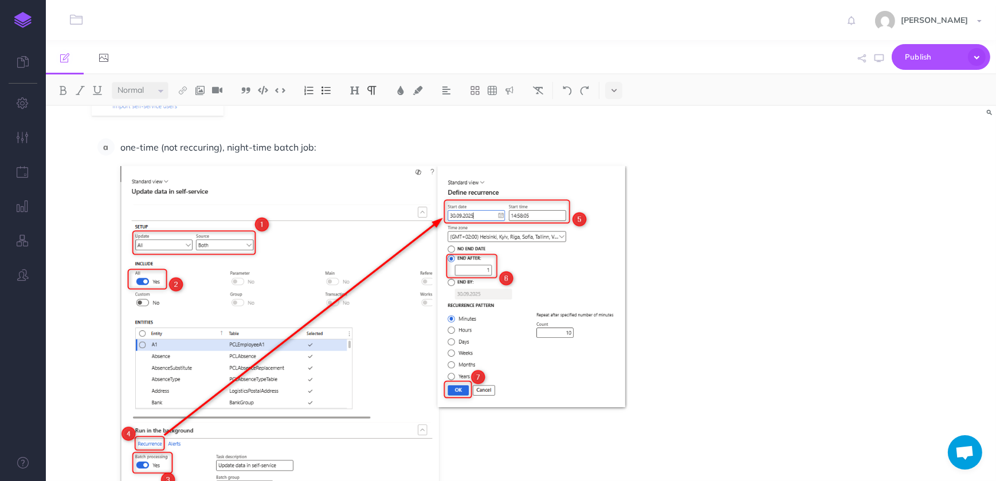
click at [321, 150] on p "one-time (not reccuring), night-time batch job:" at bounding box center [408, 147] width 576 height 17
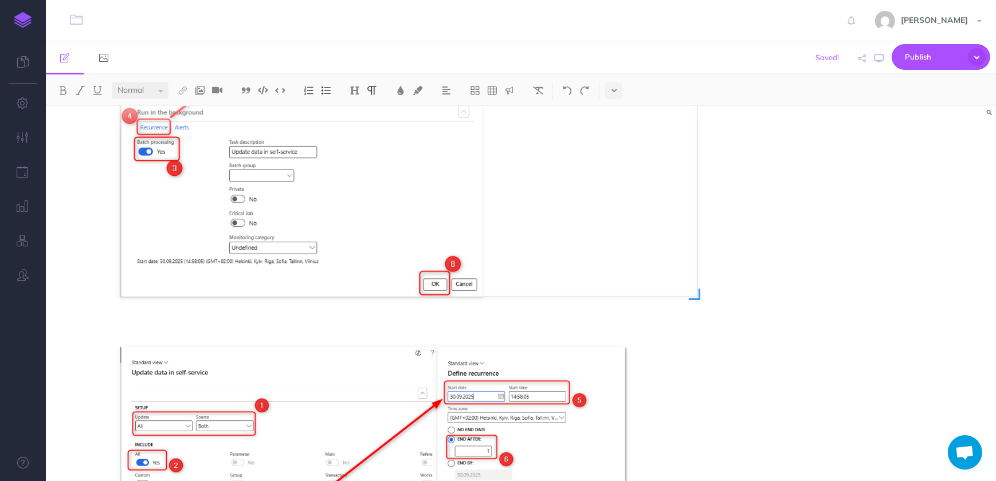
scroll to position [2223, 0]
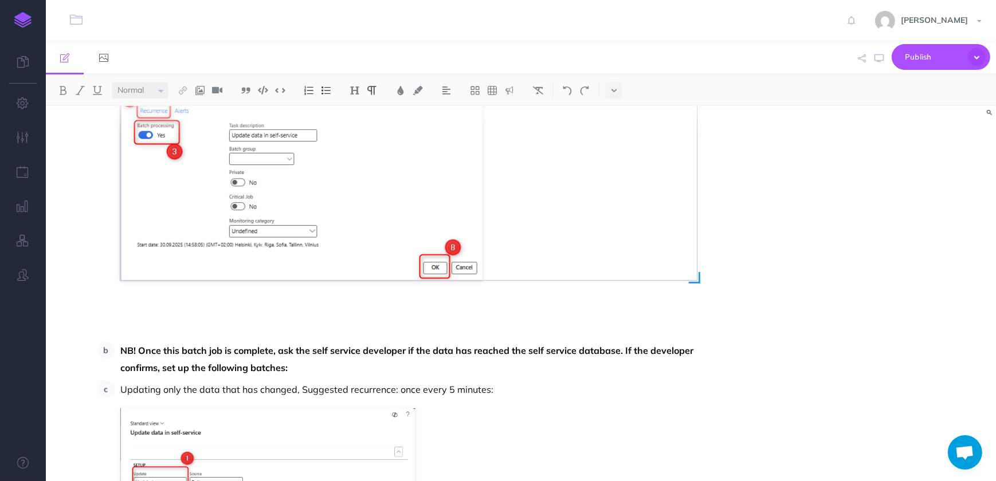
scroll to position [2067, 0]
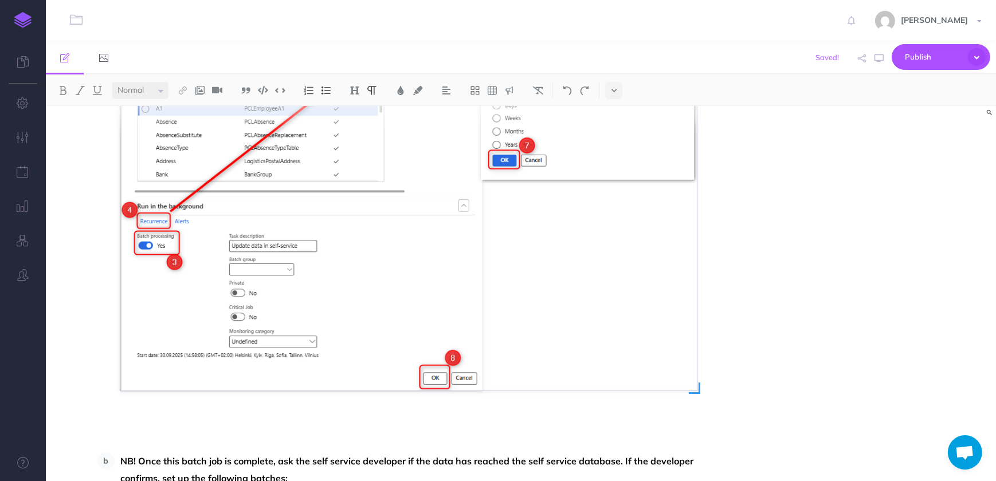
click at [440, 244] on img at bounding box center [408, 147] width 576 height 485
click at [696, 390] on img at bounding box center [408, 147] width 576 height 485
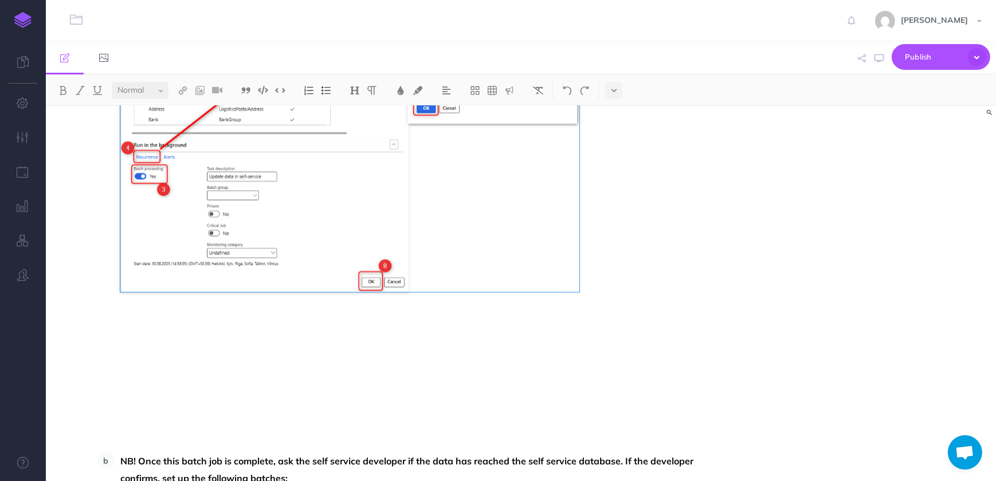
drag, startPoint x: 699, startPoint y: 392, endPoint x: 578, endPoint y: 325, distance: 138.3
click at [578, 325] on div at bounding box center [408, 147] width 576 height 485
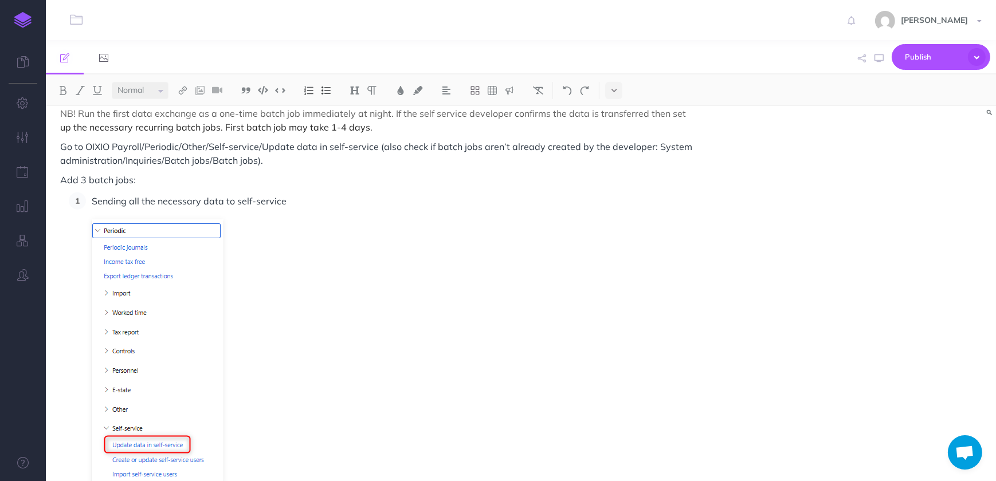
scroll to position [1301, 0]
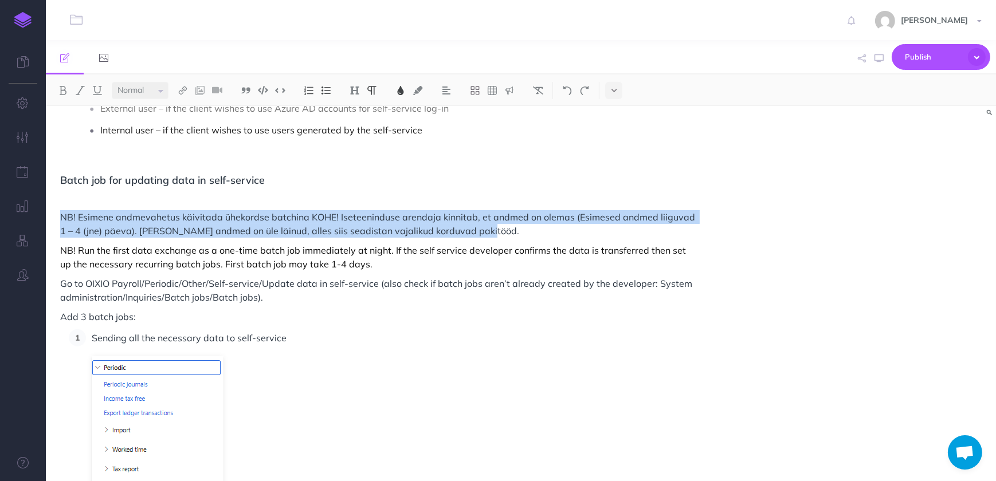
drag, startPoint x: 474, startPoint y: 233, endPoint x: 52, endPoint y: 219, distance: 422.0
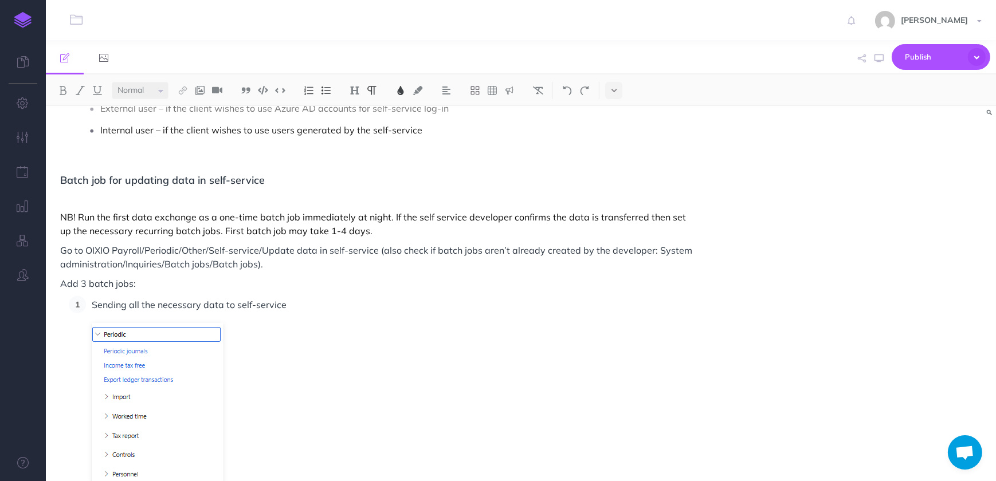
click at [403, 93] on img at bounding box center [400, 90] width 10 height 9
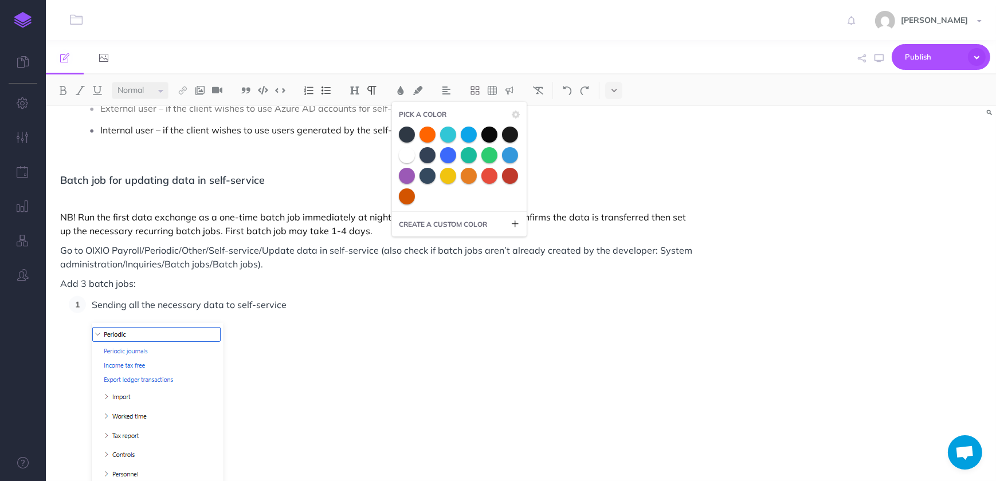
click at [339, 229] on p "NB! Run the first data exchange as a one-time batch job immediately at night. I…" at bounding box center [378, 224] width 637 height 28
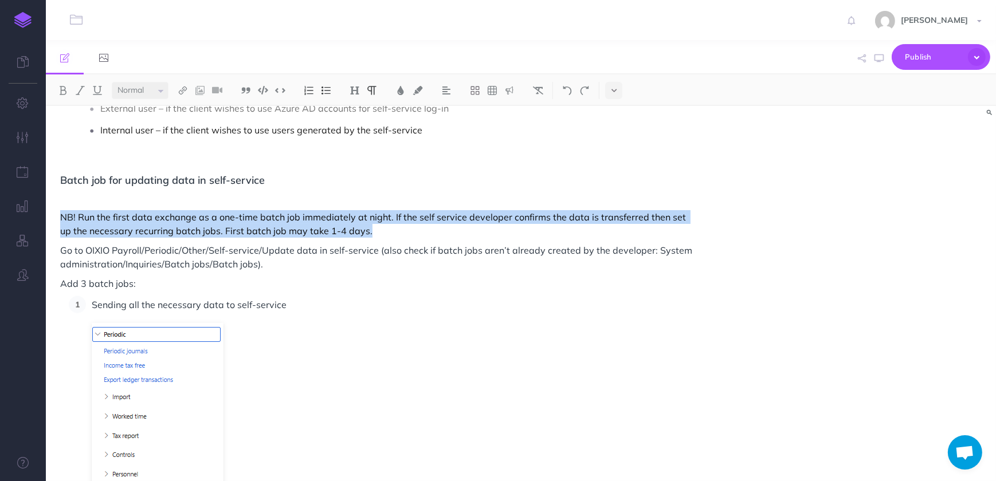
drag, startPoint x: 356, startPoint y: 235, endPoint x: 55, endPoint y: 216, distance: 301.4
click at [405, 88] on img at bounding box center [400, 90] width 10 height 9
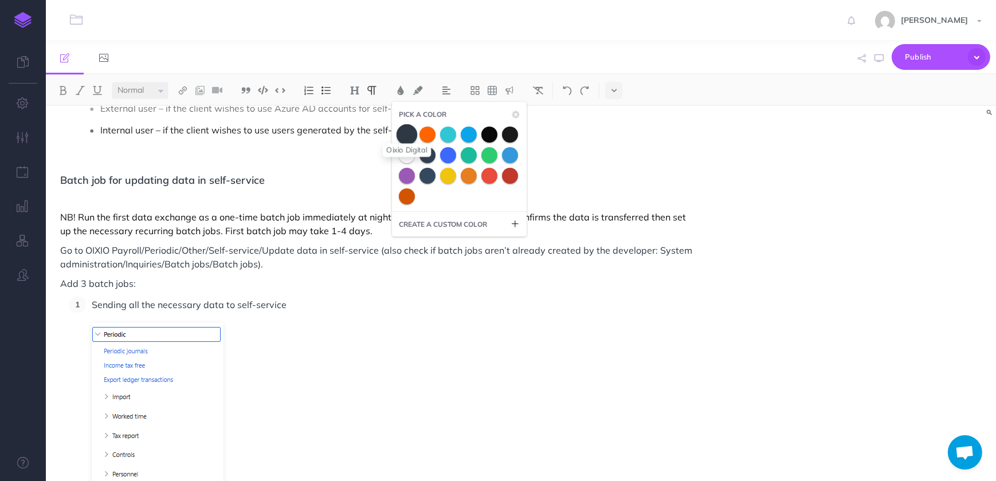
click at [410, 134] on span at bounding box center [407, 134] width 21 height 21
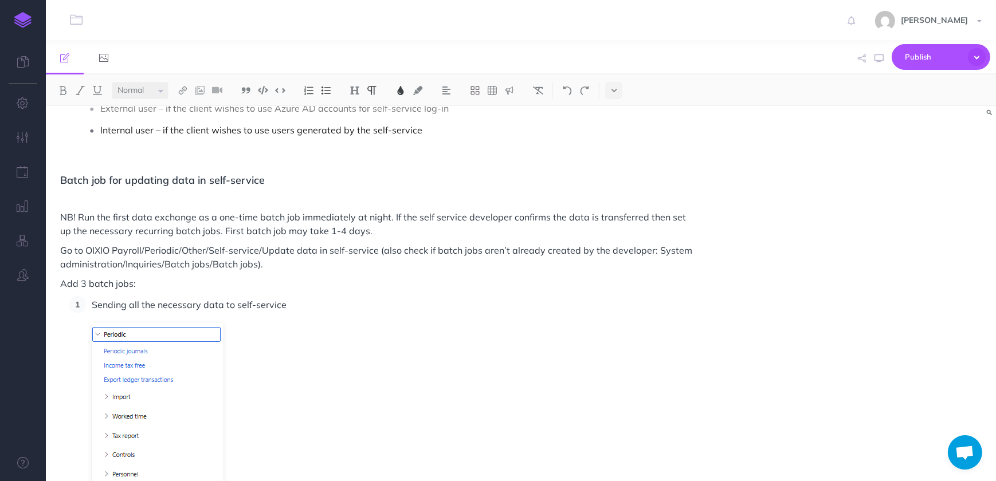
click at [414, 281] on p "Add 3 batch jobs:" at bounding box center [378, 284] width 637 height 14
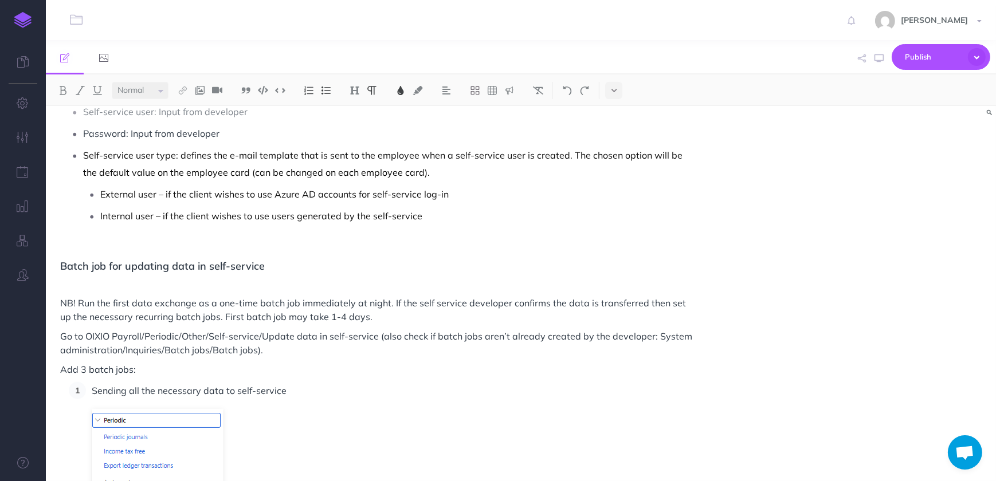
scroll to position [1196, 0]
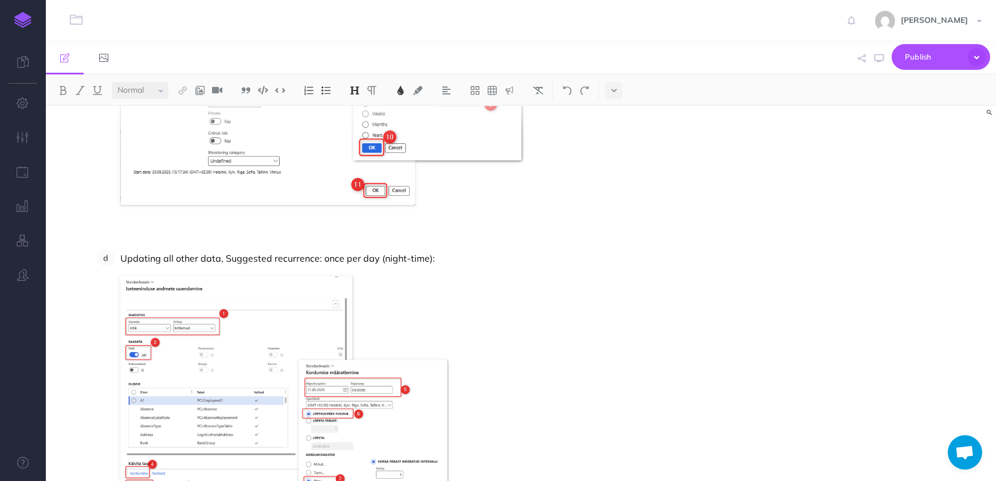
scroll to position [2709, 0]
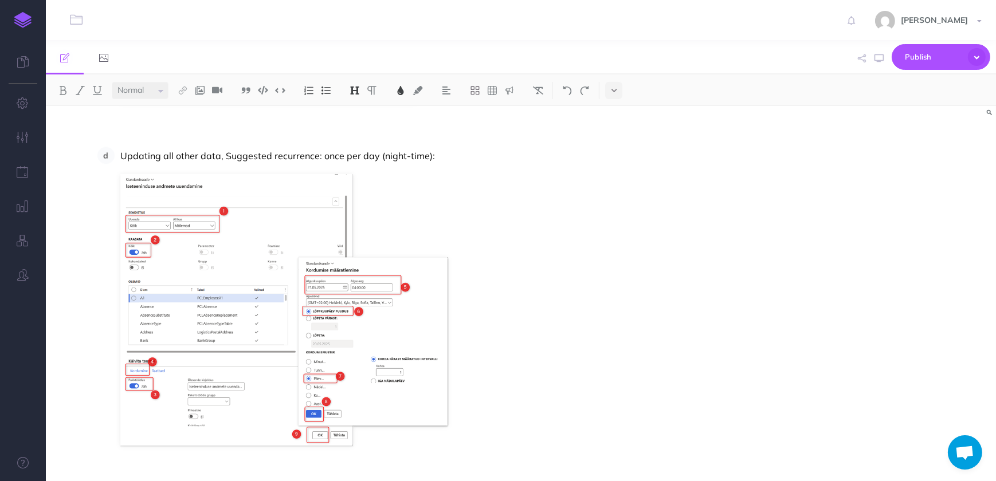
click at [438, 158] on p "Updating all other data, Suggested recurrence: once per day (night-time):" at bounding box center [408, 155] width 576 height 17
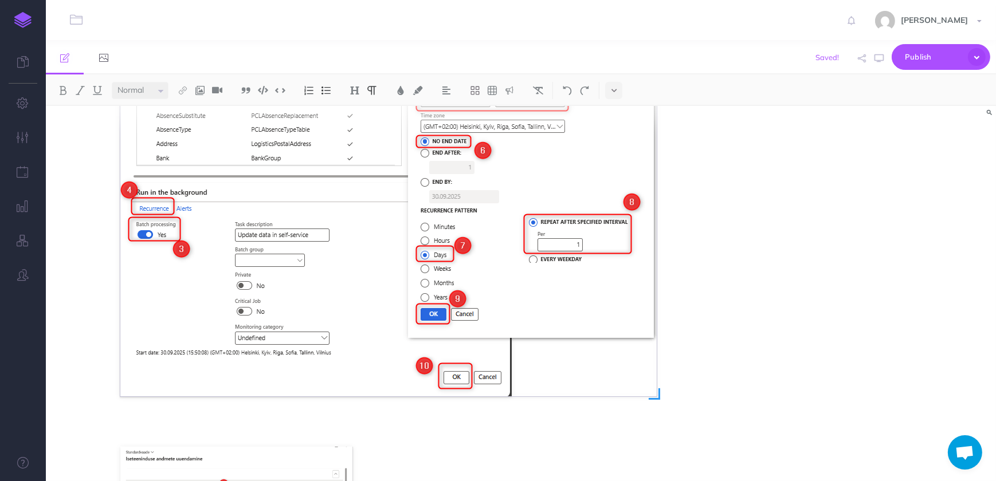
scroll to position [3073, 0]
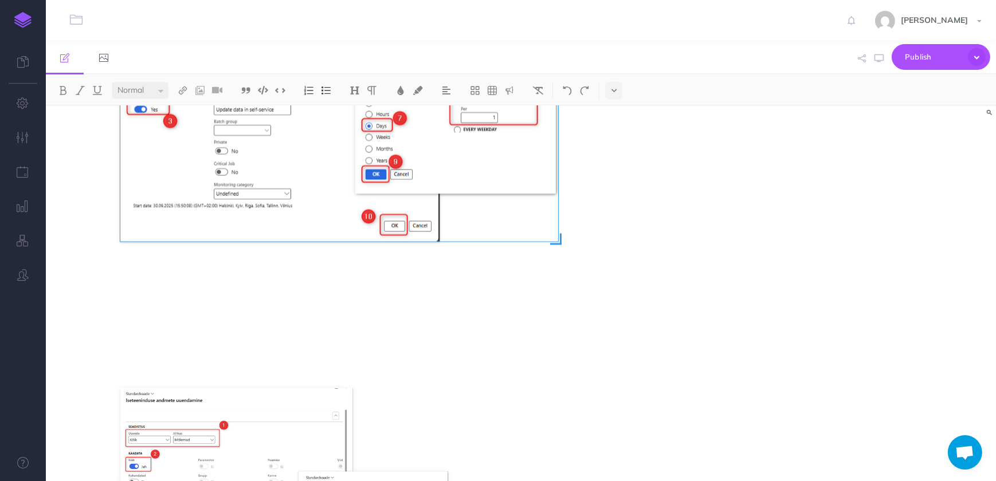
drag, startPoint x: 656, startPoint y: 339, endPoint x: 558, endPoint y: 292, distance: 109.4
click at [558, 292] on div at bounding box center [388, 74] width 536 height 528
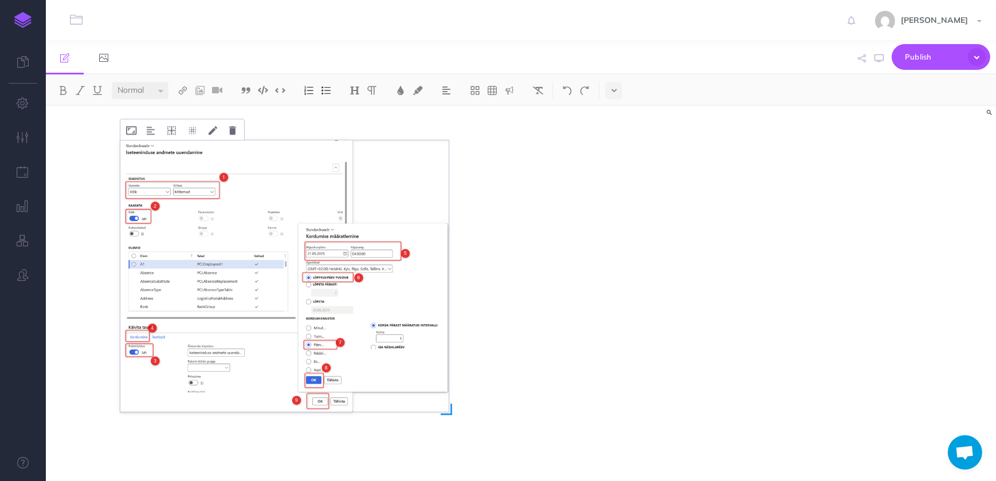
scroll to position [3191, 0]
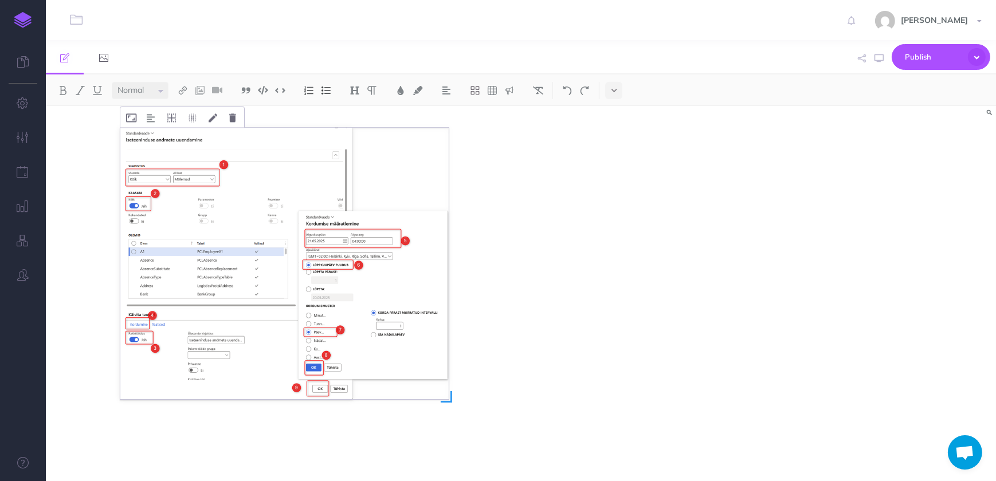
click at [394, 278] on img at bounding box center [284, 264] width 328 height 272
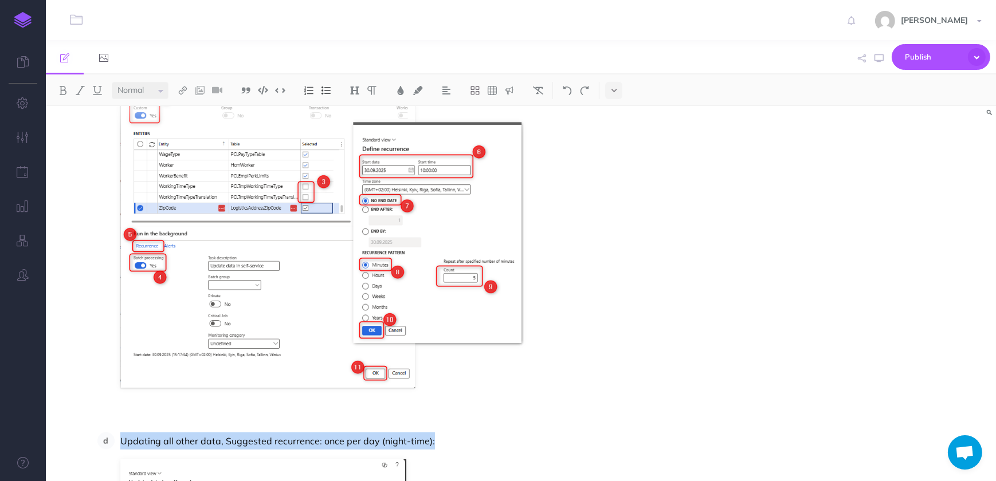
scroll to position [2514, 0]
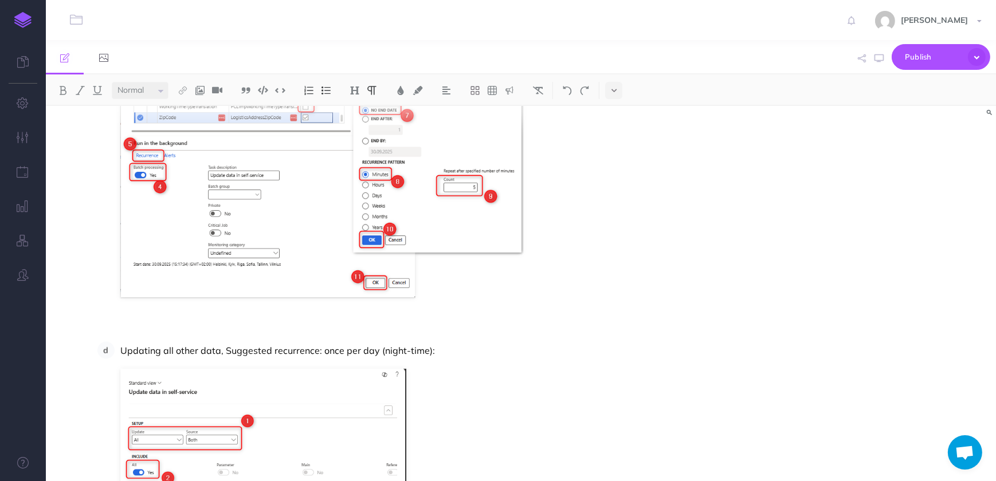
click at [376, 327] on p at bounding box center [394, 328] width 605 height 17
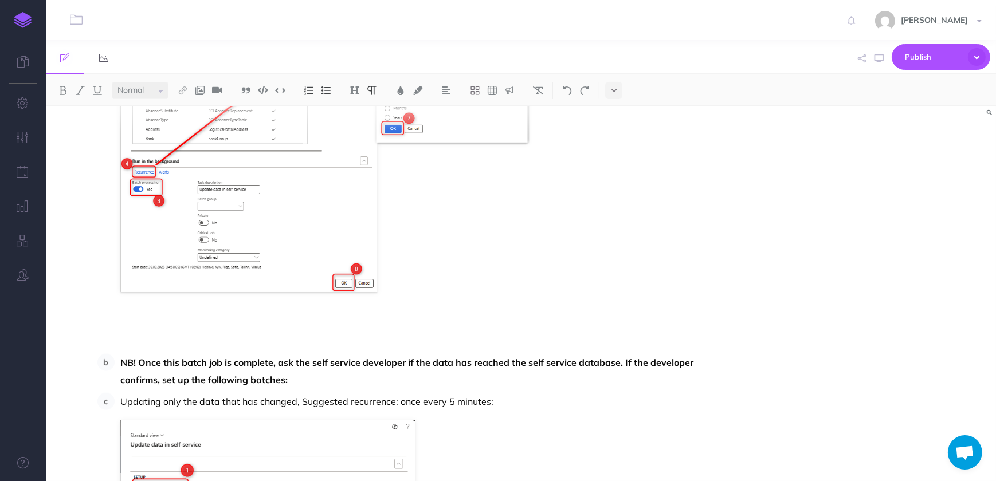
scroll to position [1993, 0]
click at [425, 310] on li "one-time (not reccuring), night-time batch job:" at bounding box center [406, 133] width 582 height 429
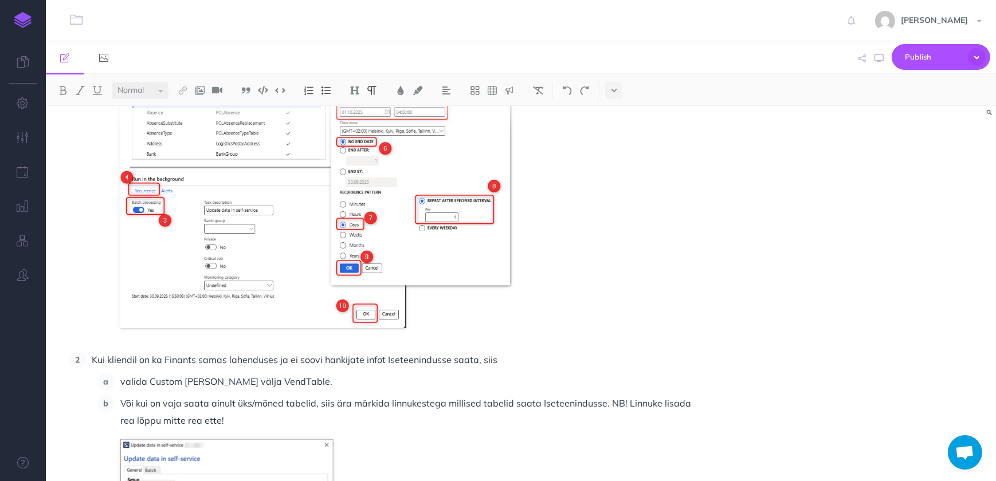
scroll to position [3087, 0]
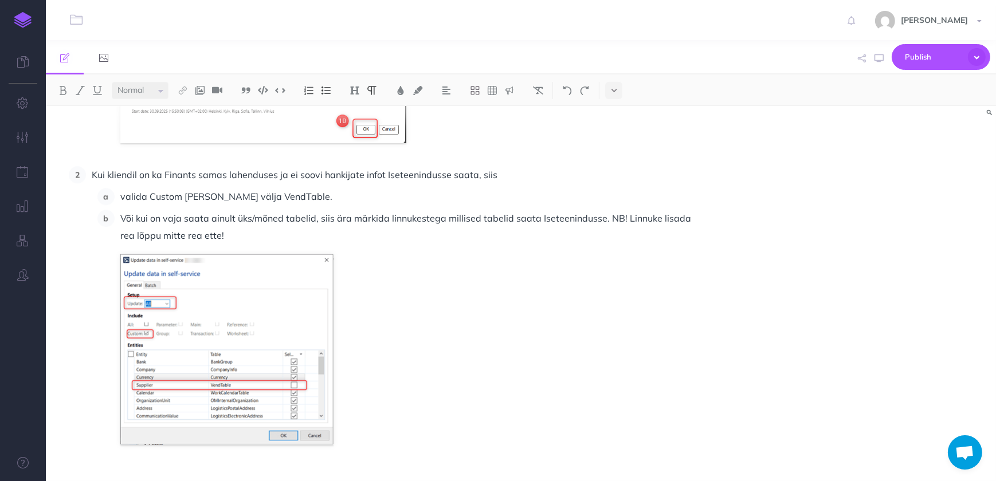
click at [92, 172] on span "Kui kliendil on ka Finants samas lahenduses ja ei soovi hankijate infot Iseteen…" at bounding box center [295, 174] width 406 height 11
click at [984, 56] on icon "button" at bounding box center [977, 57] width 18 height 18
click at [626, 185] on li "Kui kliendil on ka Finants samas lahenduses ja ei soovi hankijate infot Iseteen…" at bounding box center [391, 325] width 611 height 319
click at [447, 300] on li "Või kui on vaja saata ainult üks/mõned tabelid, siis ära märkida linnukestega m…" at bounding box center [406, 348] width 582 height 276
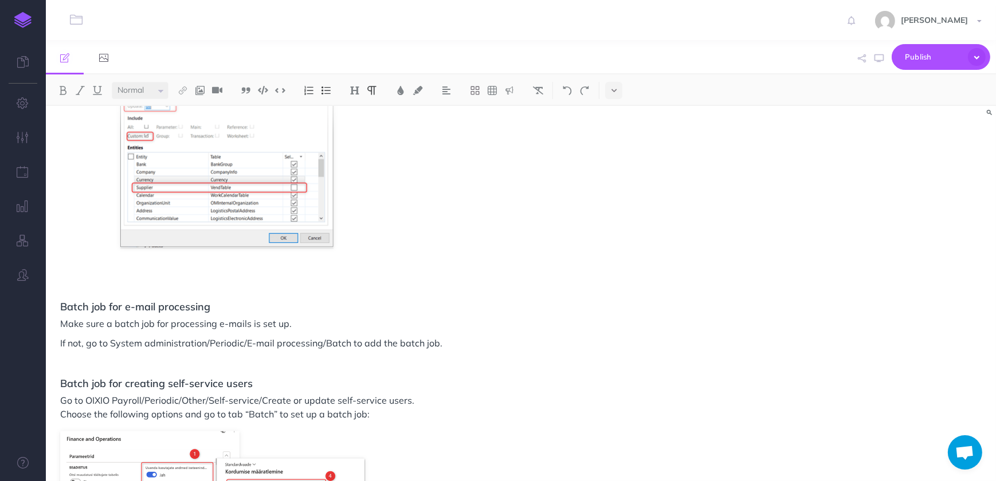
scroll to position [3295, 0]
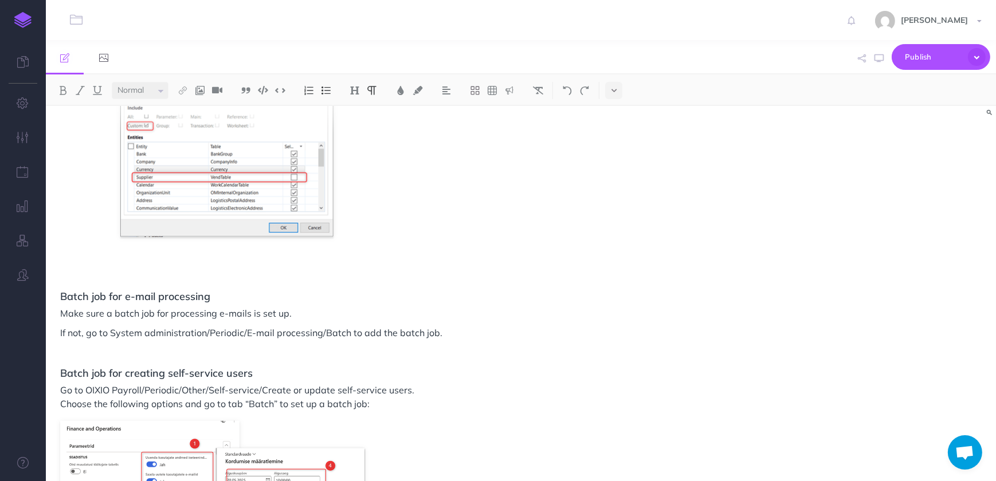
drag, startPoint x: 327, startPoint y: 315, endPoint x: 320, endPoint y: 312, distance: 7.2
click at [327, 315] on p "Make sure a batch job for processing e-mails is set up." at bounding box center [378, 314] width 637 height 14
click at [23, 64] on icon at bounding box center [22, 61] width 11 height 11
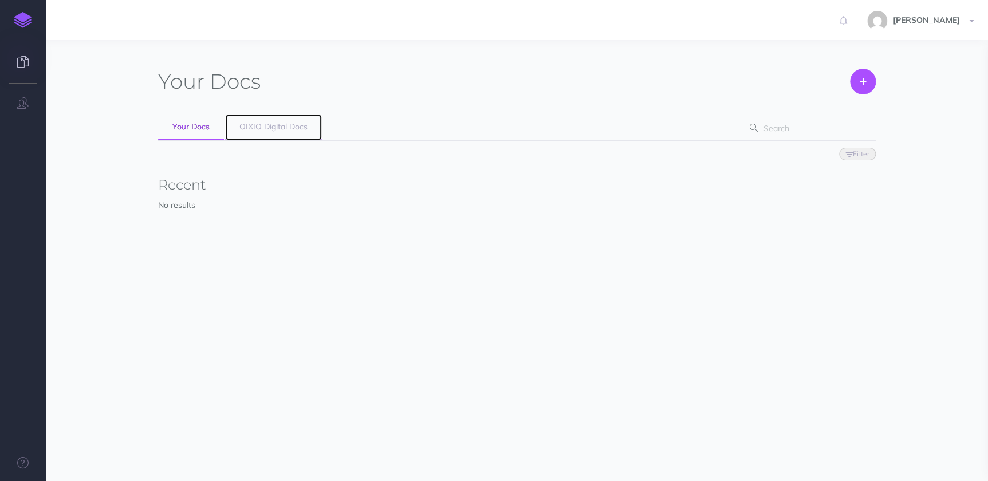
click at [262, 125] on span "OIXIO Digital Docs" at bounding box center [274, 126] width 68 height 10
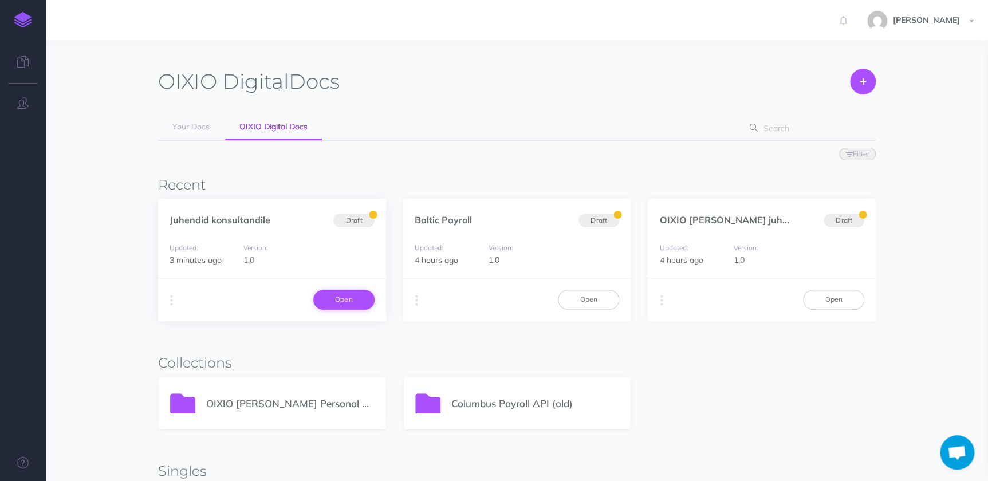
click at [344, 304] on link "Open" at bounding box center [343, 299] width 61 height 19
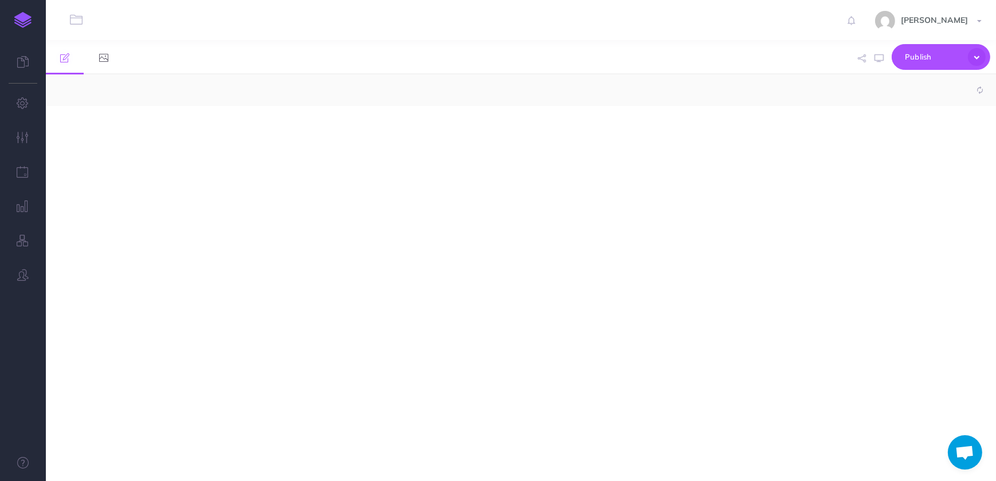
select select "null"
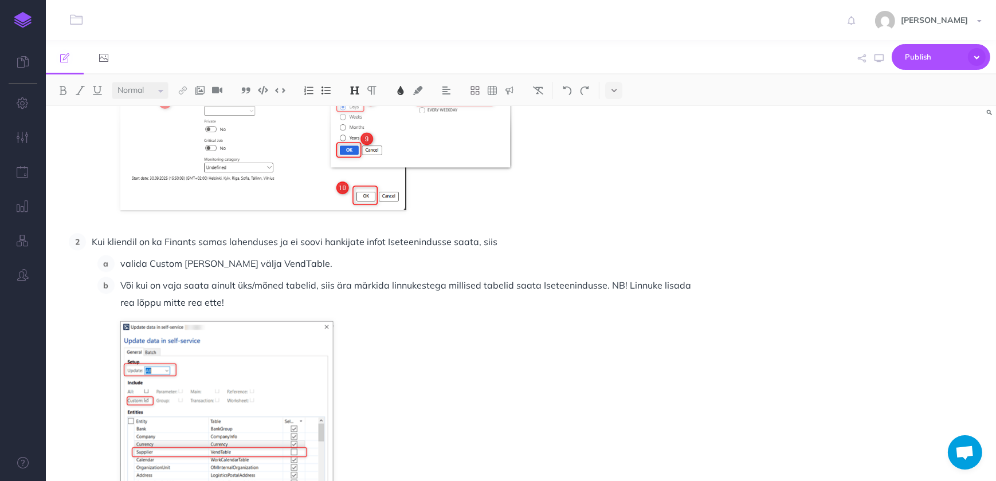
scroll to position [3073, 0]
